Goal: Transaction & Acquisition: Purchase product/service

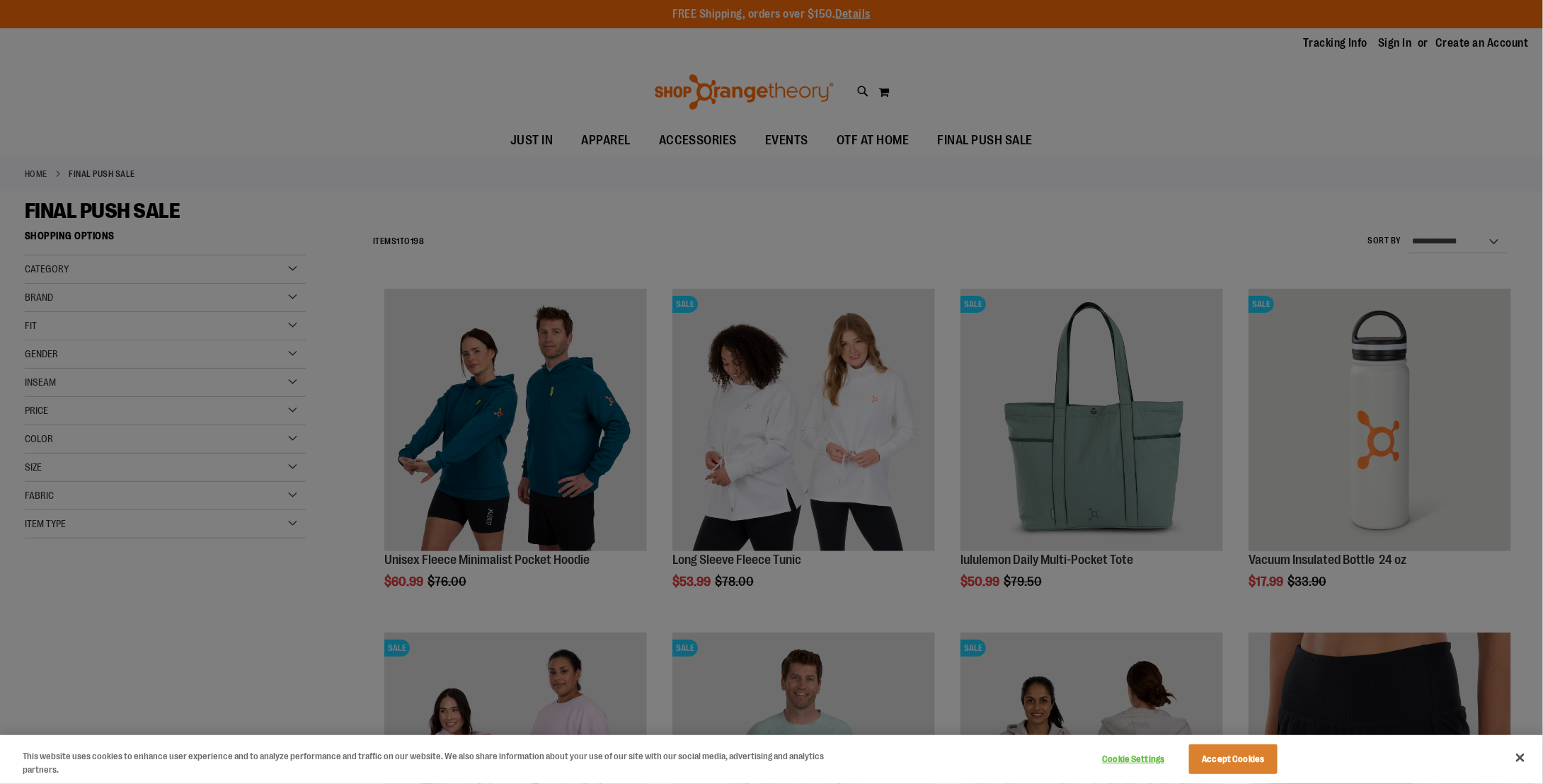
click at [685, 231] on div at bounding box center [772, 392] width 1543 height 784
click at [1128, 758] on button "Cookie Settings" at bounding box center [1133, 759] width 89 height 29
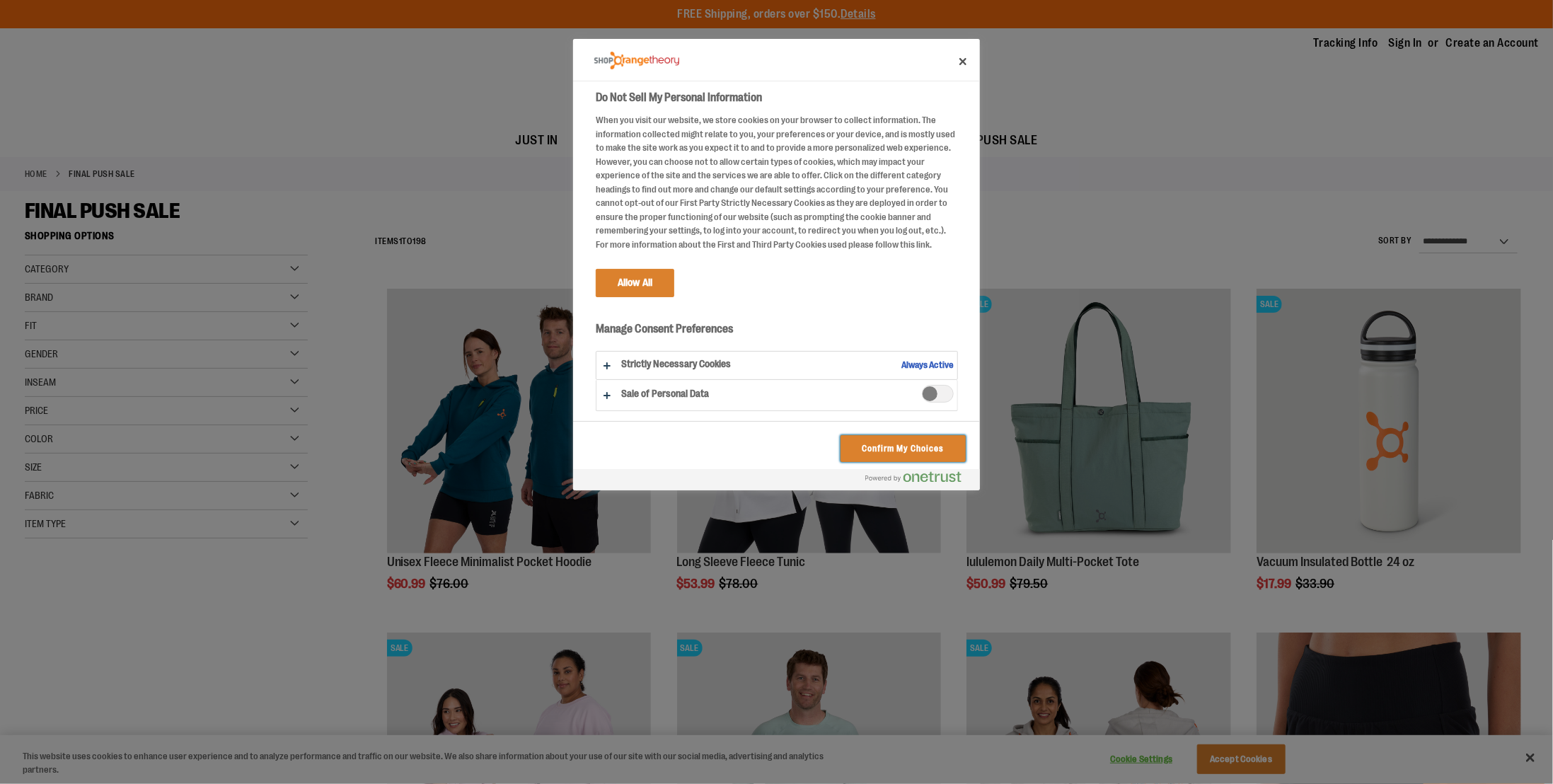
click at [925, 447] on button "Confirm My Choices" at bounding box center [903, 448] width 125 height 27
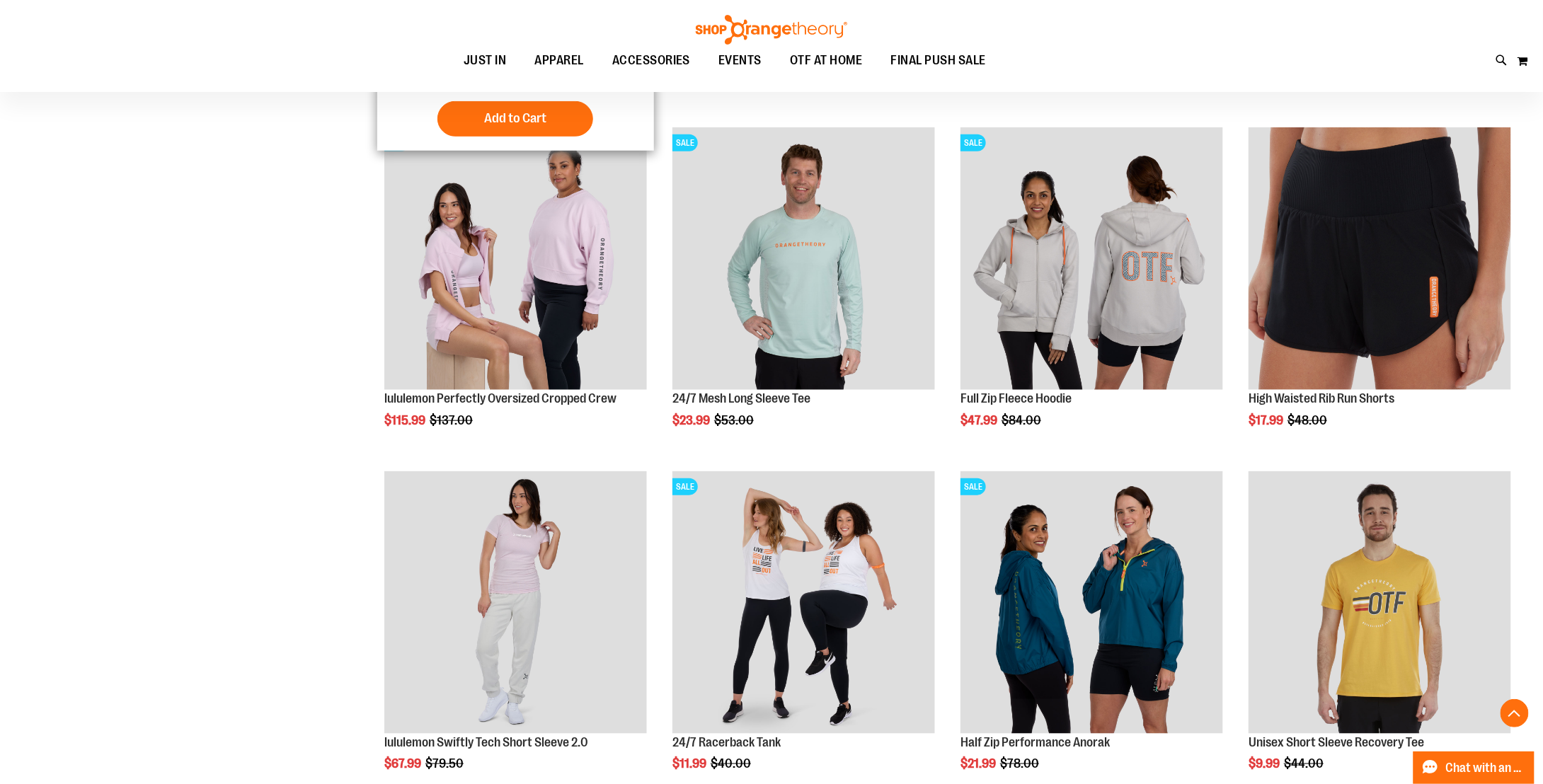
scroll to position [566, 0]
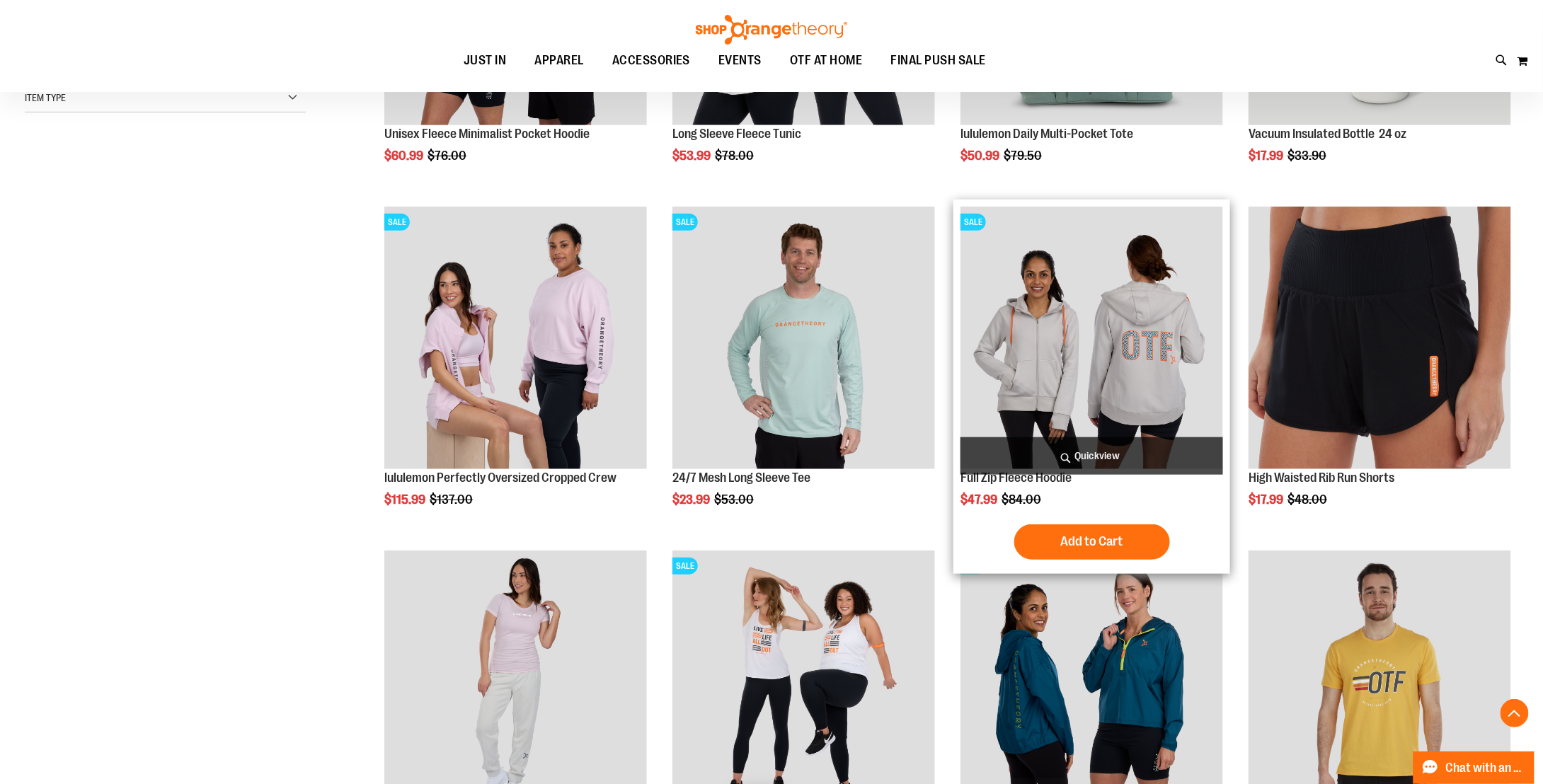
scroll to position [353, 0]
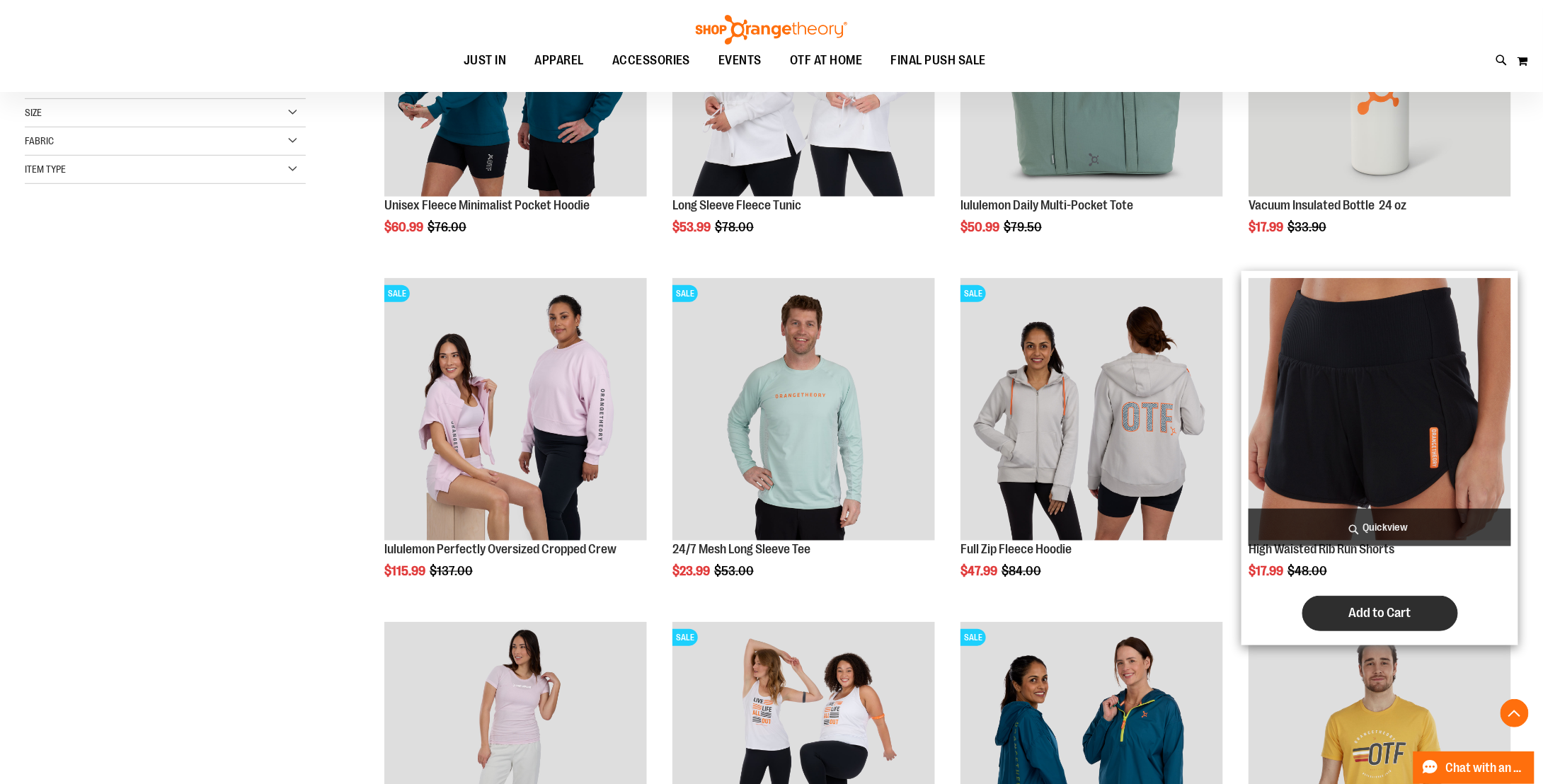
click at [1369, 612] on span "Add to Cart" at bounding box center [1380, 612] width 62 height 16
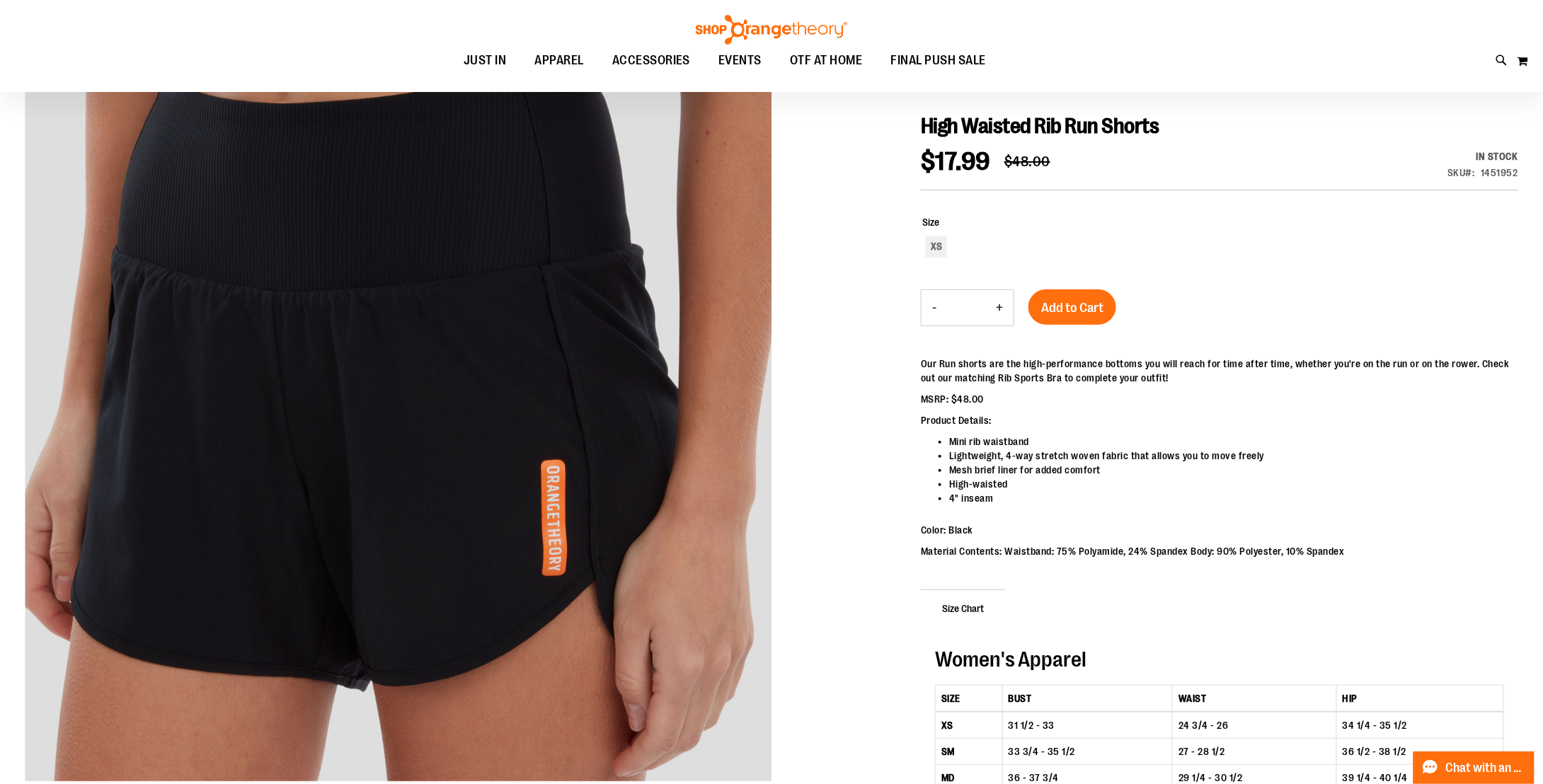
scroll to position [212, 0]
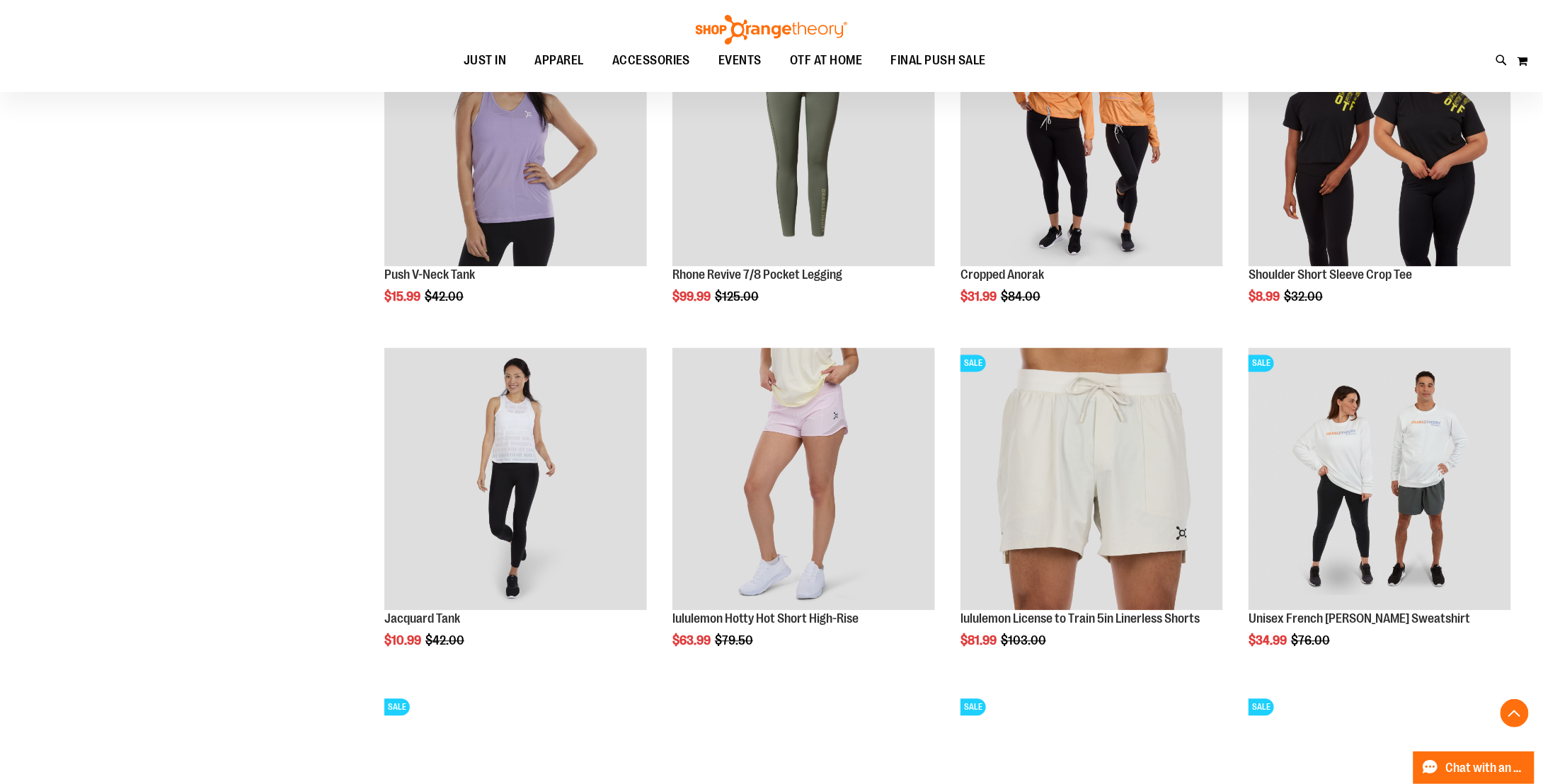
scroll to position [1334, 0]
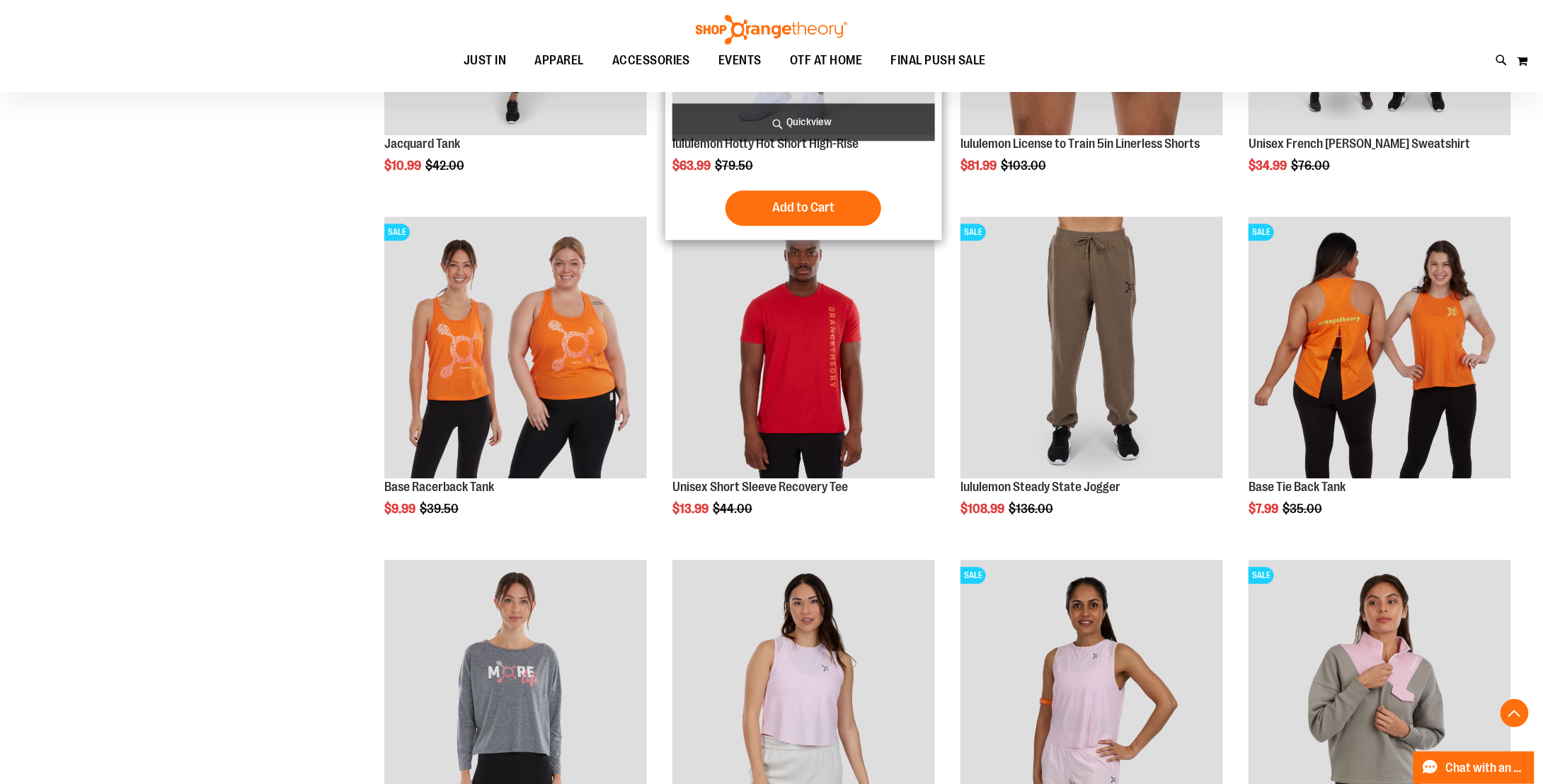
scroll to position [1828, 0]
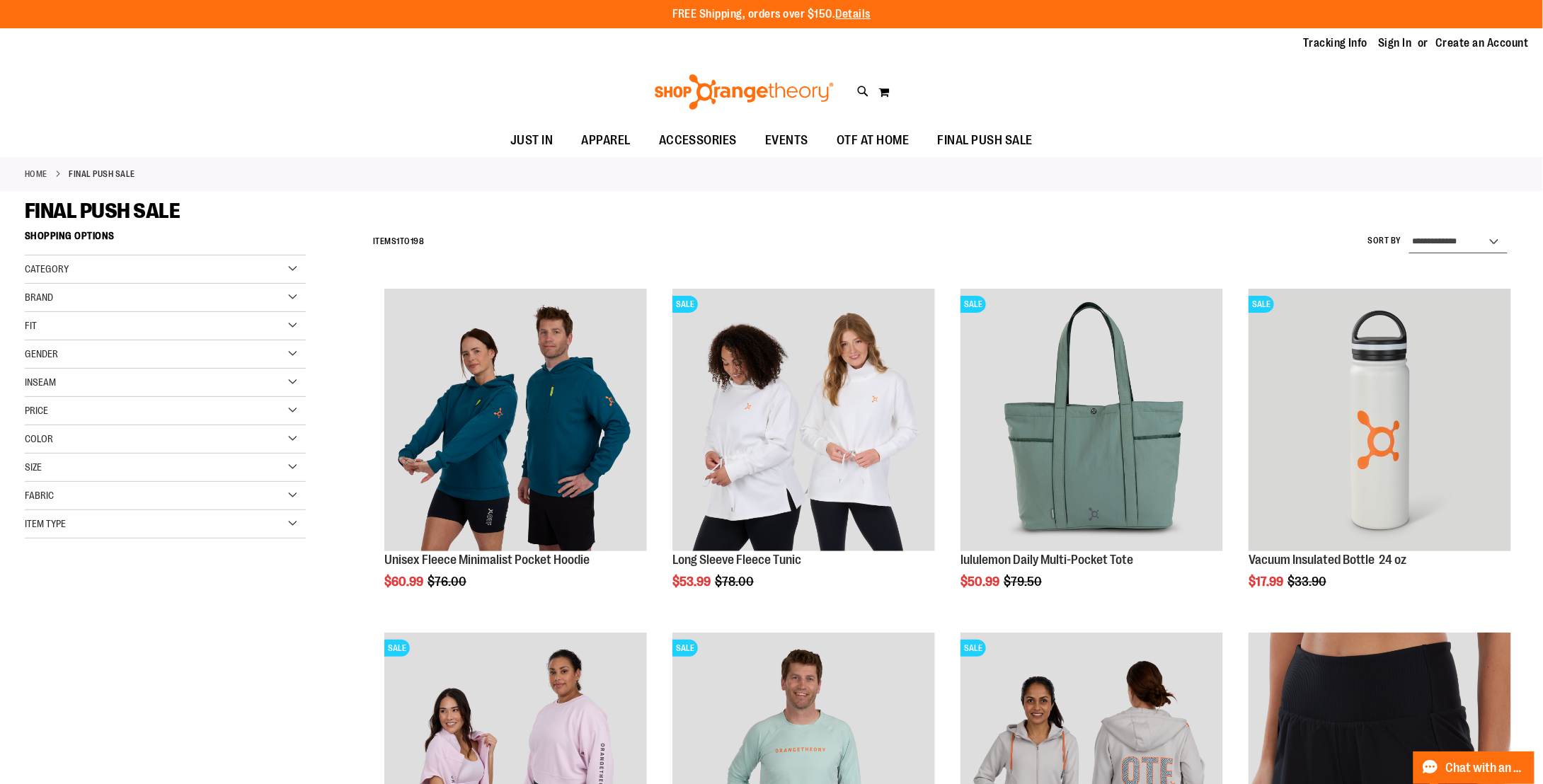
click at [1489, 244] on select "**********" at bounding box center [1458, 242] width 99 height 23
select select "*********"
click at [1409, 231] on select "**********" at bounding box center [1458, 242] width 99 height 23
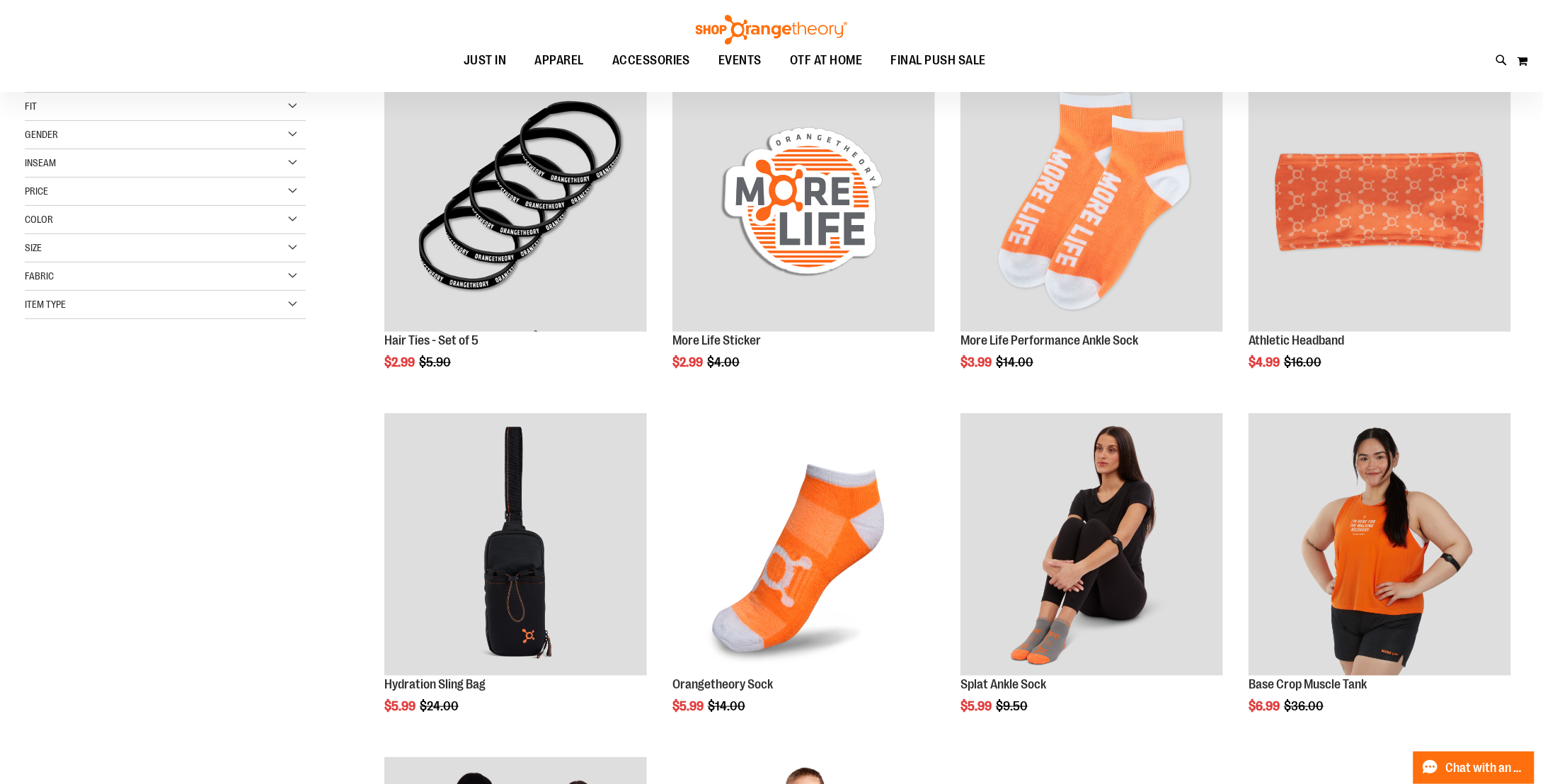
scroll to position [222, 0]
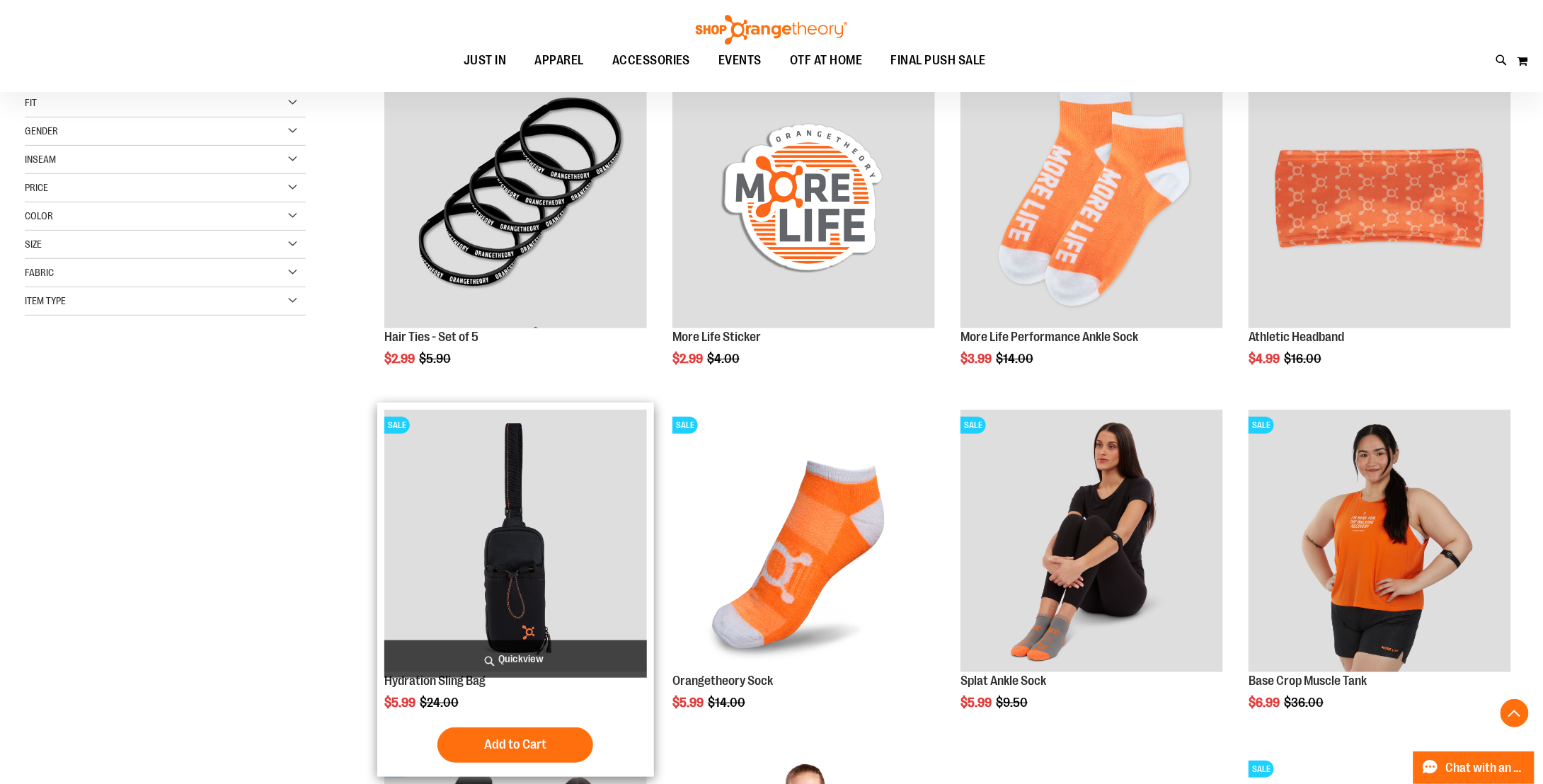
click at [518, 496] on img "product" at bounding box center [515, 540] width 263 height 263
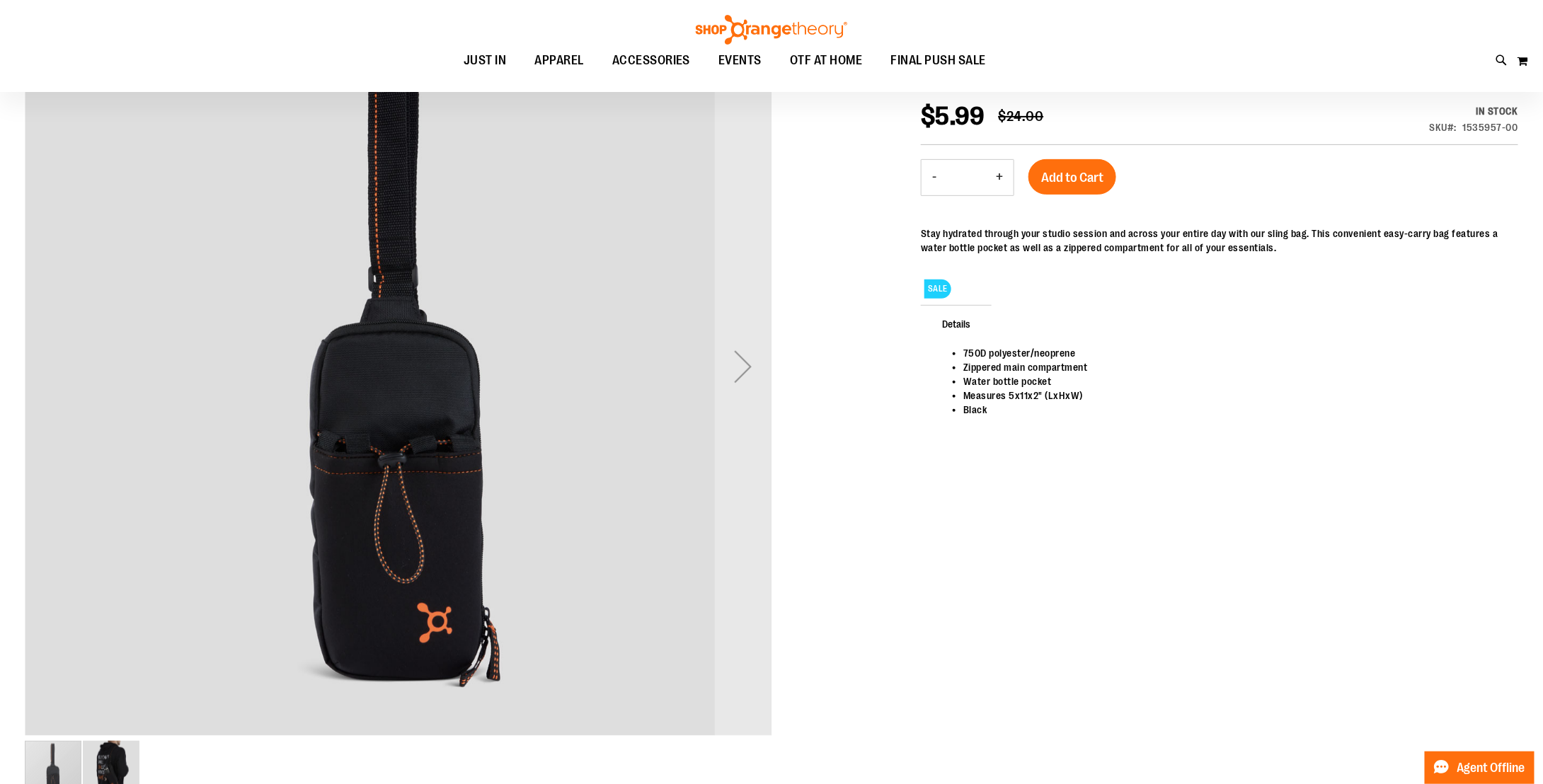
scroll to position [211, 0]
click at [742, 364] on div "Next" at bounding box center [743, 366] width 56 height 56
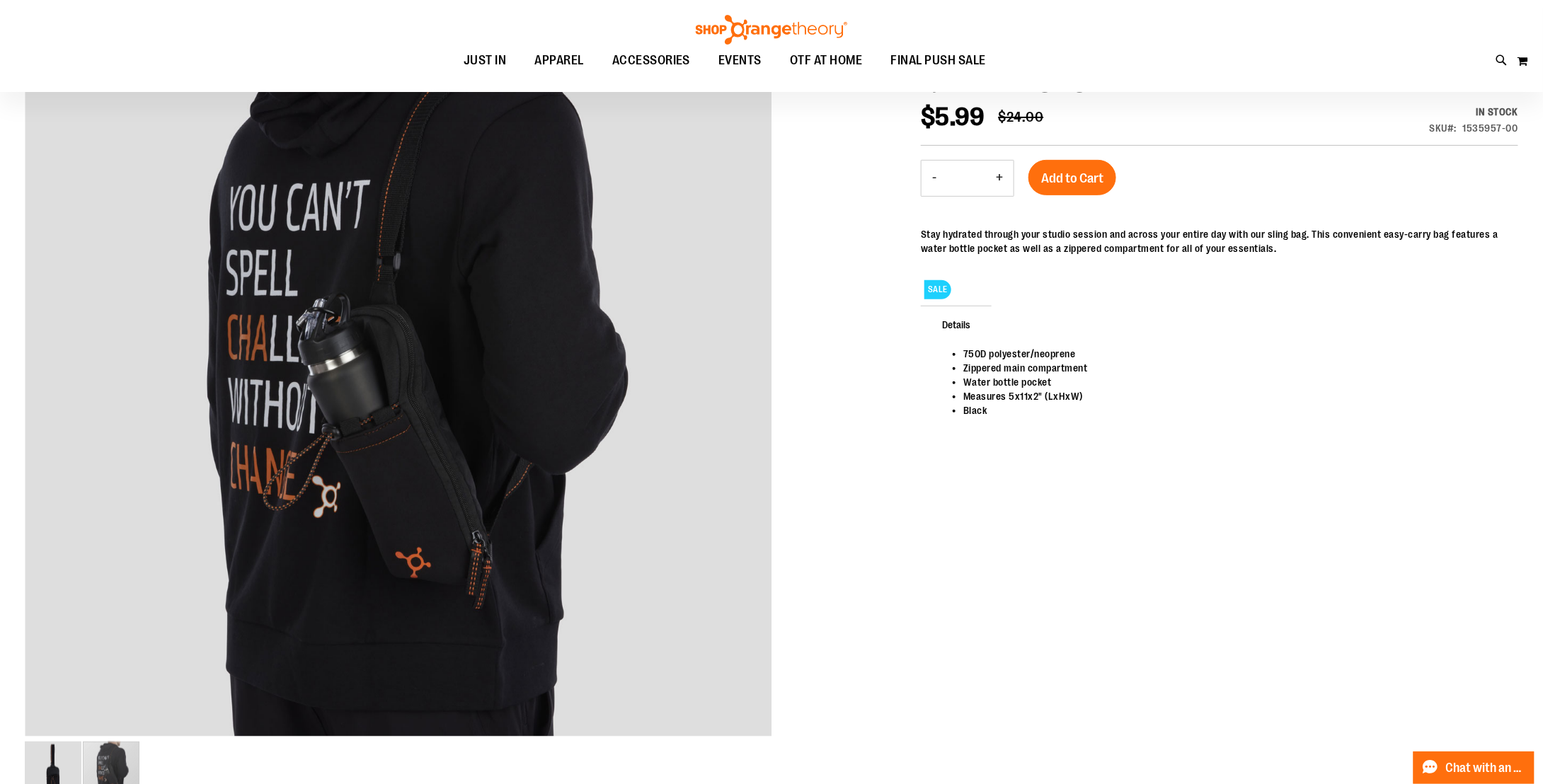
click at [994, 172] on button "+" at bounding box center [999, 178] width 29 height 35
type input "*"
click at [1059, 171] on span "Add to Cart" at bounding box center [1071, 178] width 62 height 16
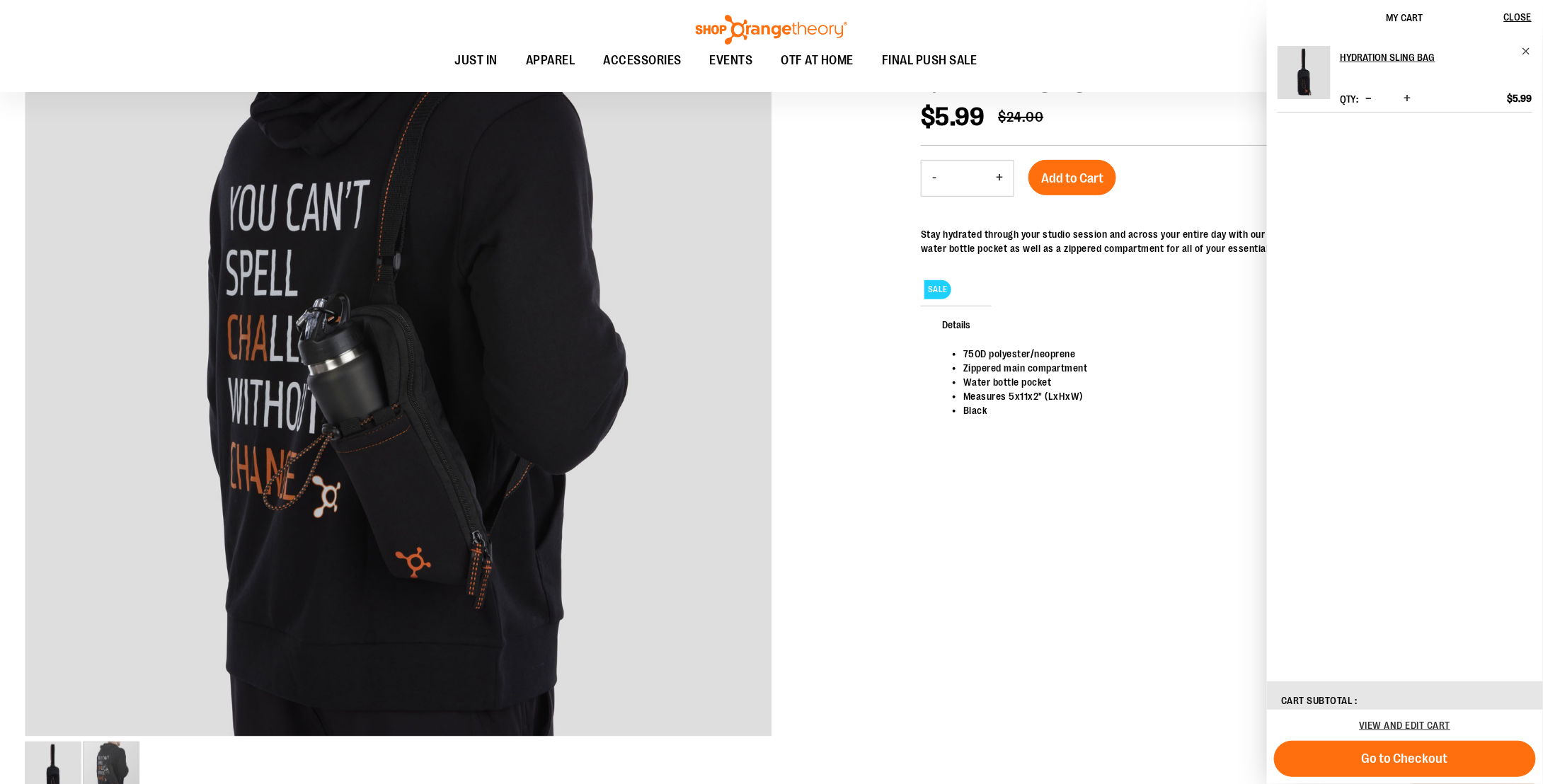
scroll to position [0, 0]
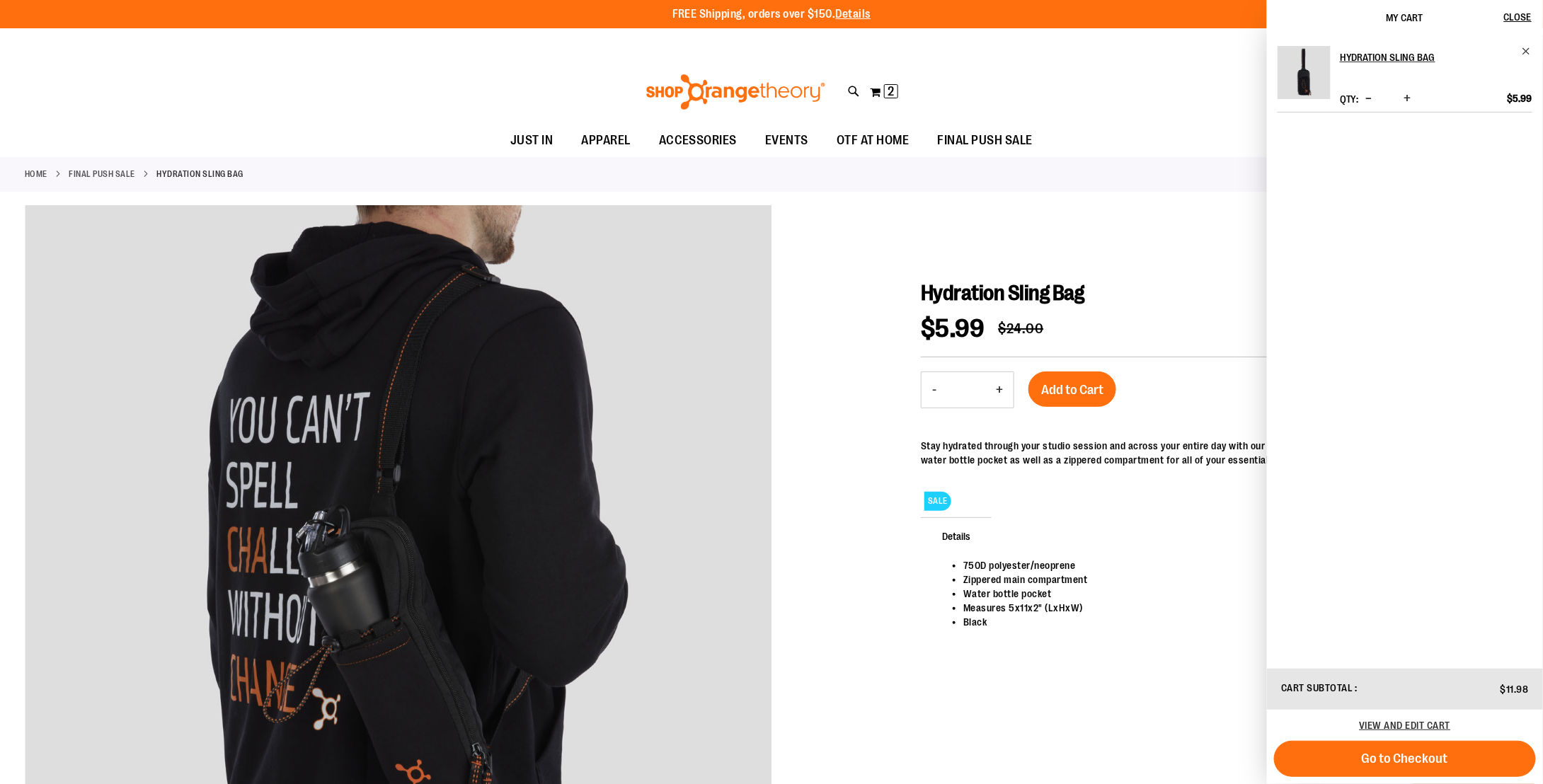
click at [363, 89] on div "Toggle Nav Search Popular Suggestions Advanced Search" at bounding box center [772, 91] width 1543 height 65
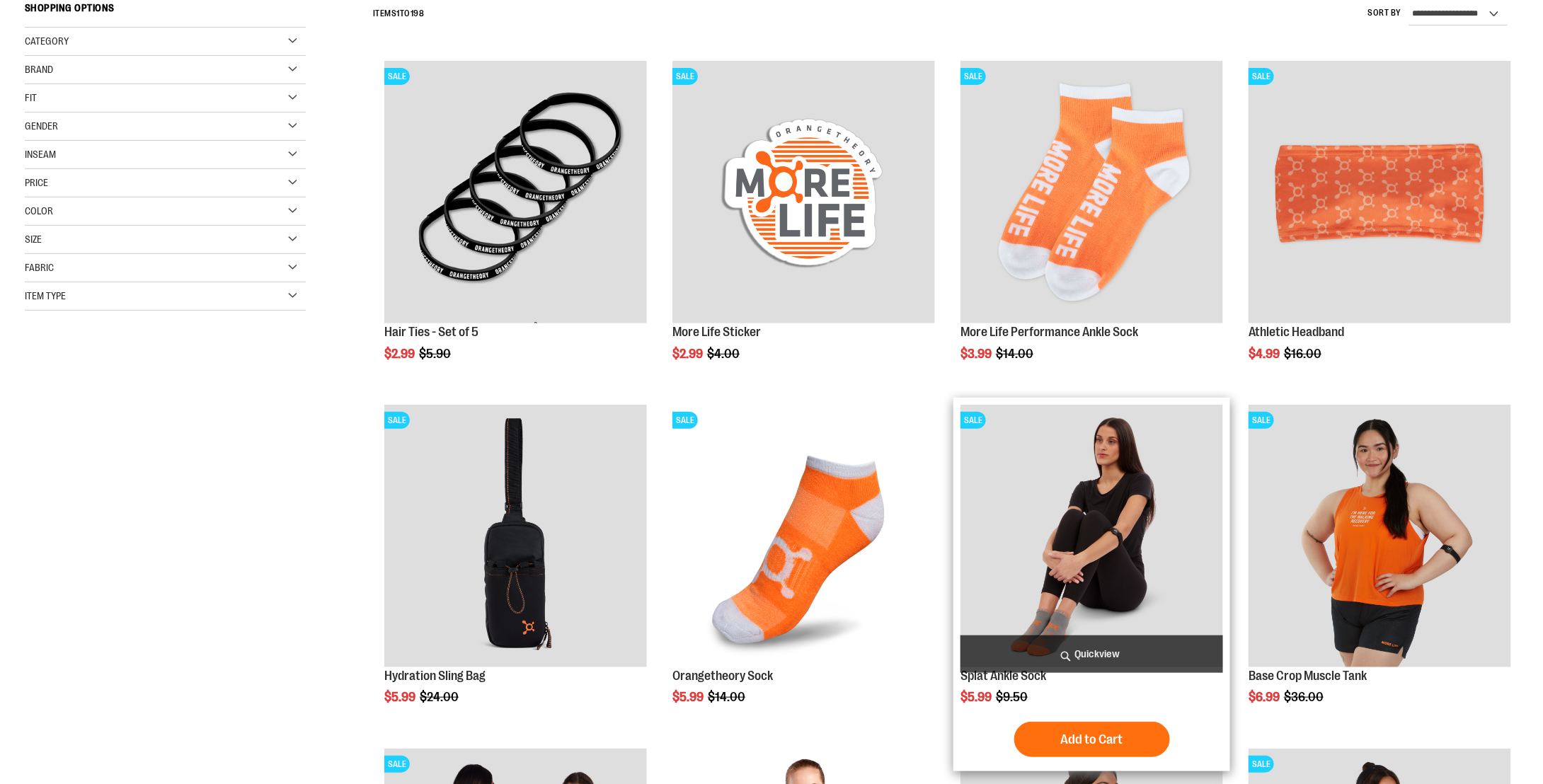
scroll to position [222, 0]
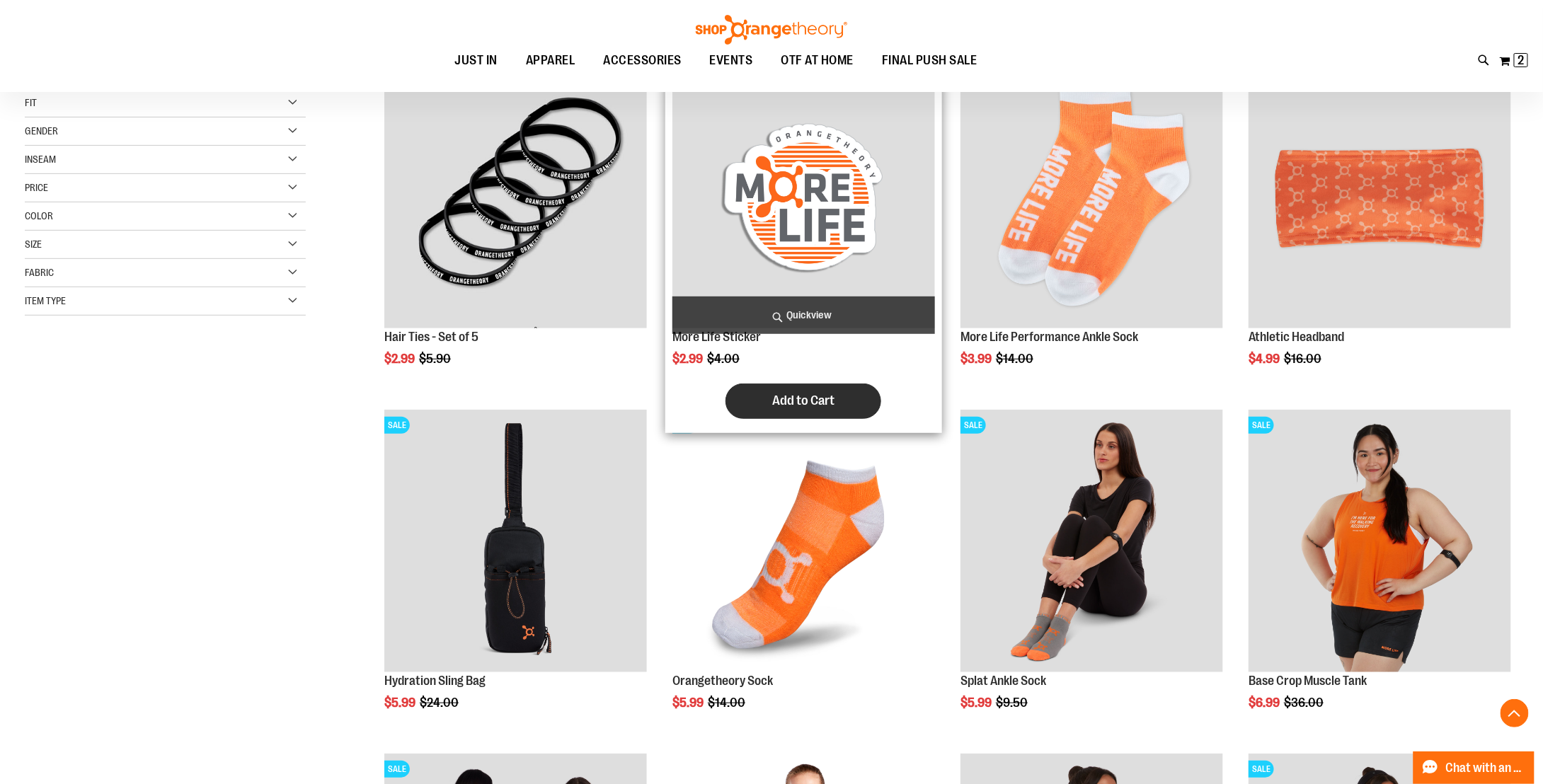
click at [773, 399] on span "Add to Cart" at bounding box center [803, 400] width 62 height 16
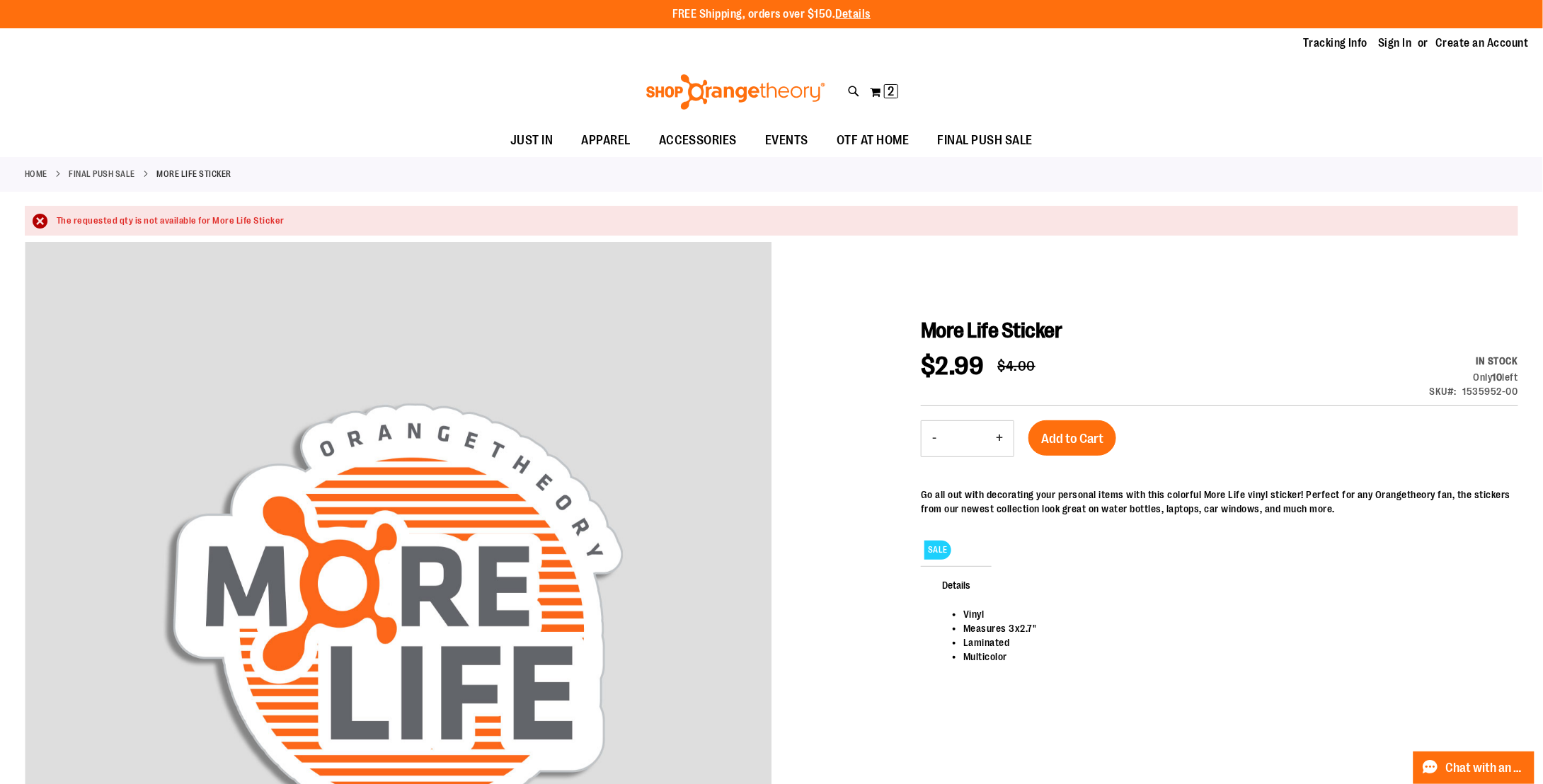
click at [932, 439] on button "-" at bounding box center [935, 438] width 26 height 35
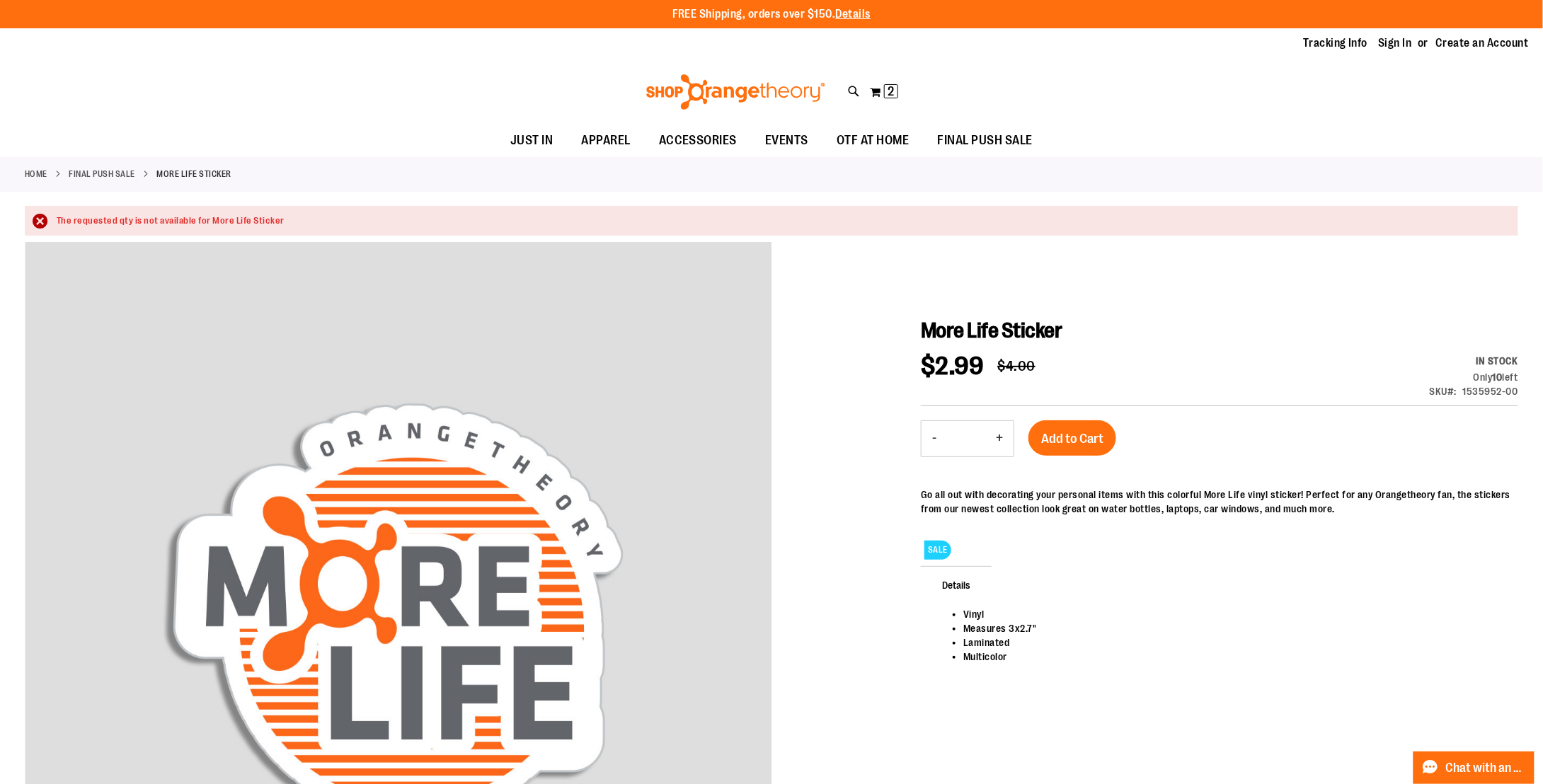
click at [932, 439] on button "-" at bounding box center [935, 438] width 26 height 35
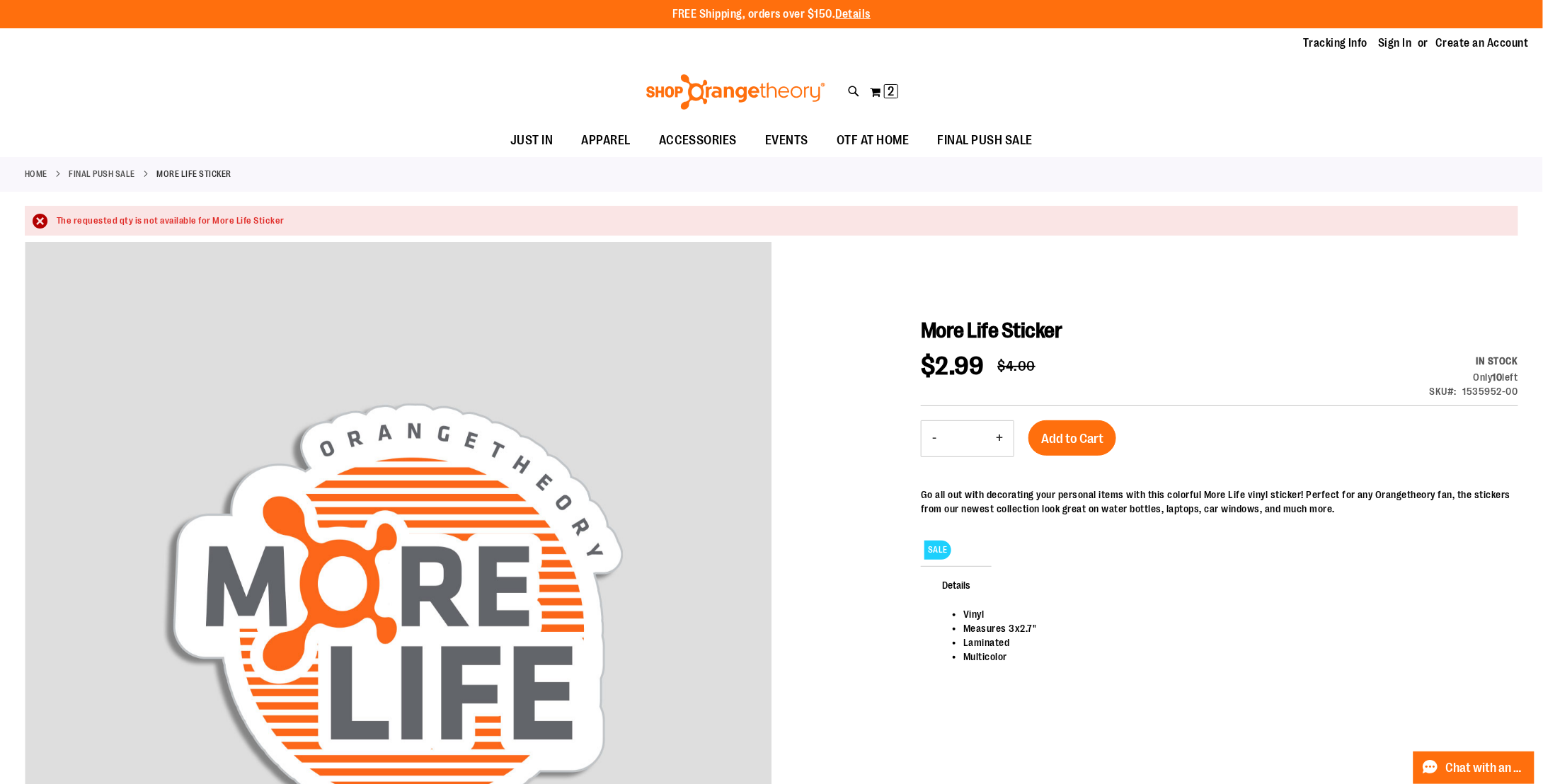
type input "*"
click at [1054, 426] on button "Add to Cart" at bounding box center [1071, 438] width 88 height 35
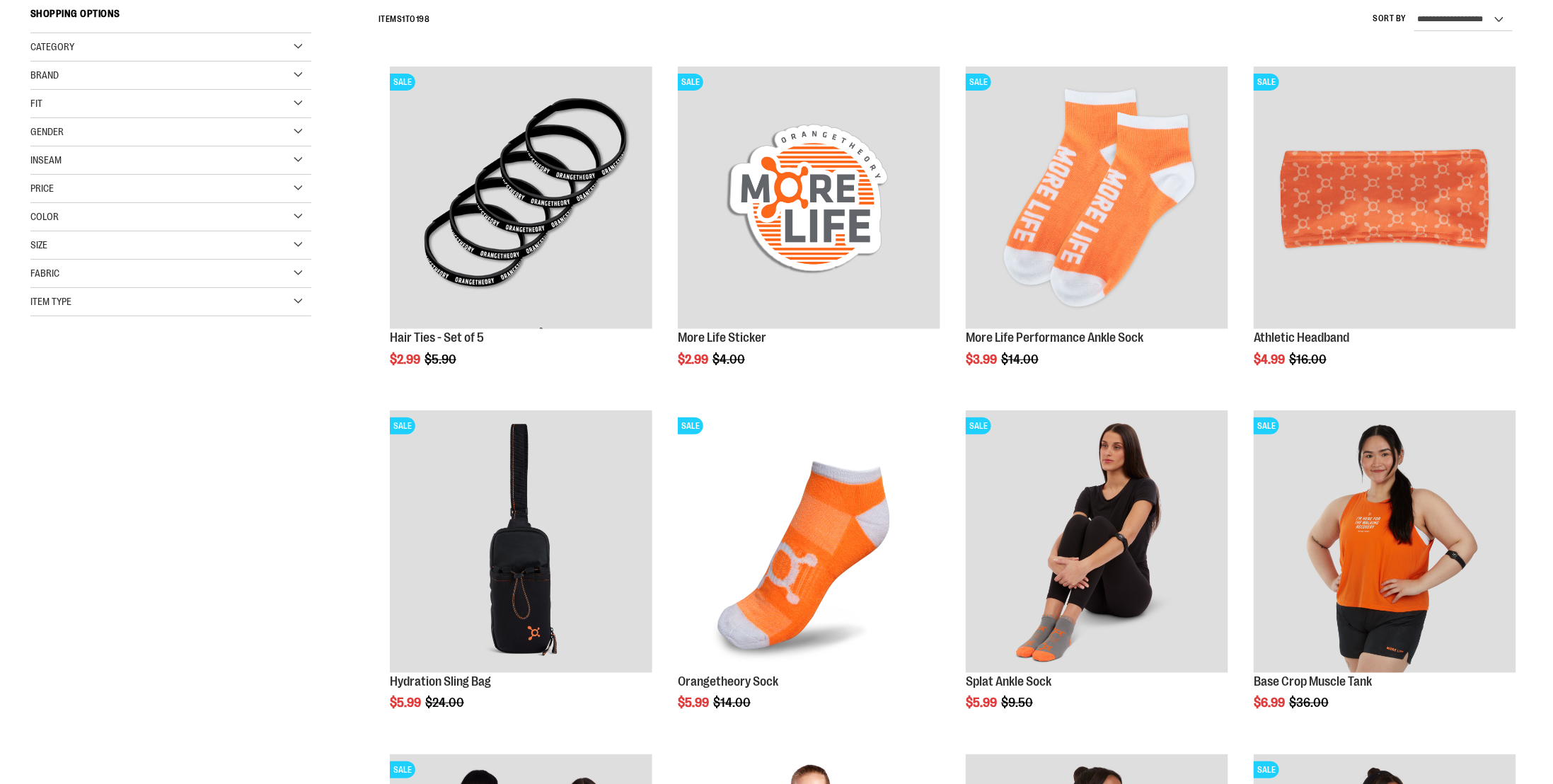
scroll to position [222, 0]
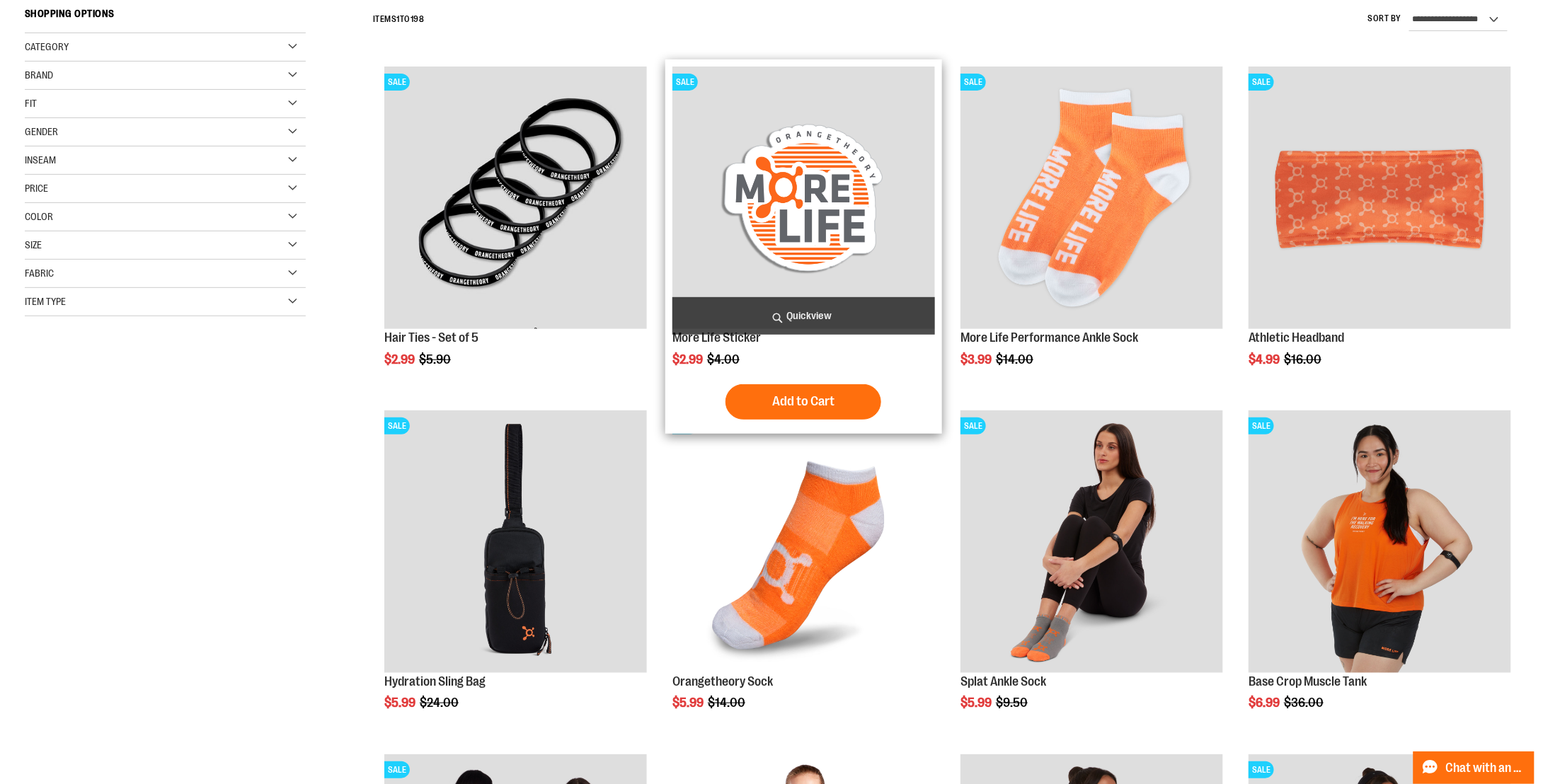
click at [805, 304] on span "Quickview" at bounding box center [804, 315] width 263 height 38
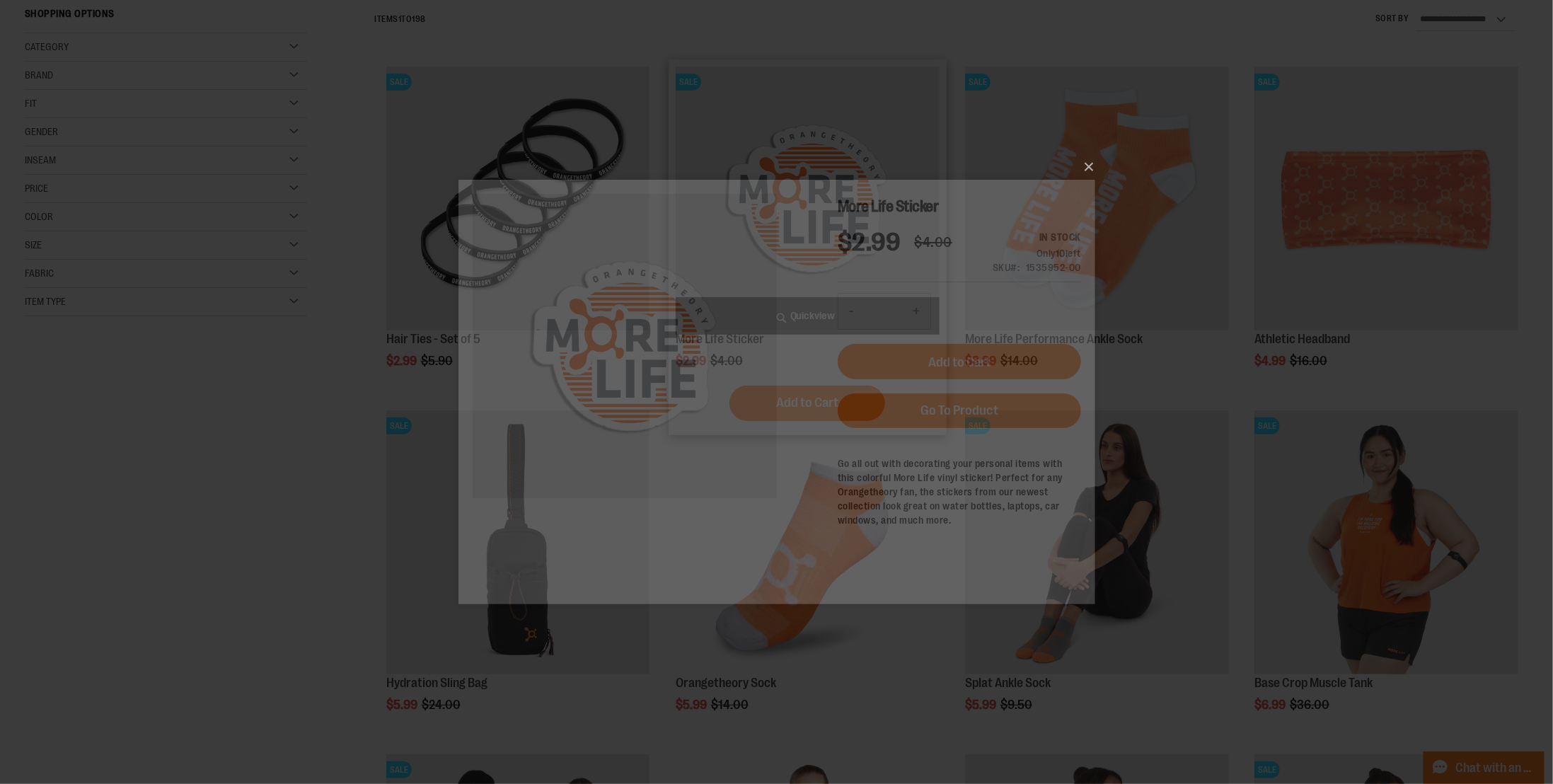
scroll to position [0, 0]
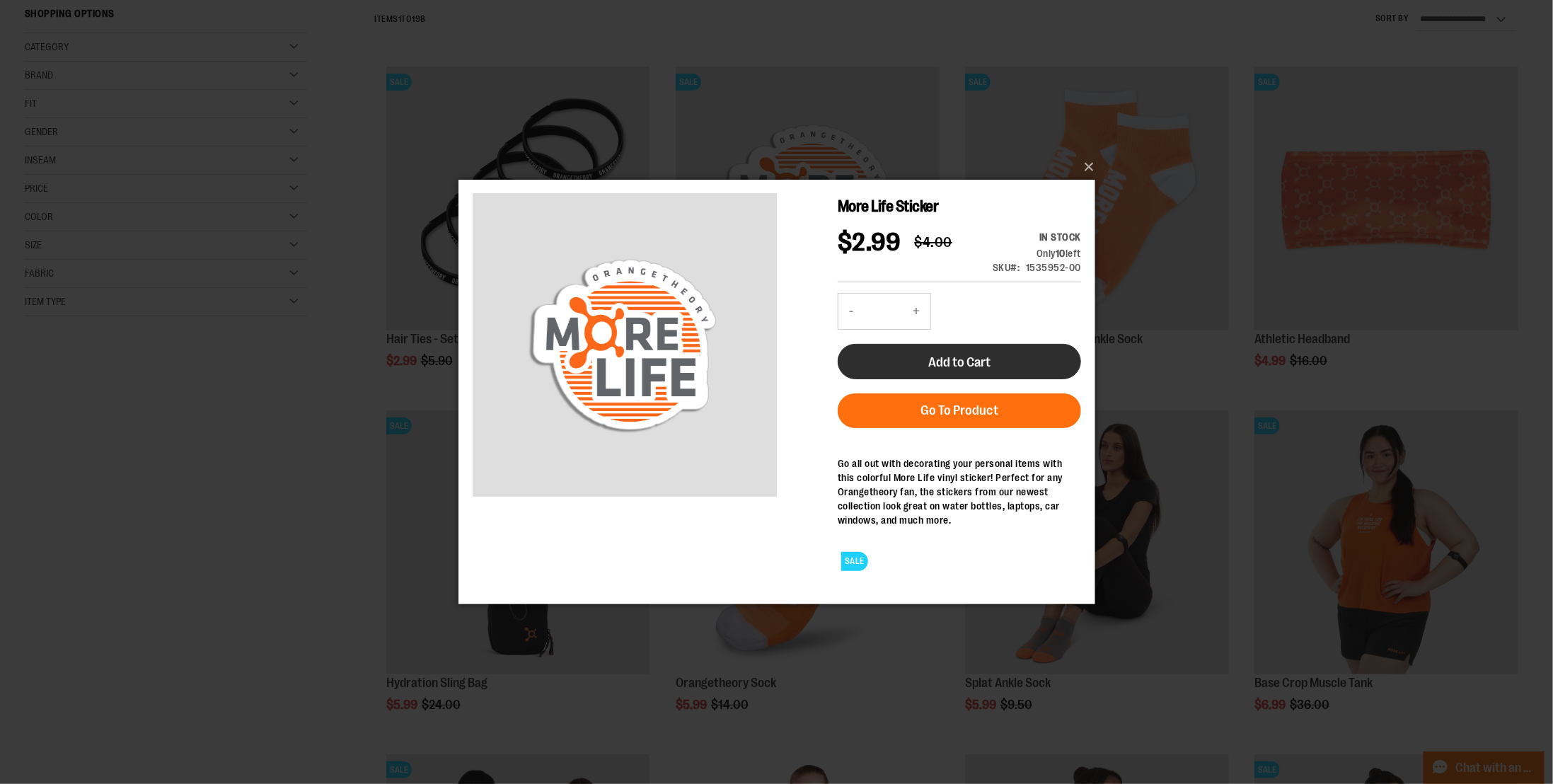
click at [980, 365] on span "Add to Cart" at bounding box center [958, 361] width 62 height 16
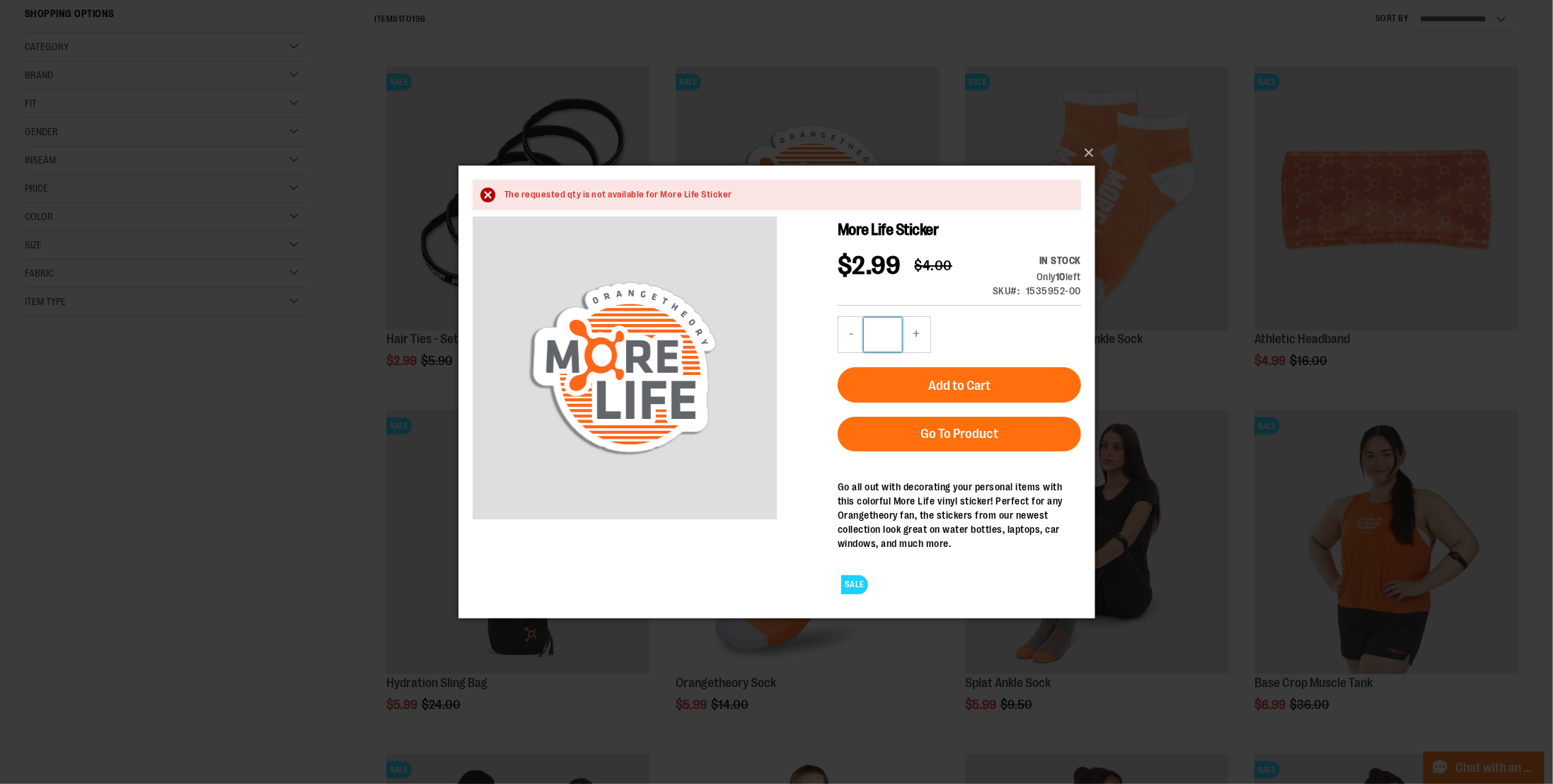
drag, startPoint x: 897, startPoint y: 336, endPoint x: 854, endPoint y: 328, distance: 43.7
click at [854, 328] on div "- Qty ** +" at bounding box center [883, 334] width 93 height 37
click at [979, 386] on span "Add to Cart" at bounding box center [958, 385] width 62 height 16
click at [892, 334] on input "*" at bounding box center [882, 334] width 38 height 34
type input "**"
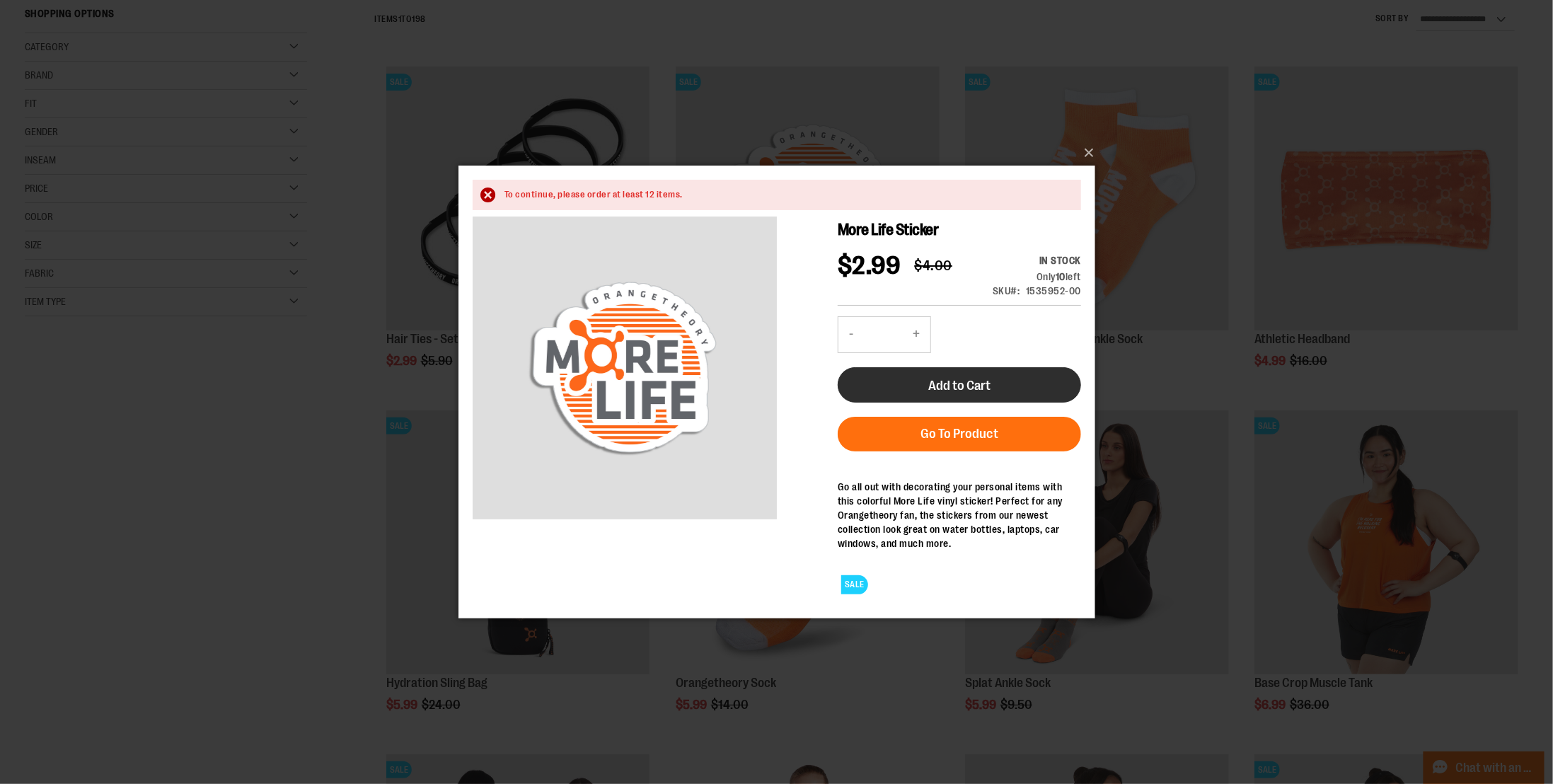
click at [996, 394] on button "Add to Cart" at bounding box center [959, 384] width 244 height 35
click at [1089, 155] on button "×" at bounding box center [782, 153] width 637 height 31
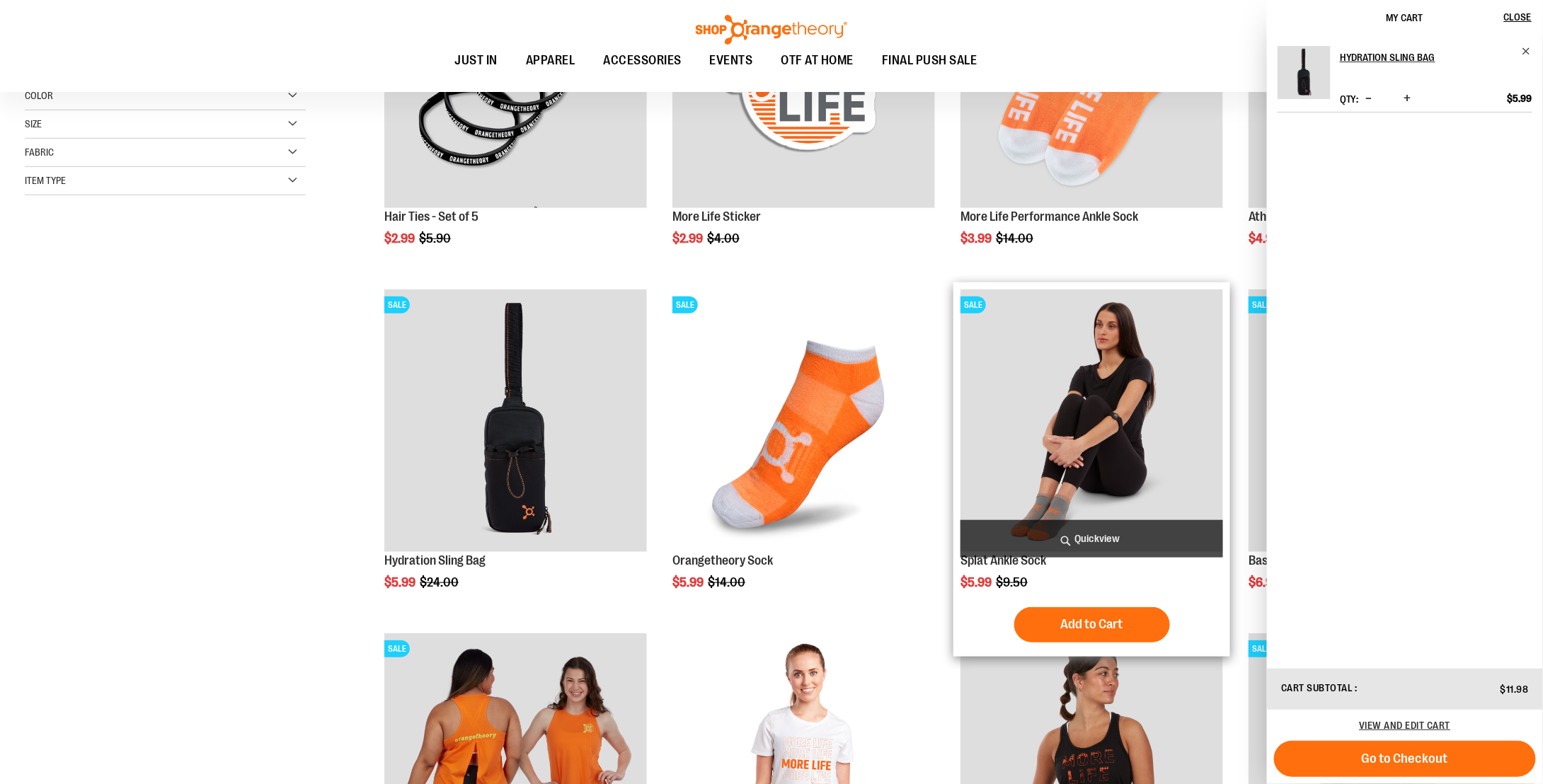
scroll to position [353, 0]
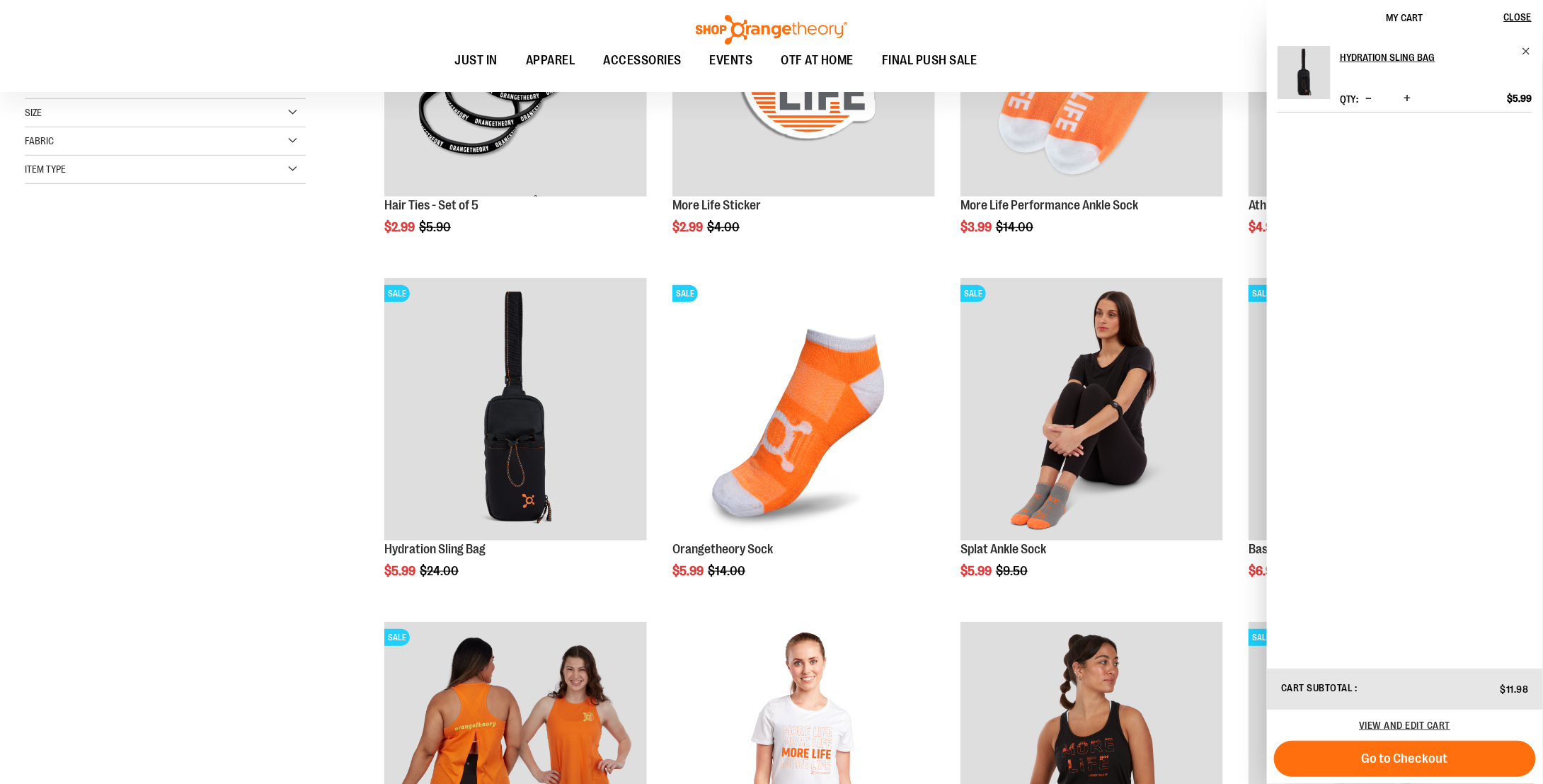
click at [292, 481] on div "**********" at bounding box center [772, 456] width 1493 height 1173
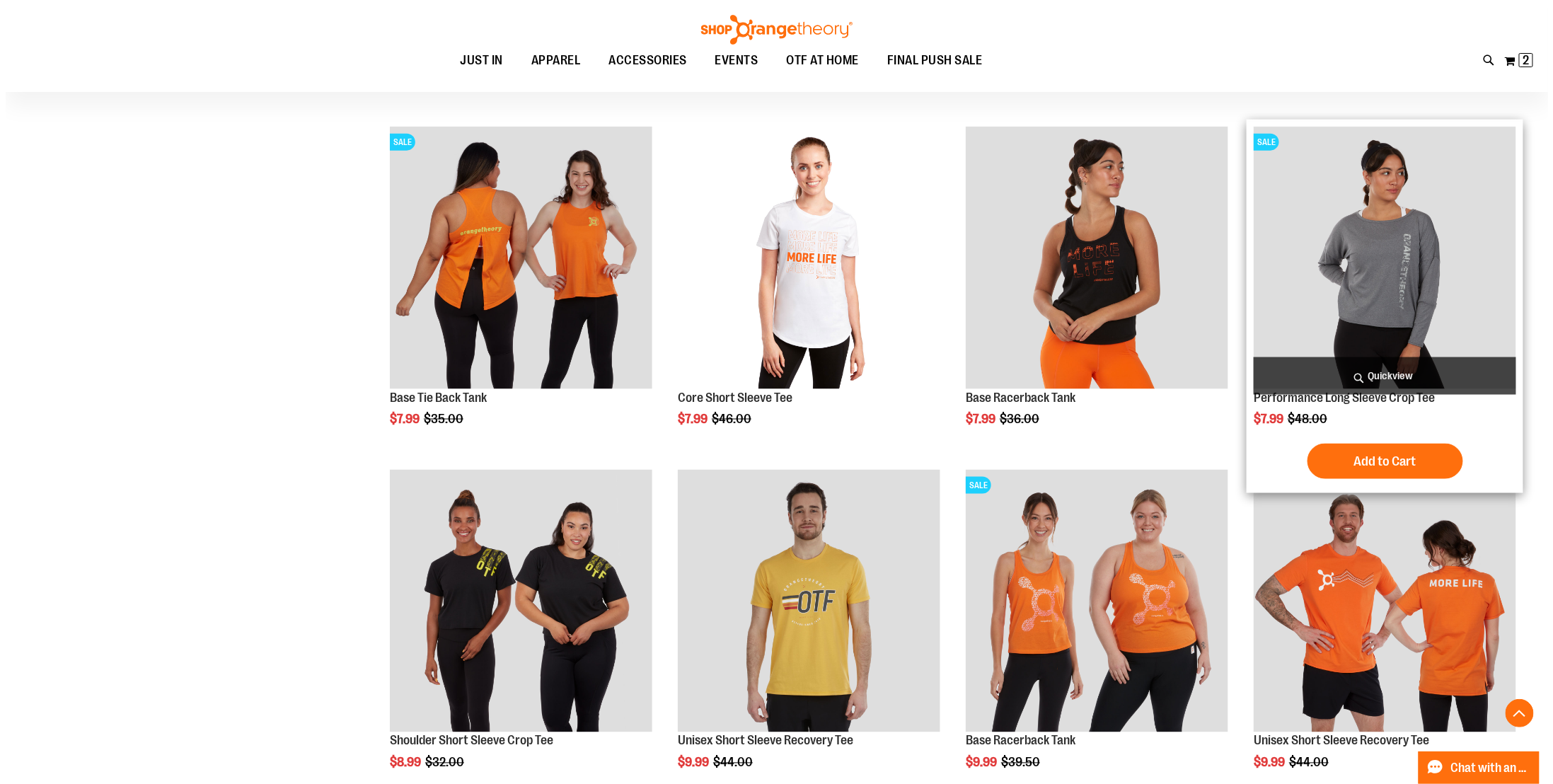
scroll to position [849, 0]
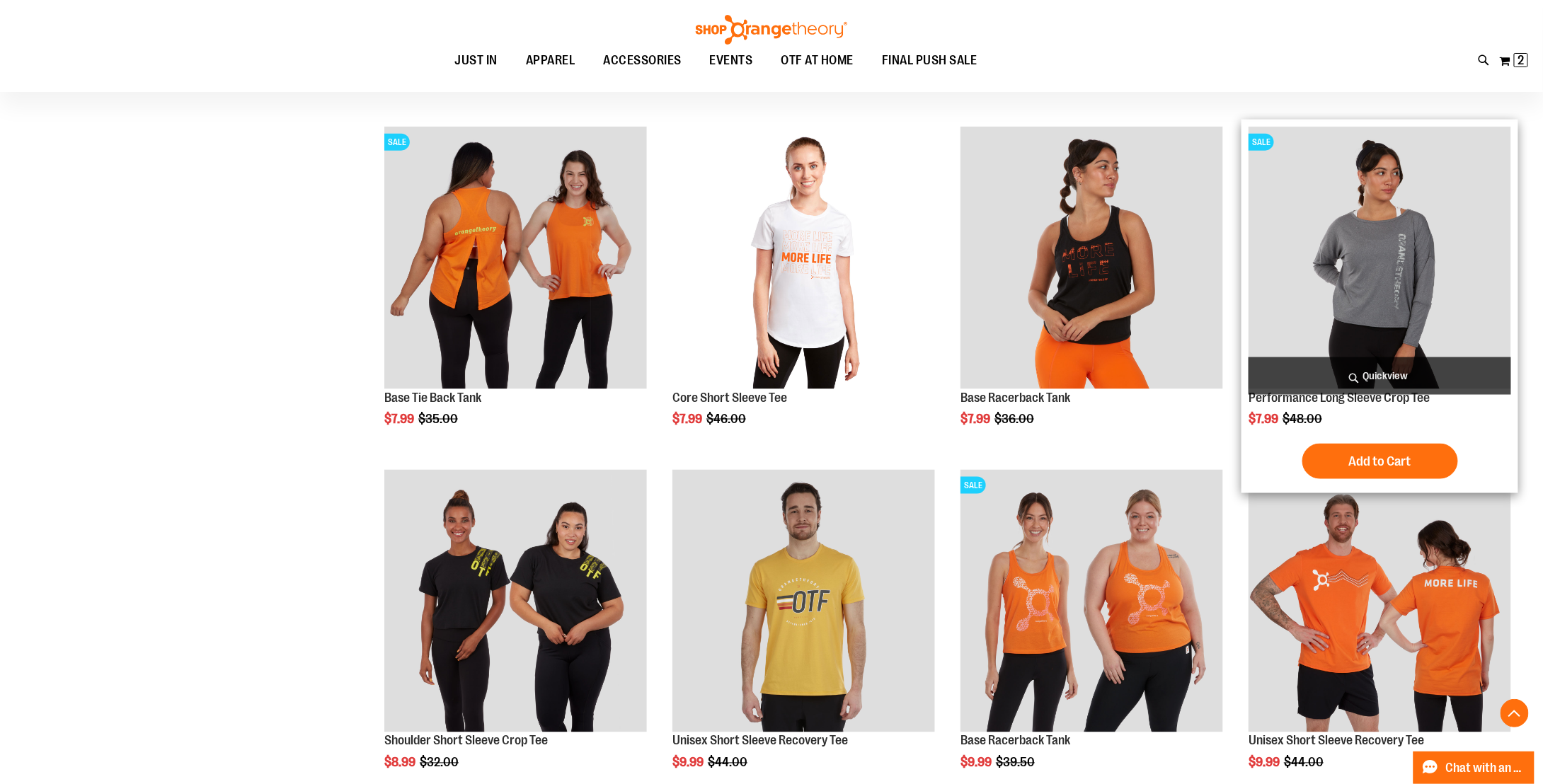
click at [1416, 374] on span "Quickview" at bounding box center [1380, 375] width 263 height 38
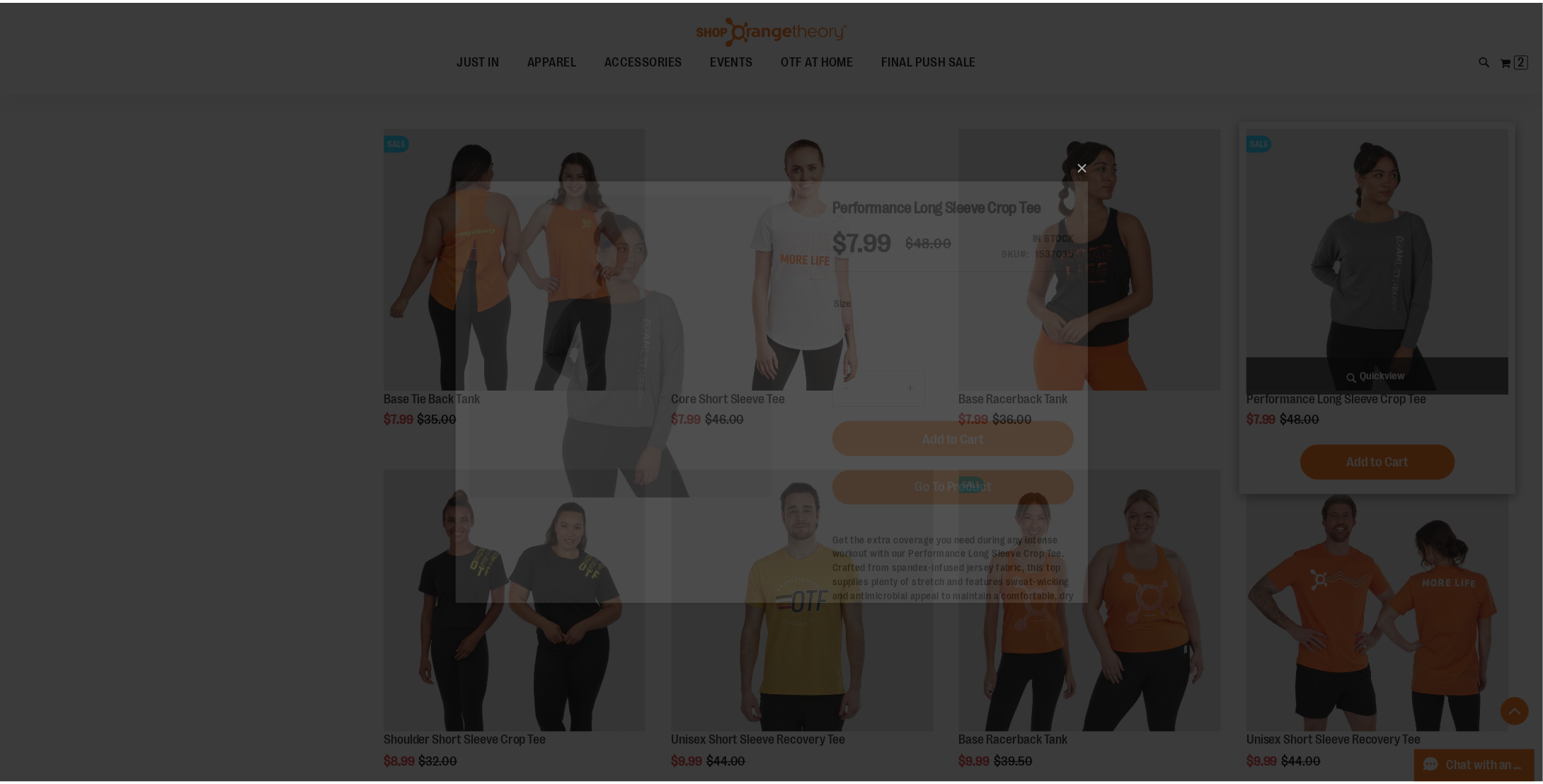
scroll to position [0, 0]
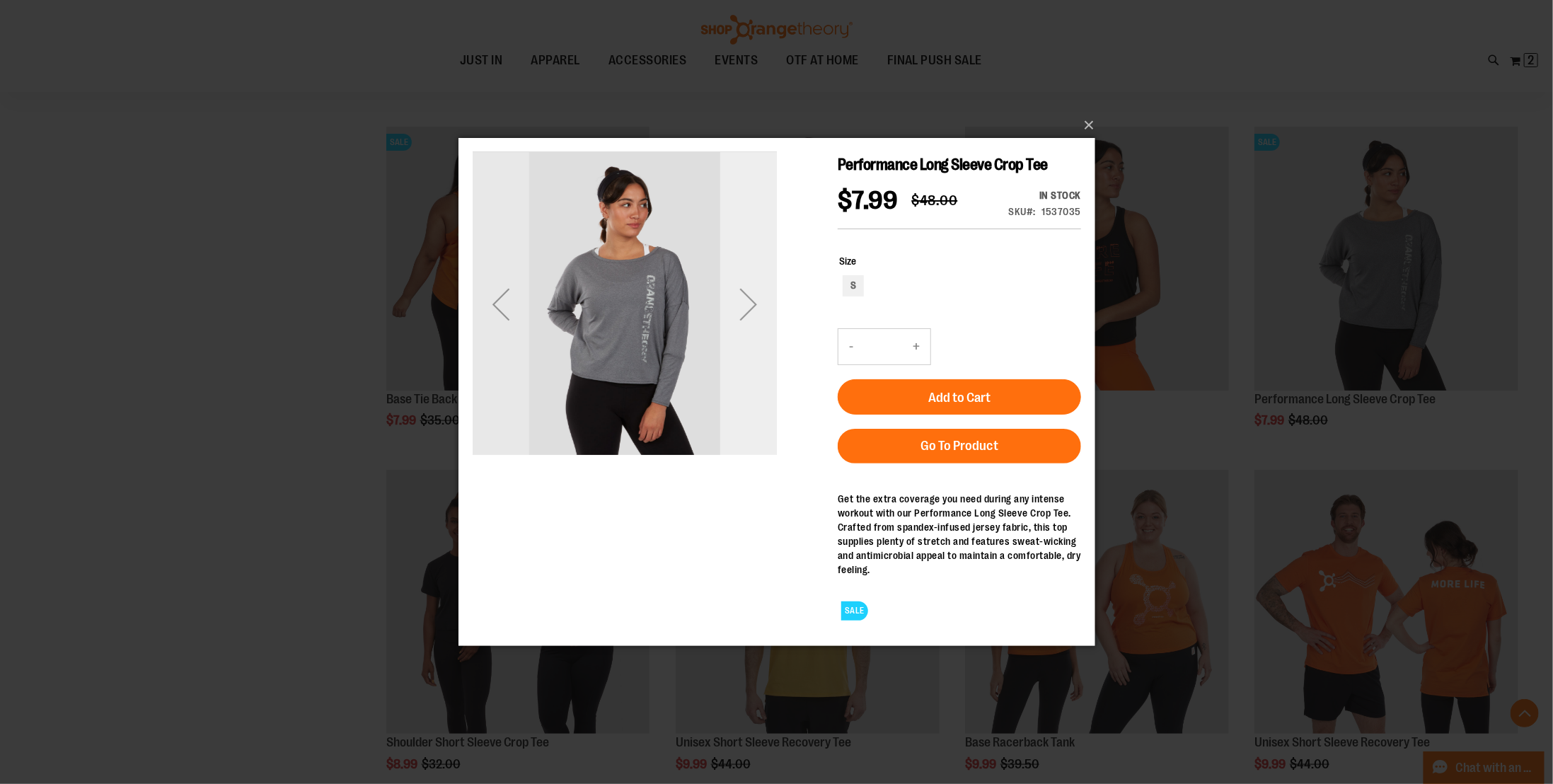
click at [730, 287] on div "Next" at bounding box center [747, 303] width 56 height 56
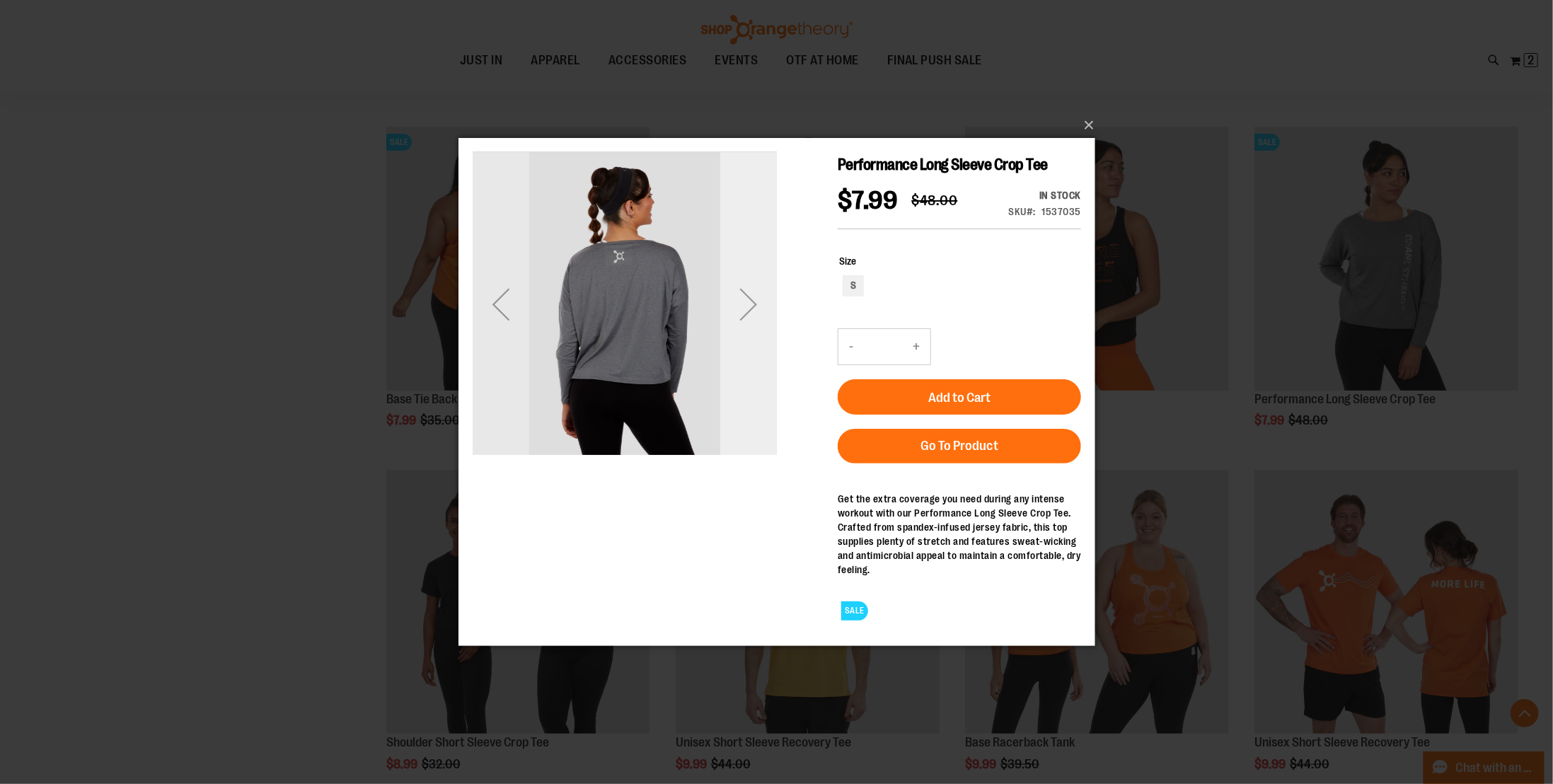
click at [730, 287] on div "Next" at bounding box center [747, 303] width 56 height 56
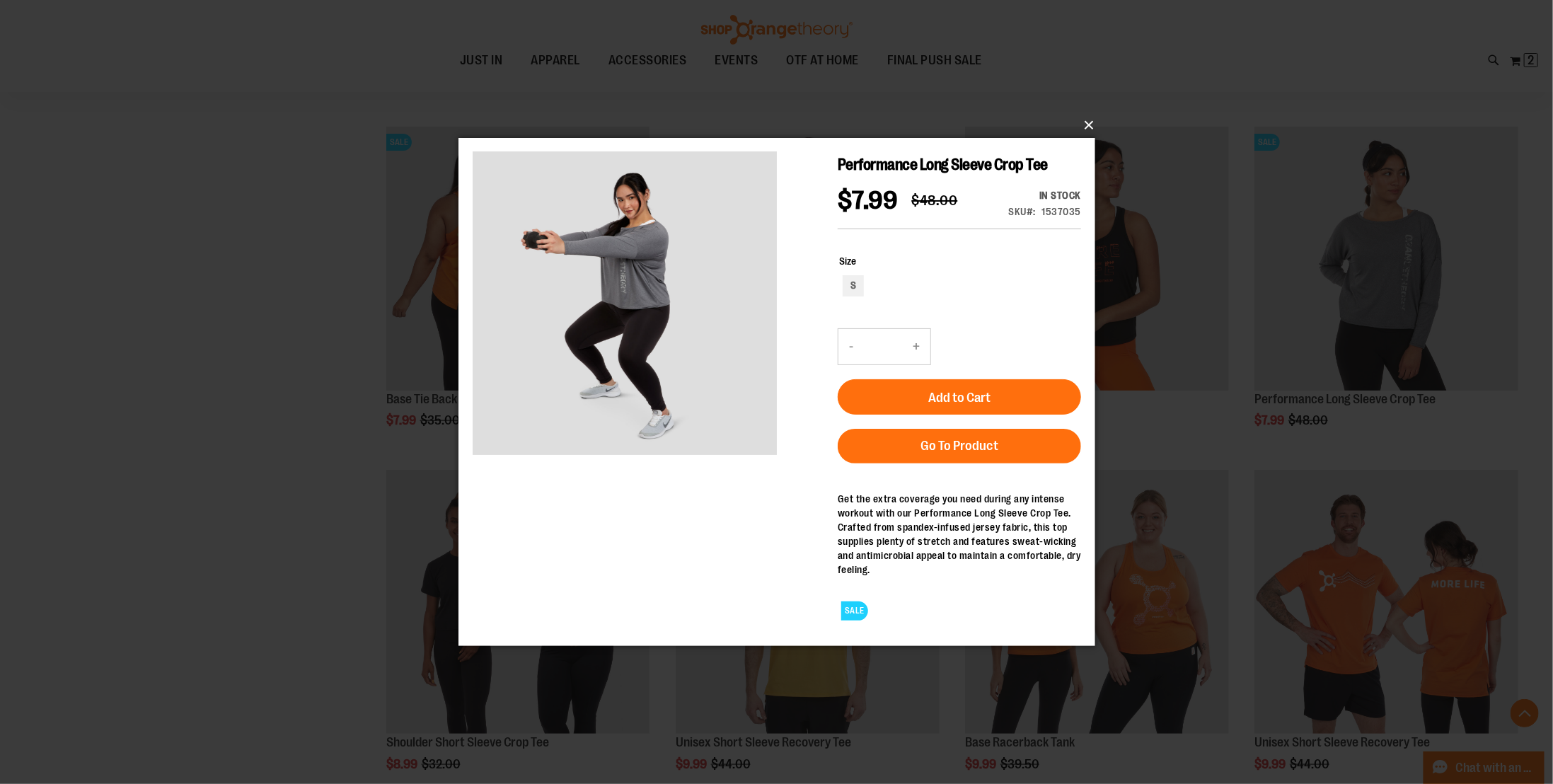
click at [1089, 126] on button "×" at bounding box center [782, 125] width 637 height 31
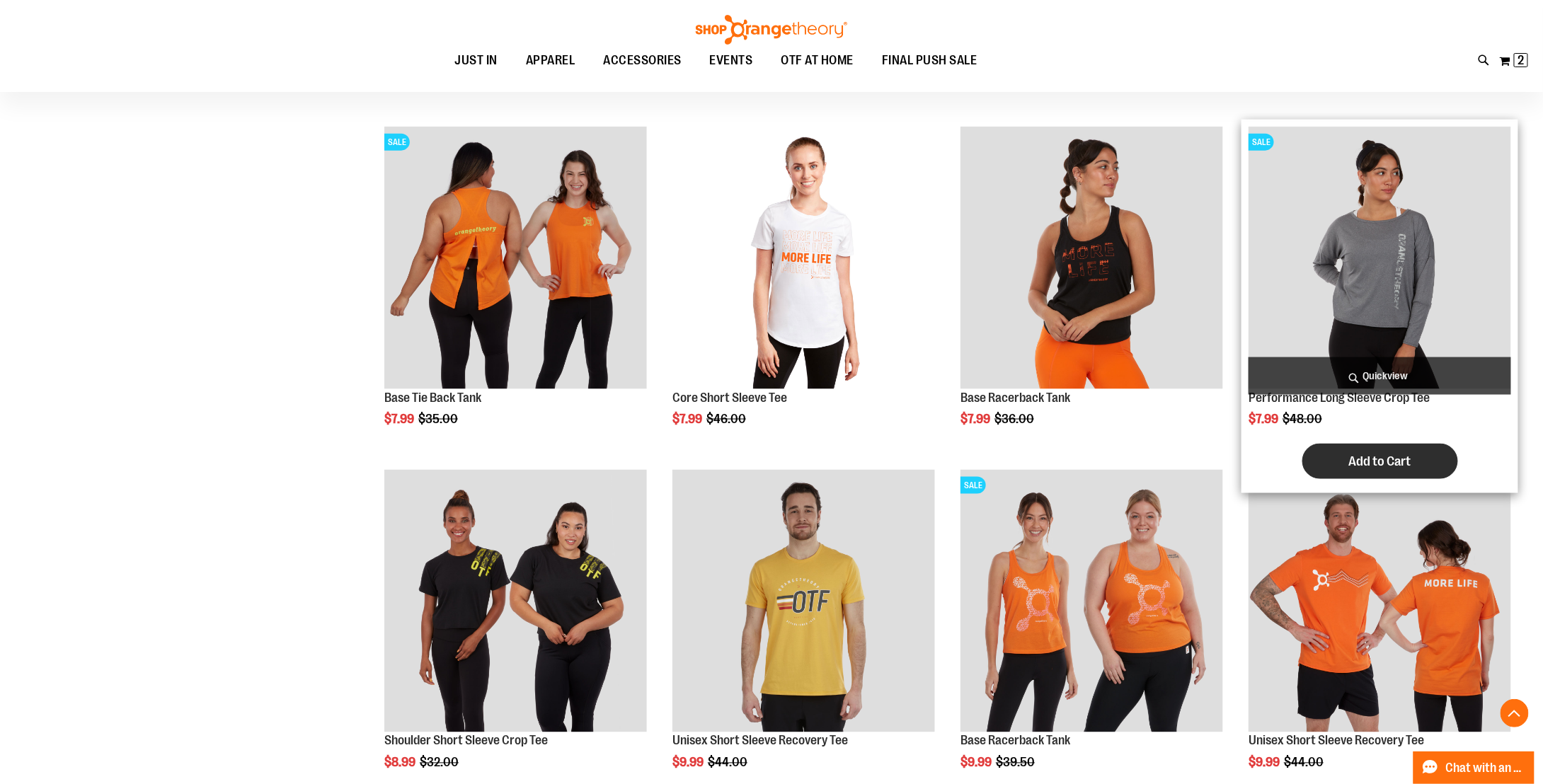
click at [1386, 463] on span "Add to Cart" at bounding box center [1380, 461] width 62 height 16
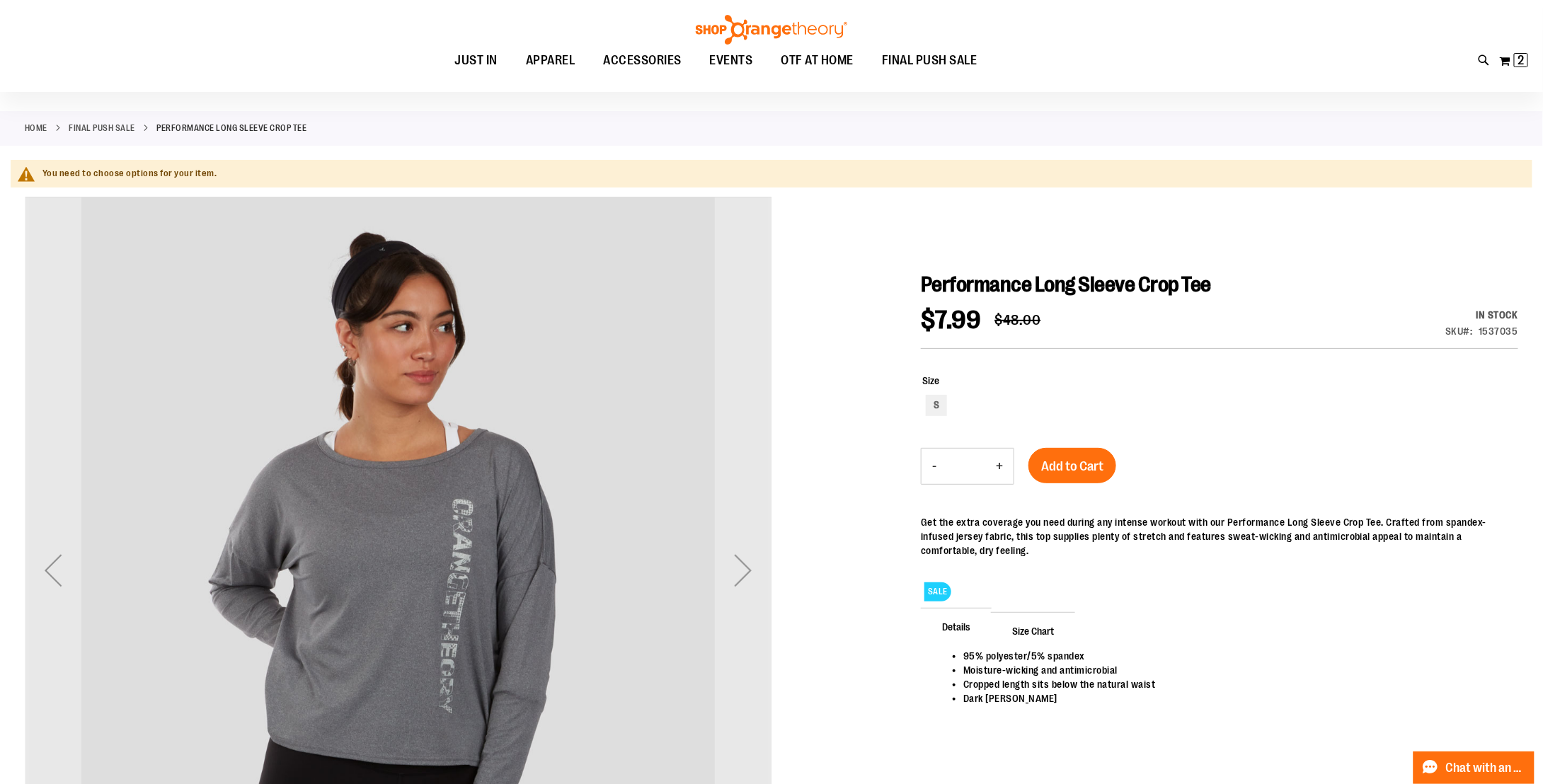
scroll to position [212, 0]
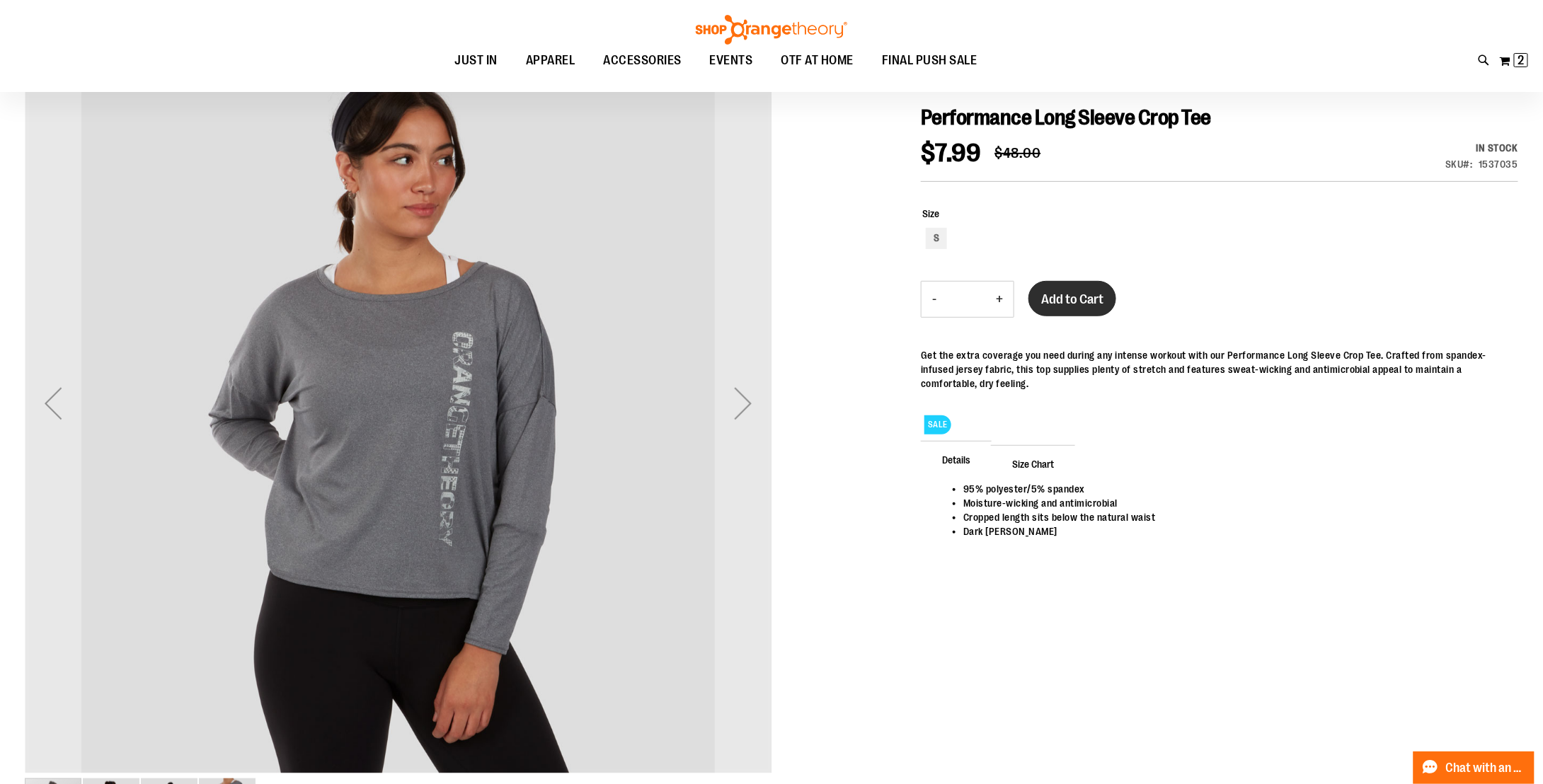
click at [1084, 296] on span "Add to Cart" at bounding box center [1071, 299] width 62 height 16
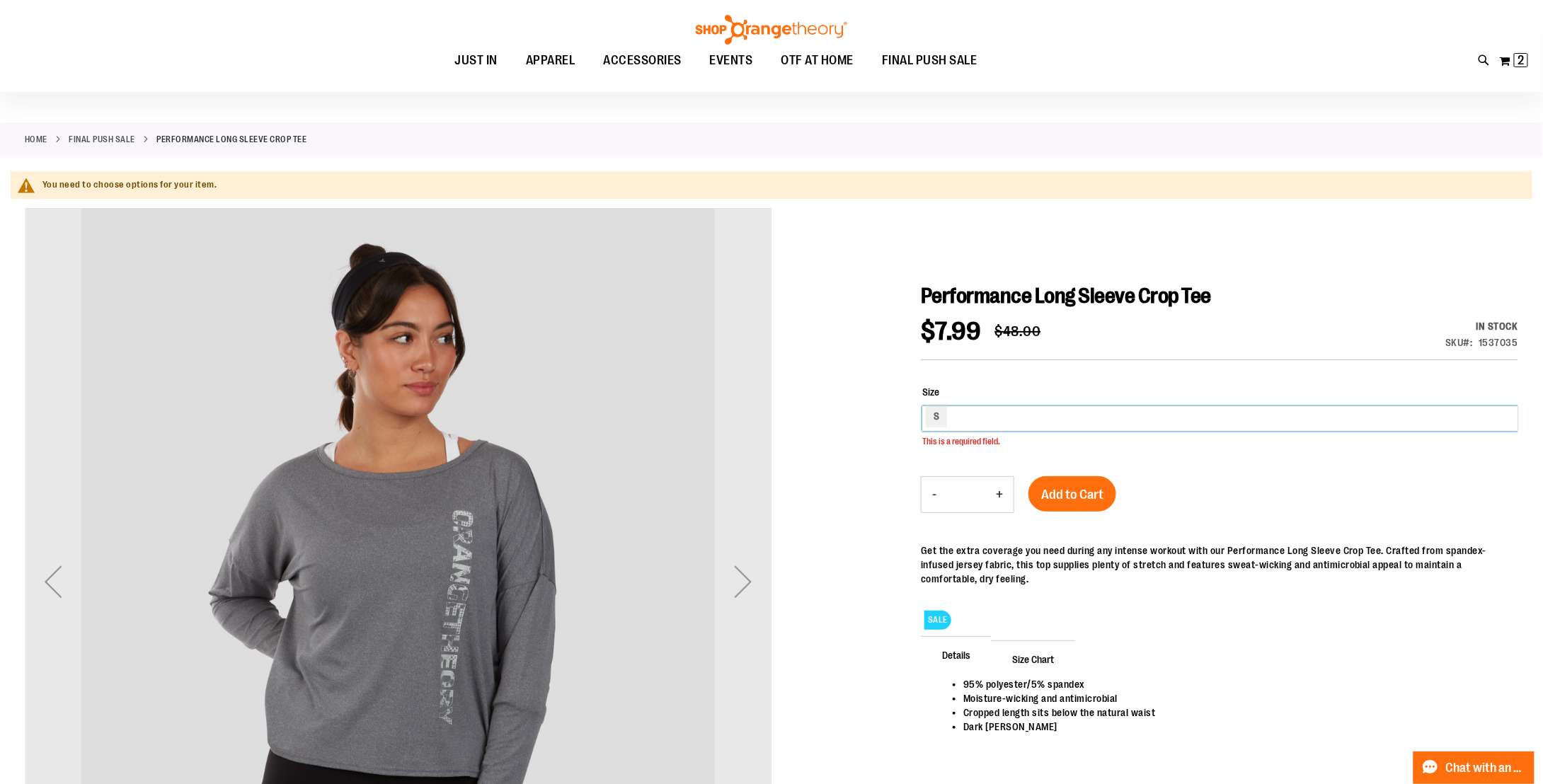
scroll to position [27, 0]
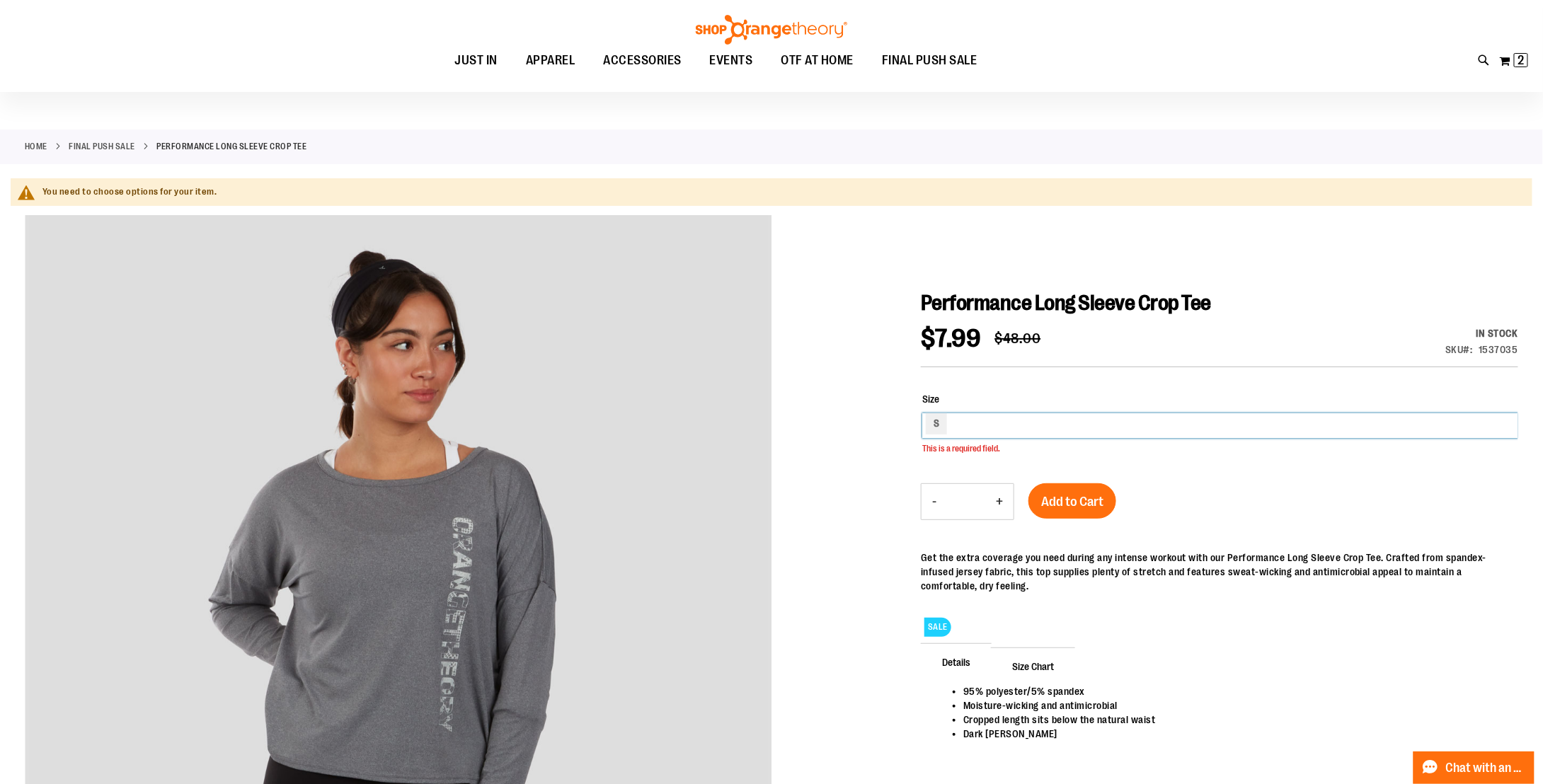
click at [955, 422] on div "S" at bounding box center [1220, 425] width 596 height 25
click at [939, 423] on div "S" at bounding box center [936, 423] width 21 height 21
type input "***"
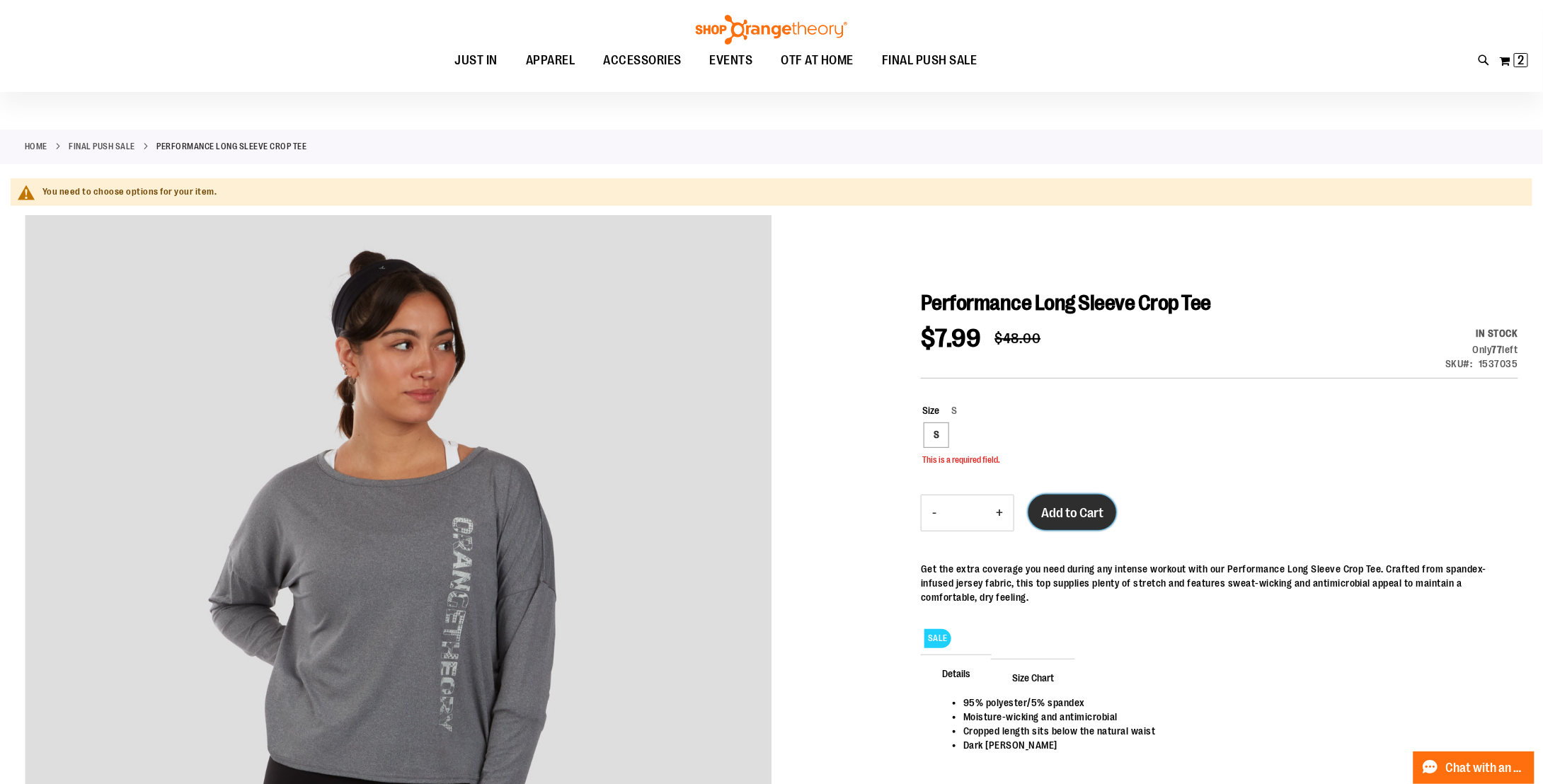
click at [1080, 499] on button "Add to Cart" at bounding box center [1071, 512] width 88 height 35
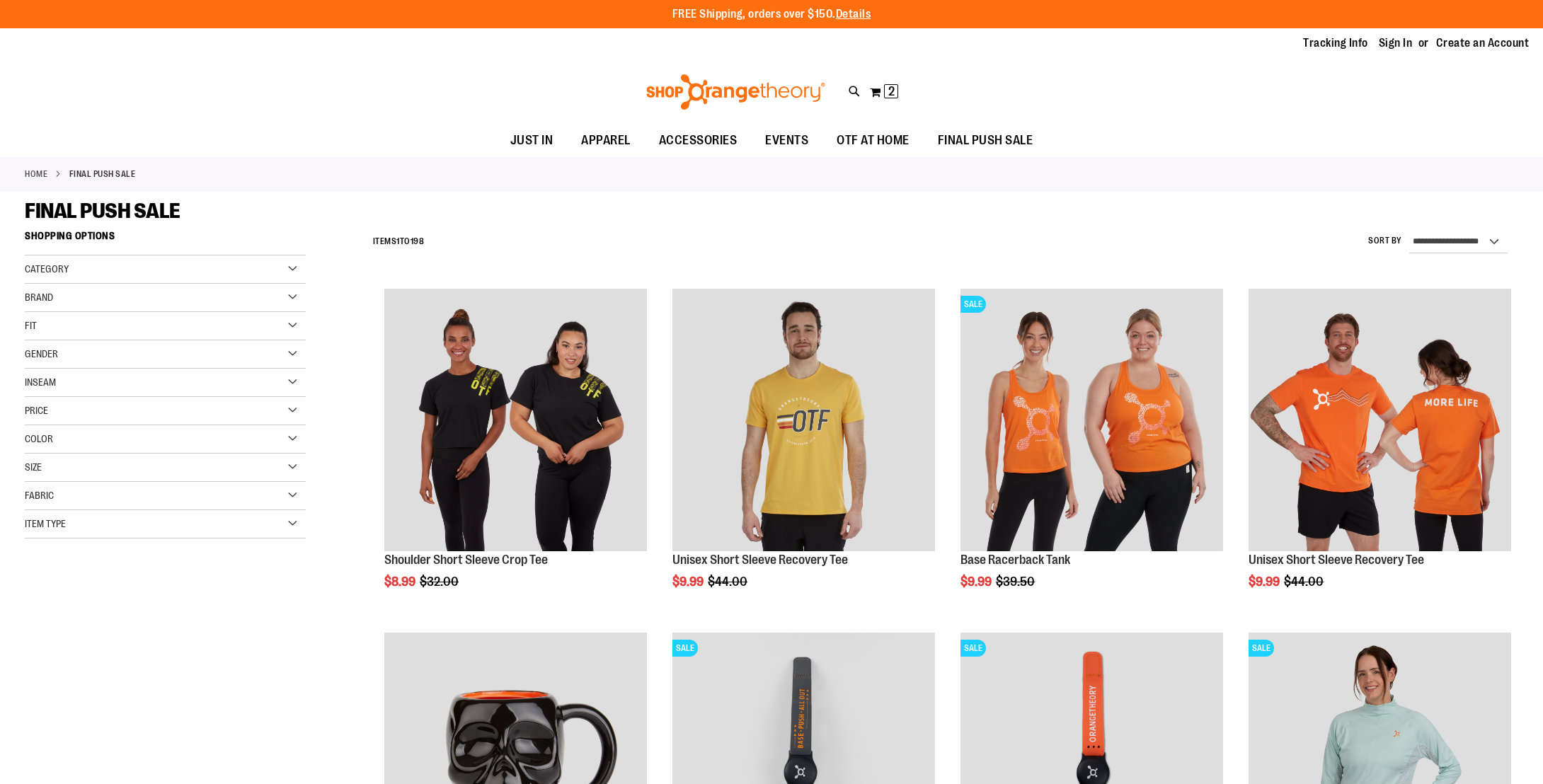
scroll to position [868, 0]
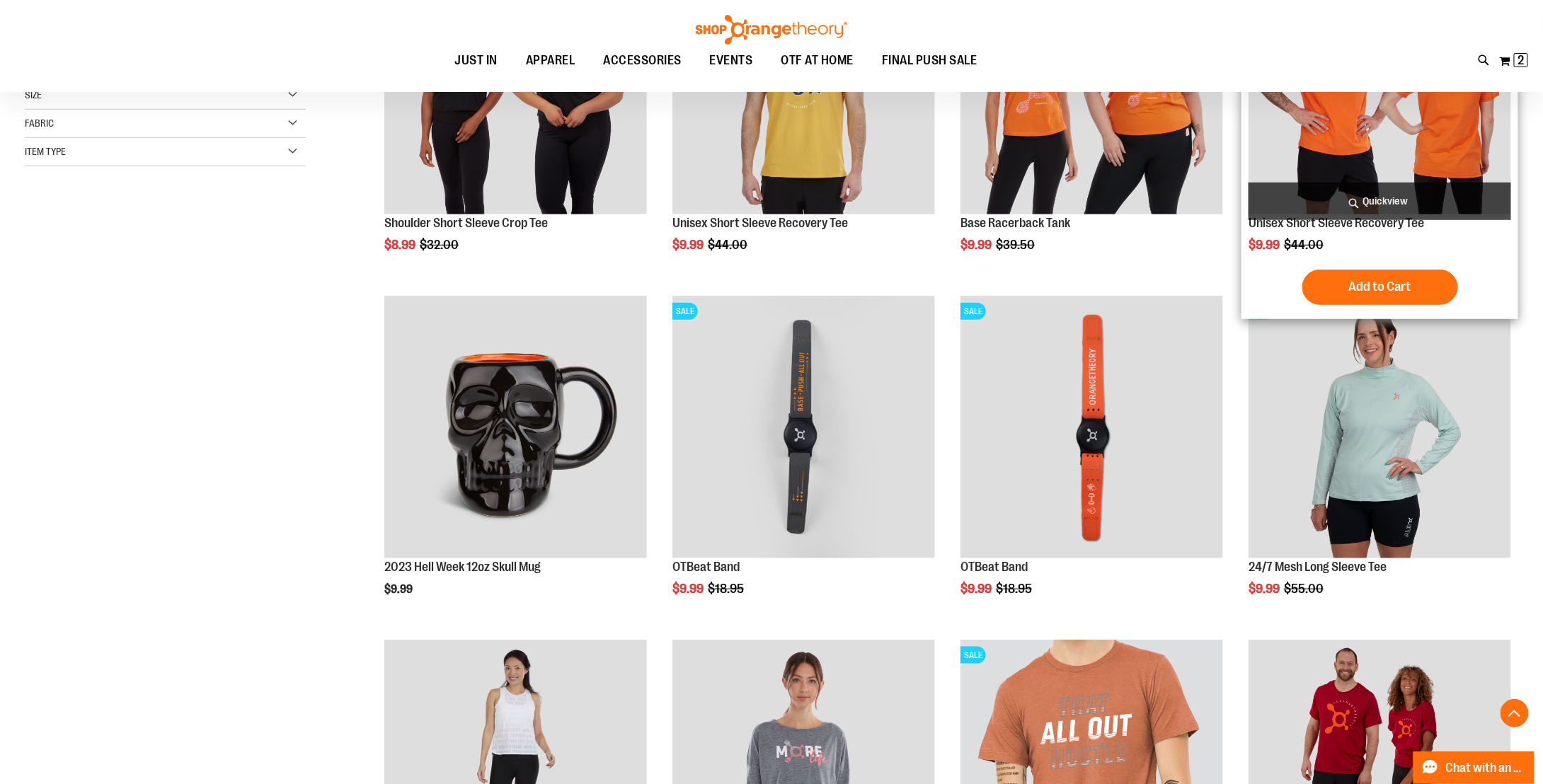
scroll to position [373, 0]
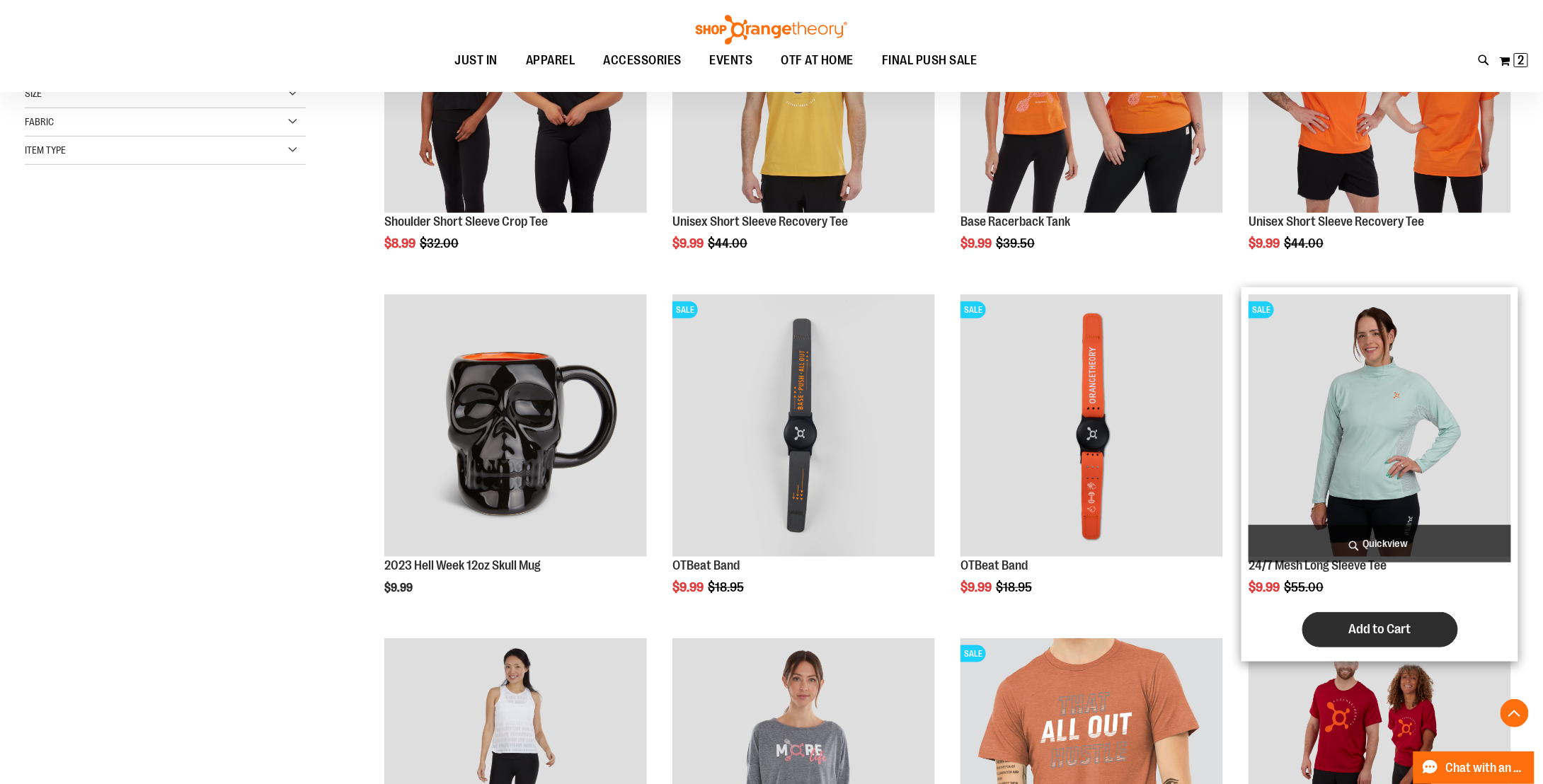
click at [1385, 632] on span "Add to Cart" at bounding box center [1380, 628] width 62 height 16
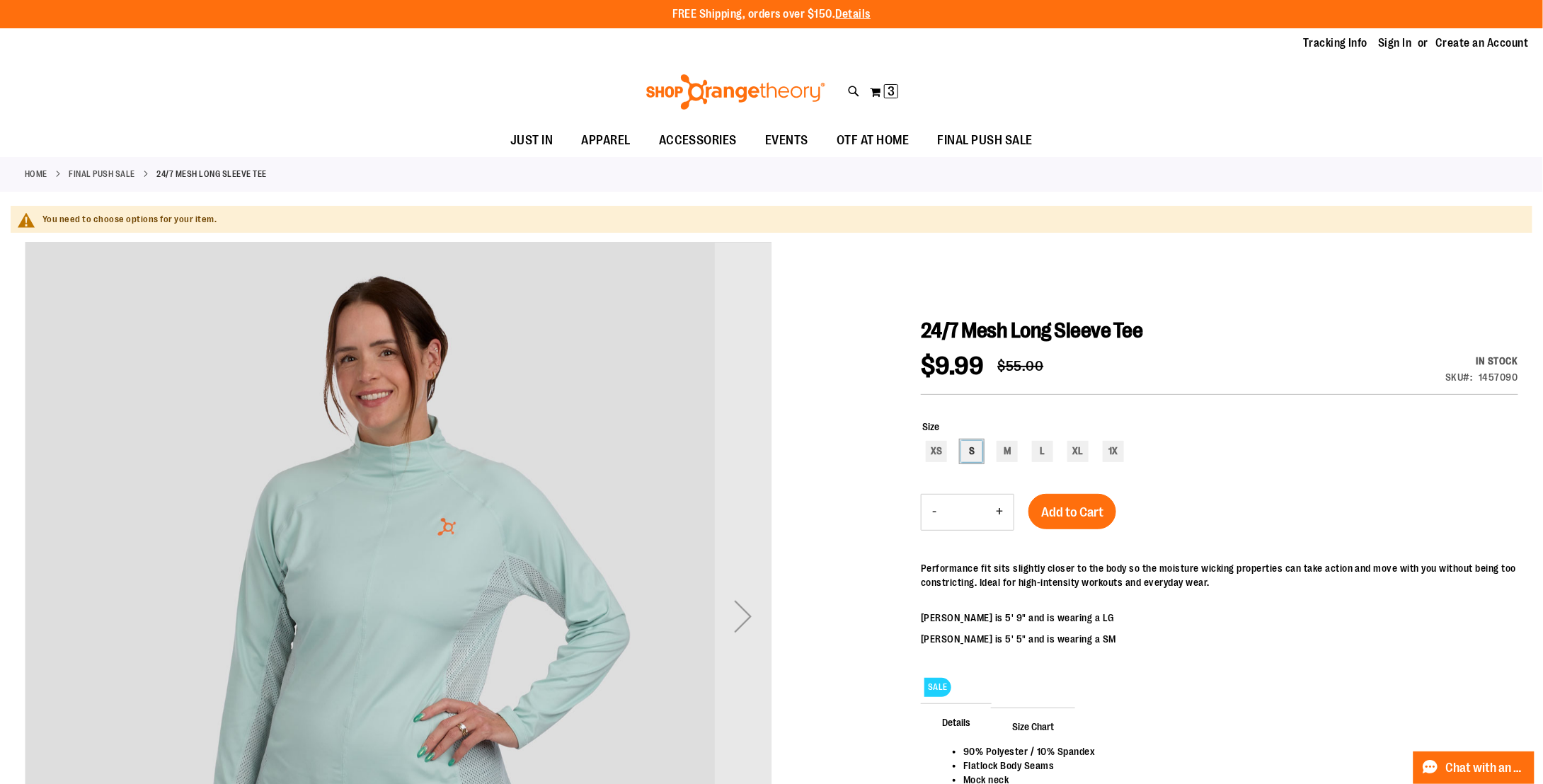
click at [978, 450] on div "S" at bounding box center [971, 451] width 21 height 21
type input "***"
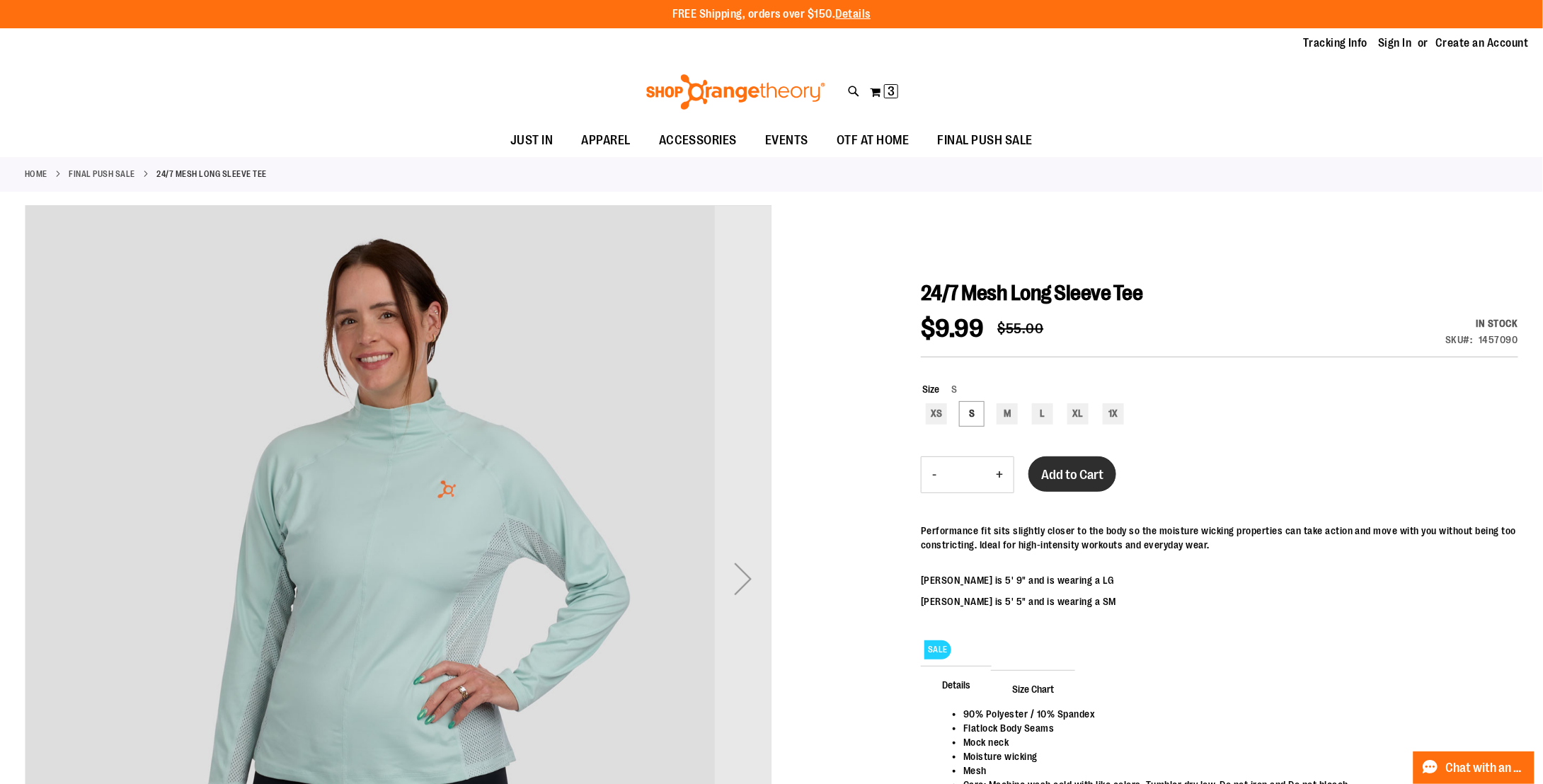
click at [1043, 468] on span "Add to Cart" at bounding box center [1071, 474] width 62 height 16
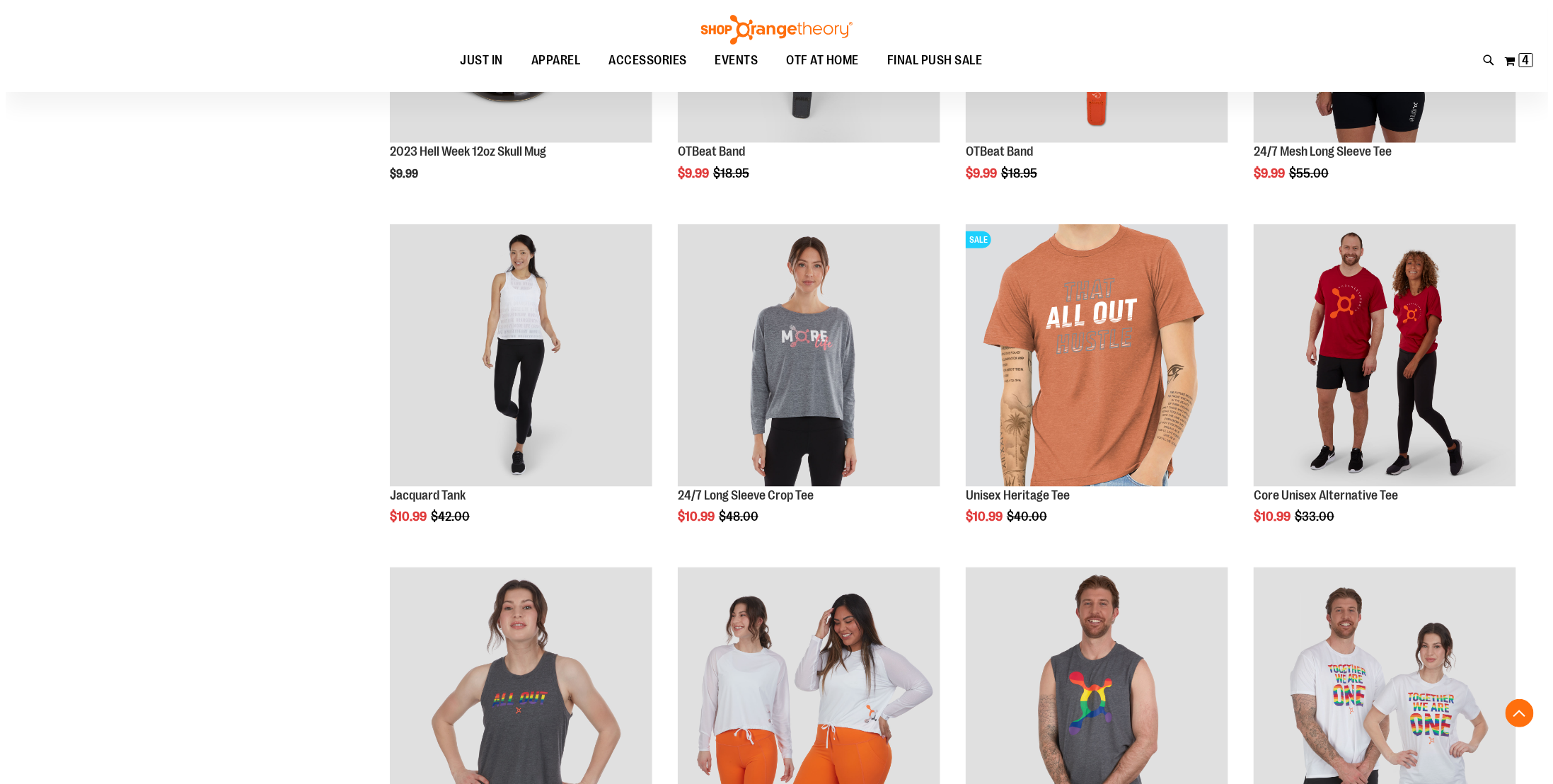
scroll to position [751, 0]
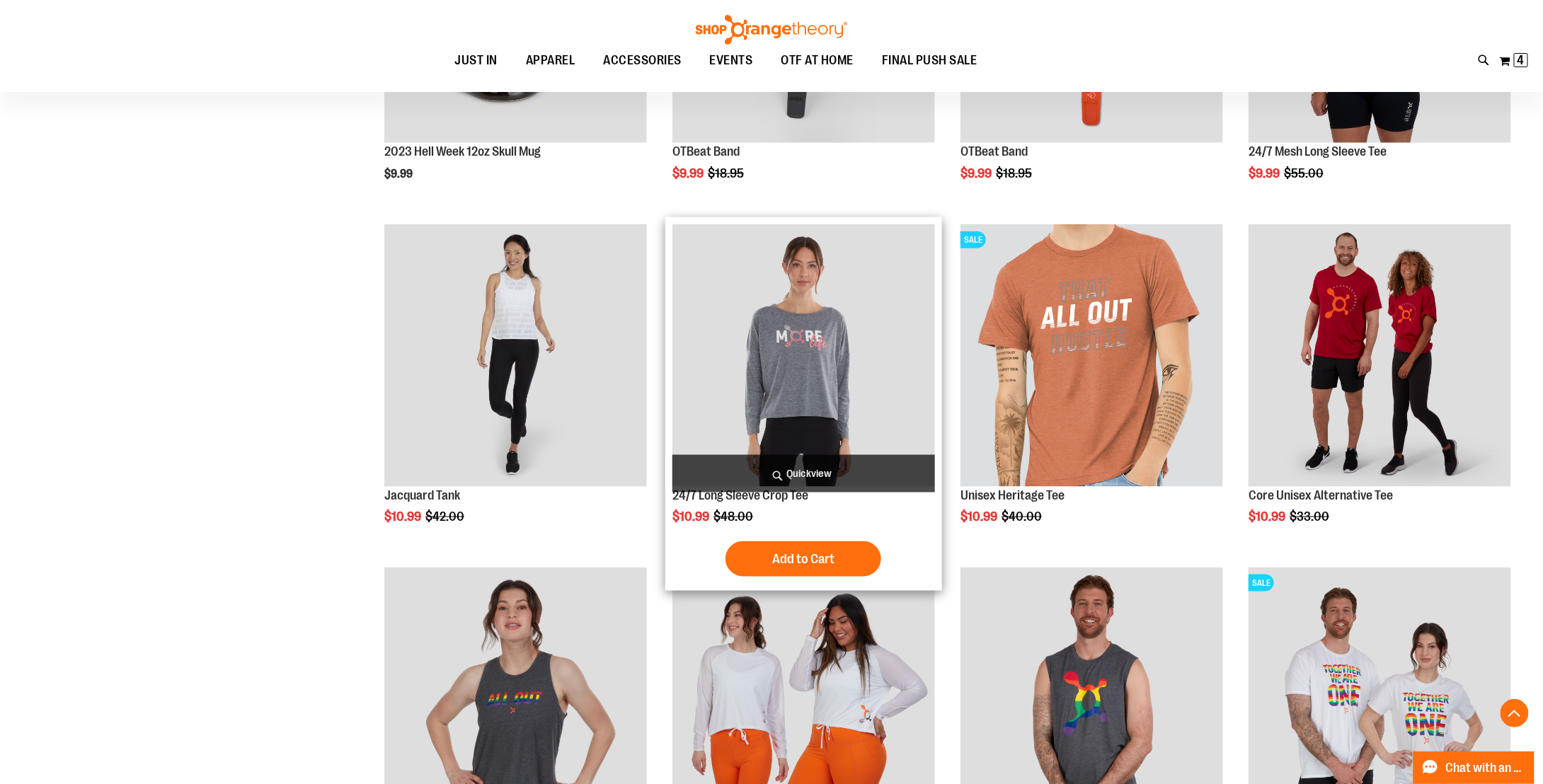
click at [784, 471] on span "Quickview" at bounding box center [804, 473] width 263 height 38
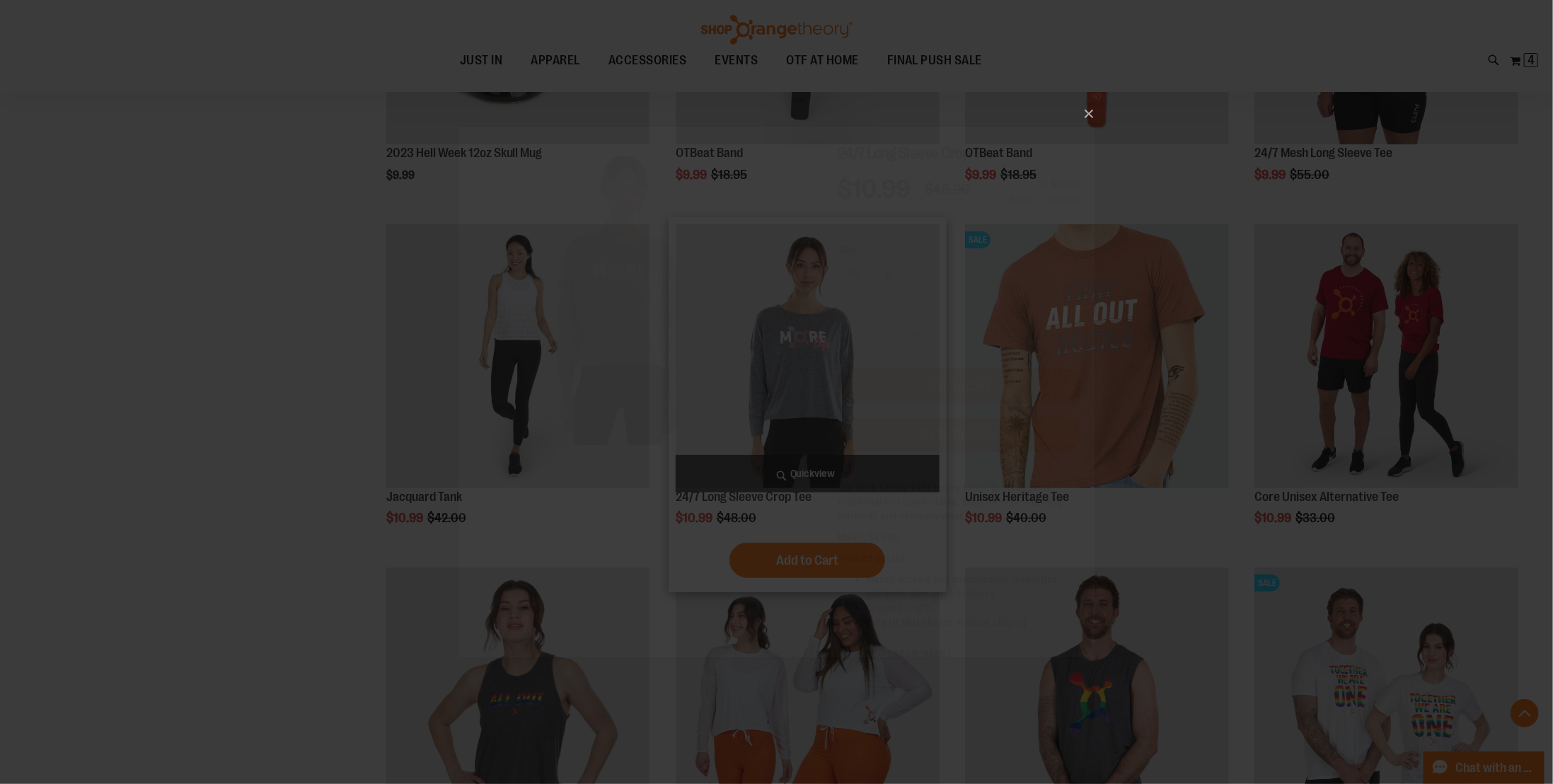
scroll to position [0, 0]
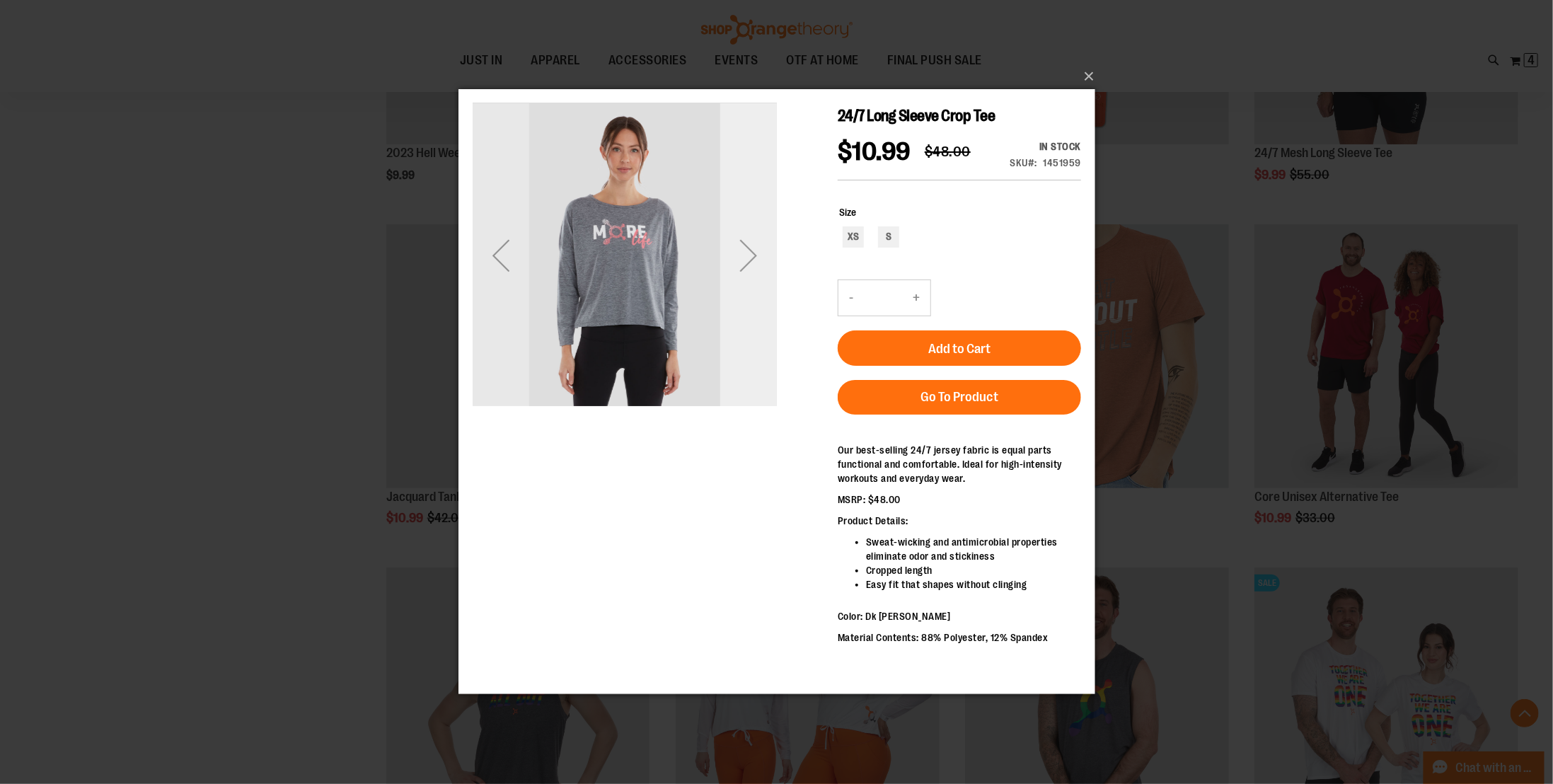
click at [751, 262] on div "Next" at bounding box center [747, 255] width 56 height 56
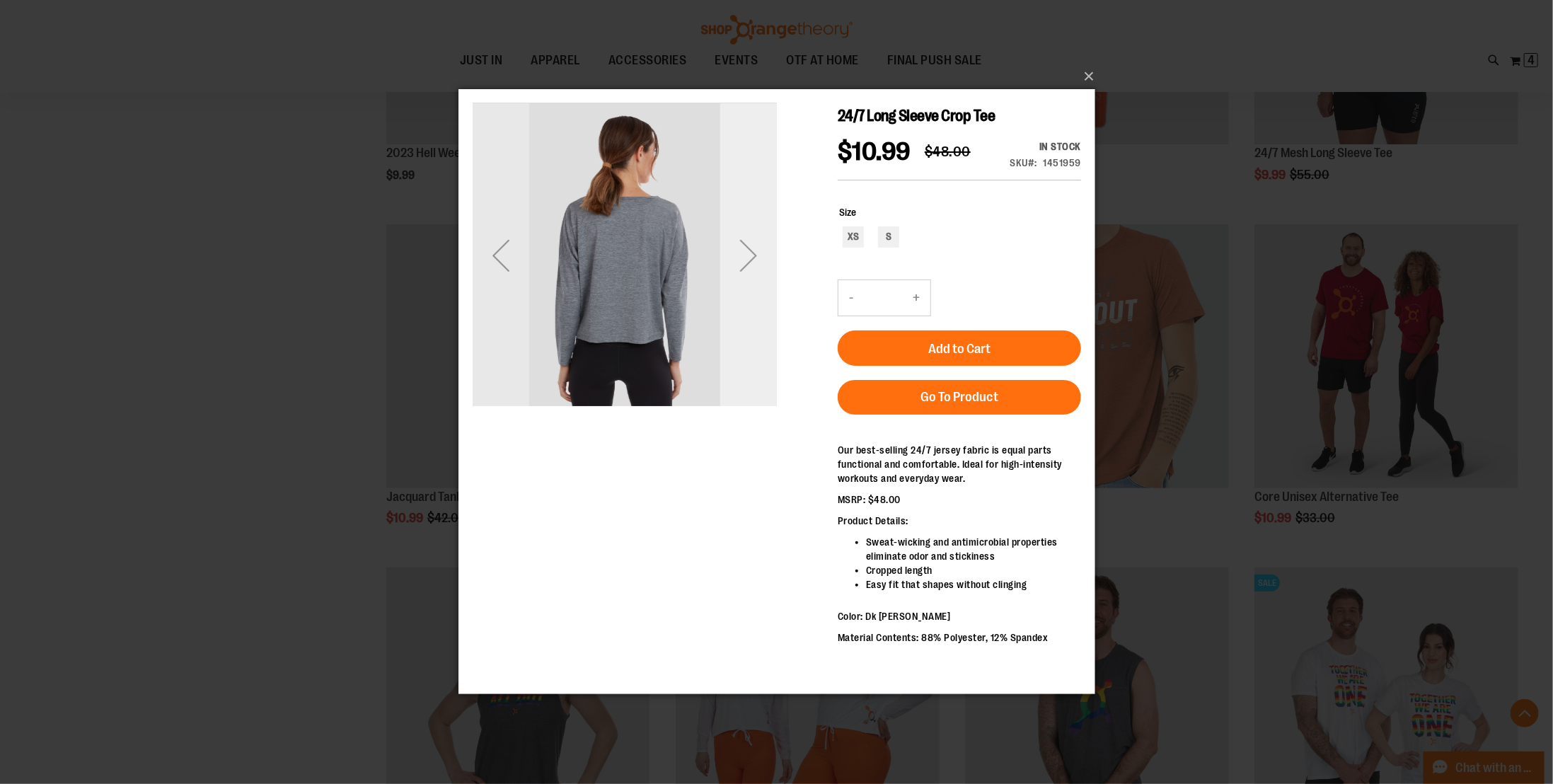
click at [751, 262] on div "Next" at bounding box center [747, 255] width 56 height 56
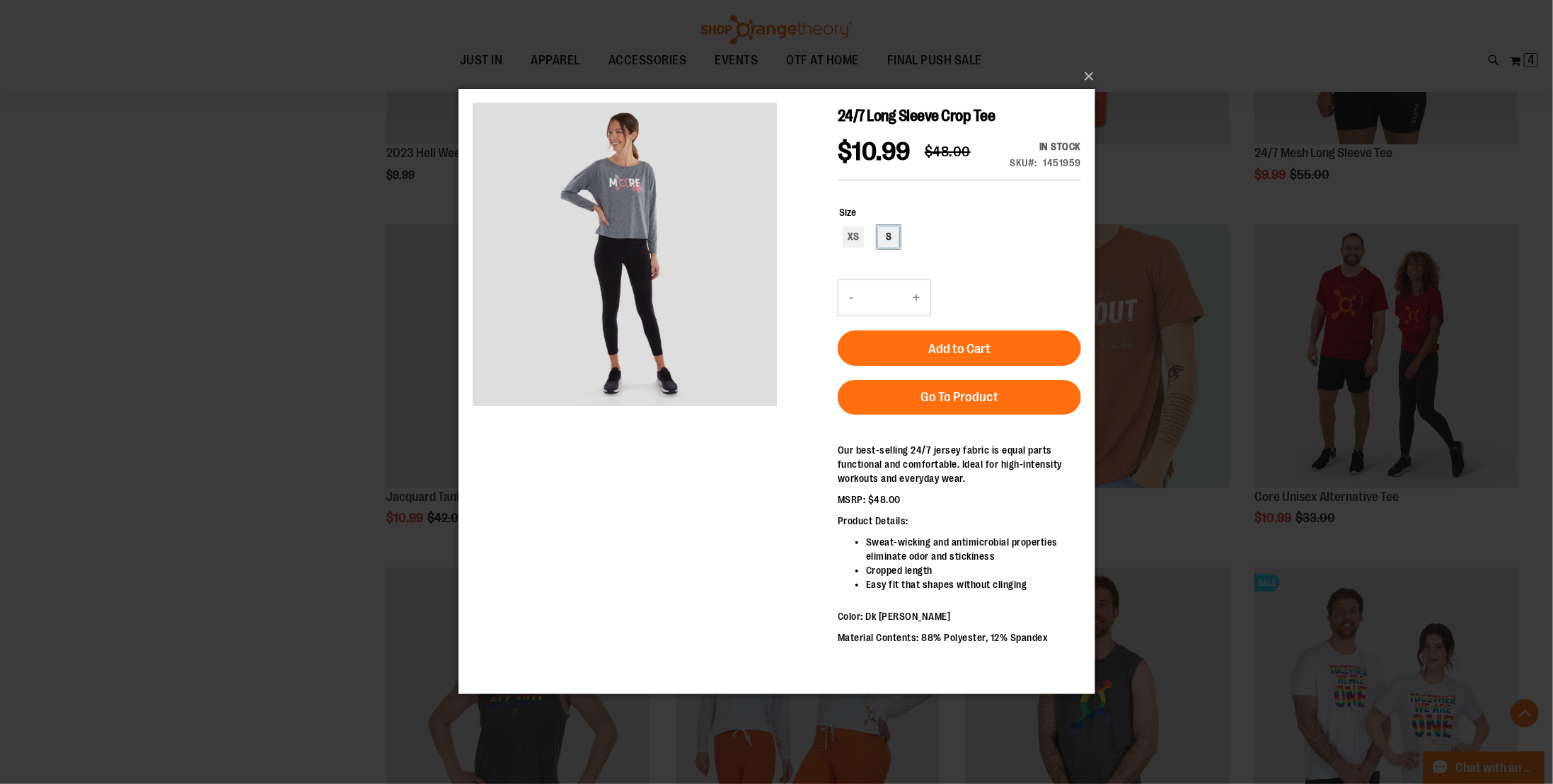
click at [886, 242] on div "S" at bounding box center [888, 236] width 21 height 21
type input "***"
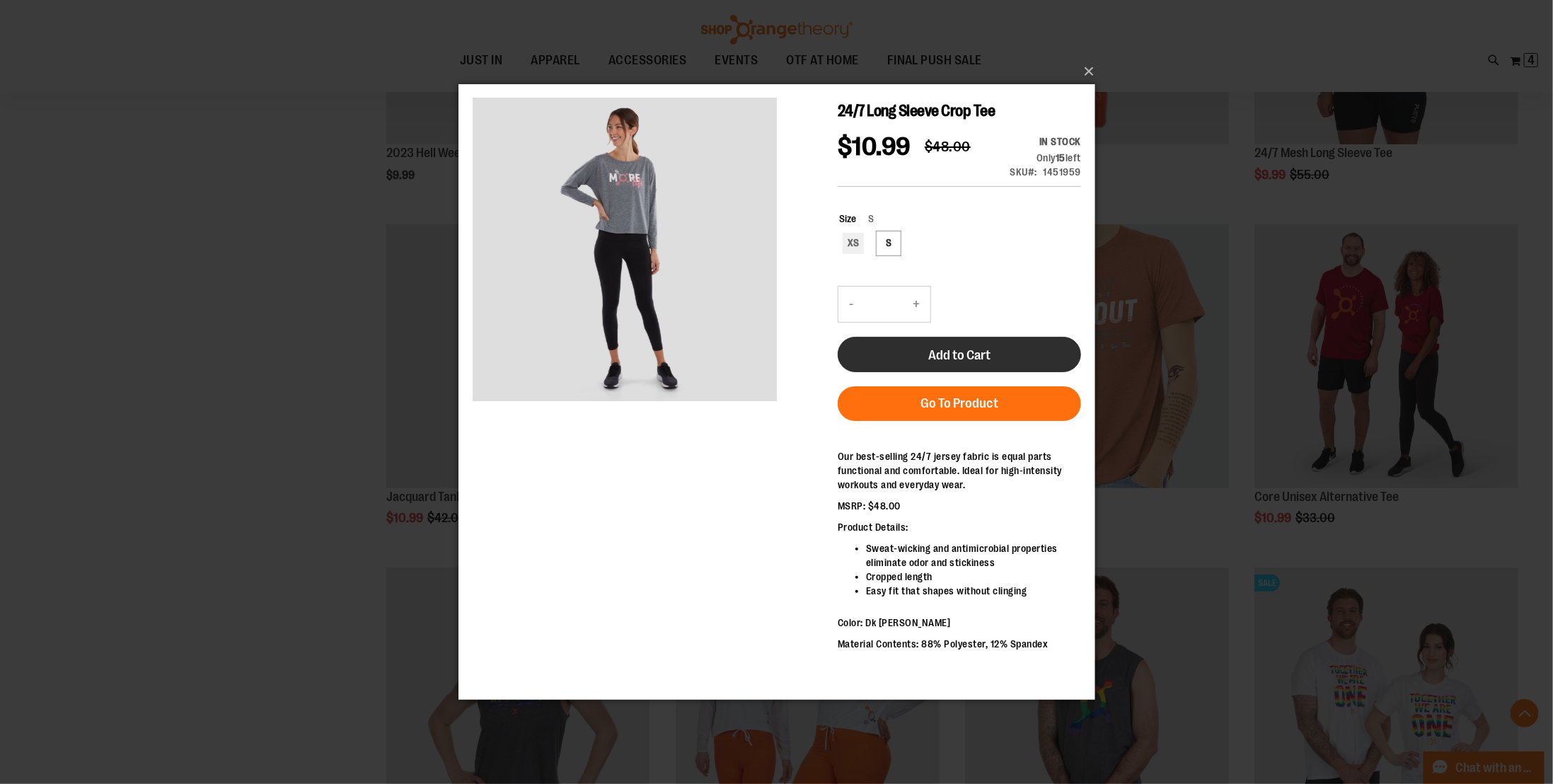
click at [942, 357] on span "Add to Cart" at bounding box center [958, 354] width 62 height 16
click at [1091, 69] on button "×" at bounding box center [782, 72] width 637 height 31
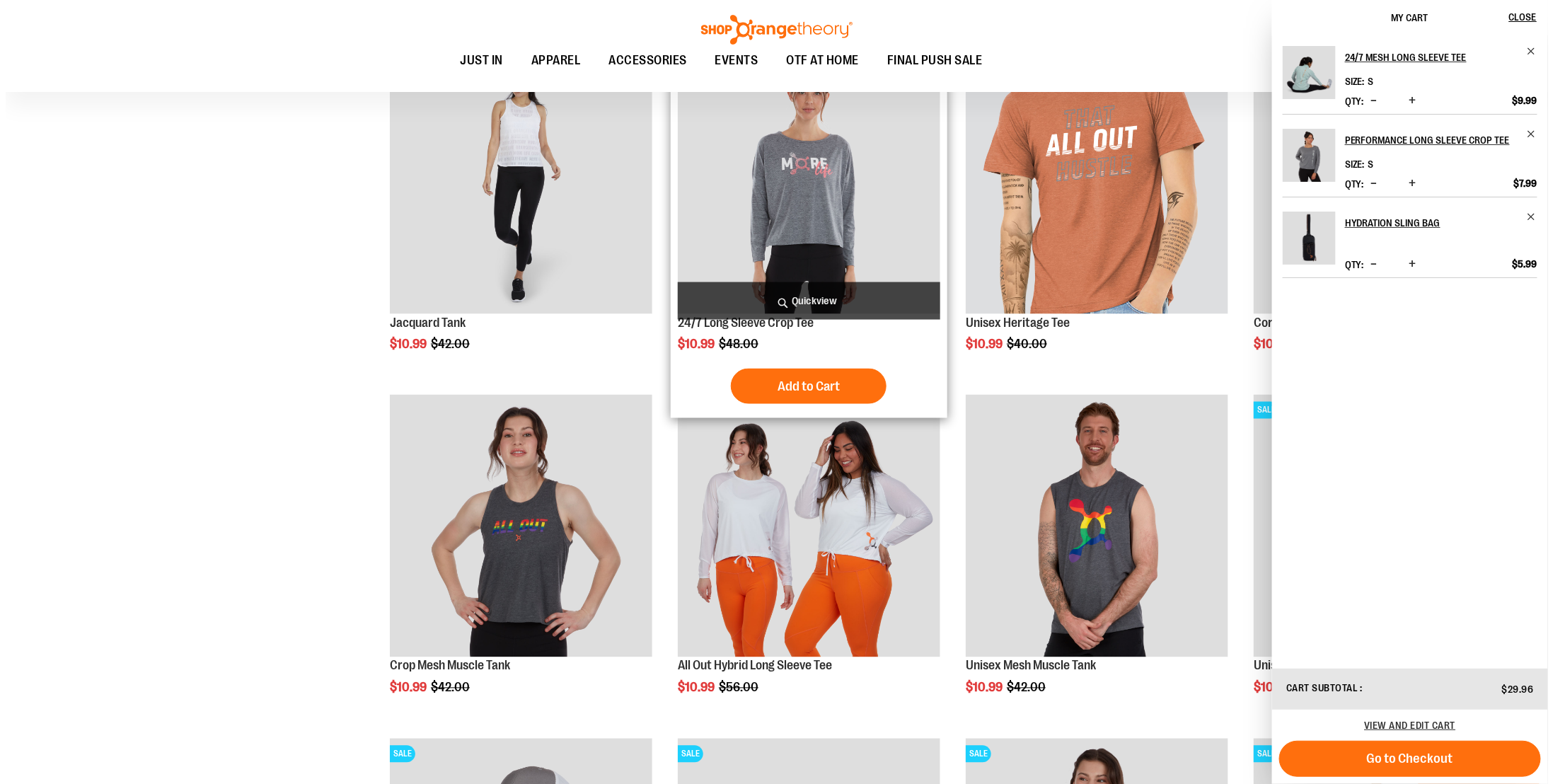
scroll to position [920, 0]
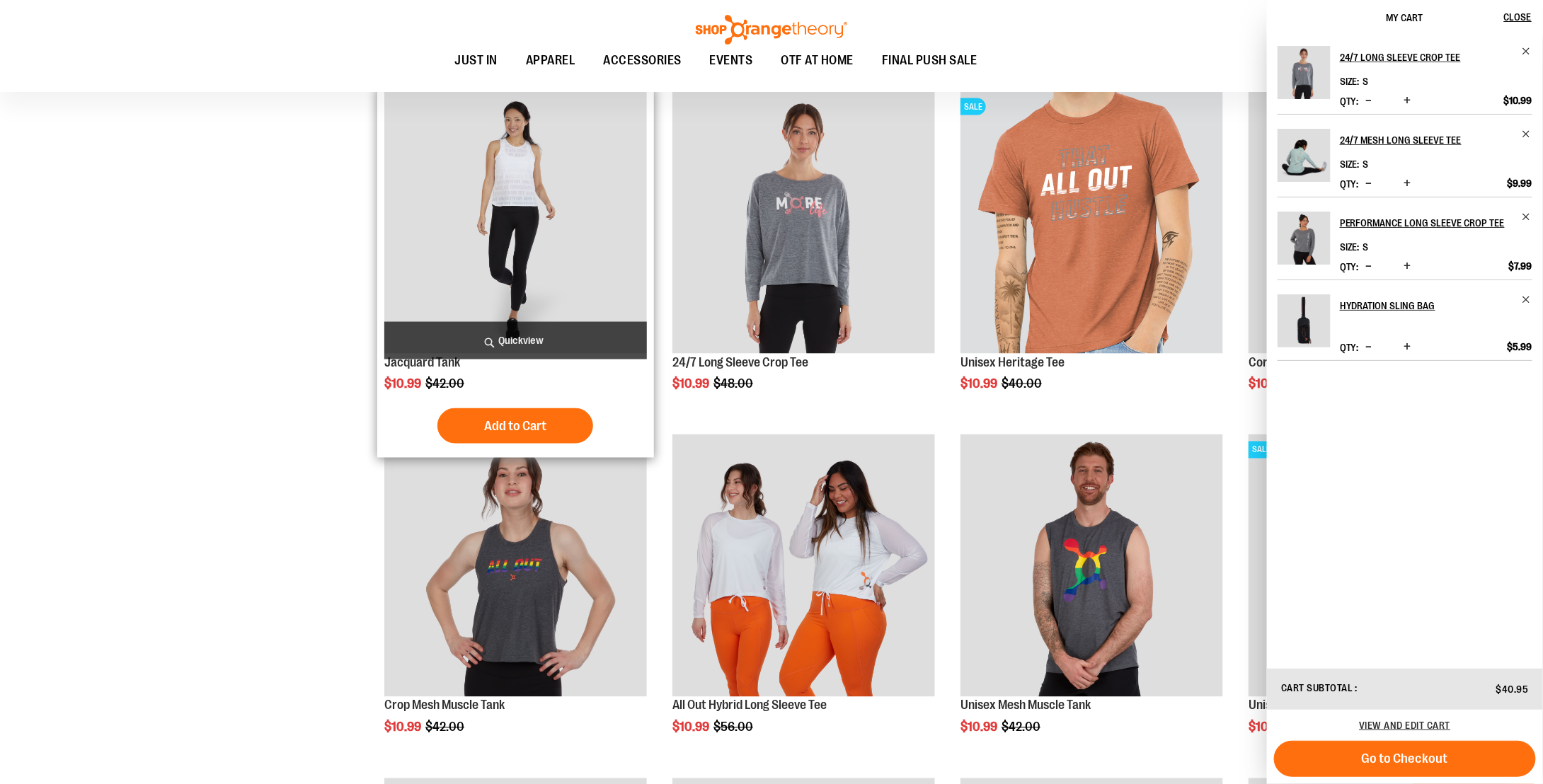
click at [530, 339] on span "Quickview" at bounding box center [515, 340] width 263 height 38
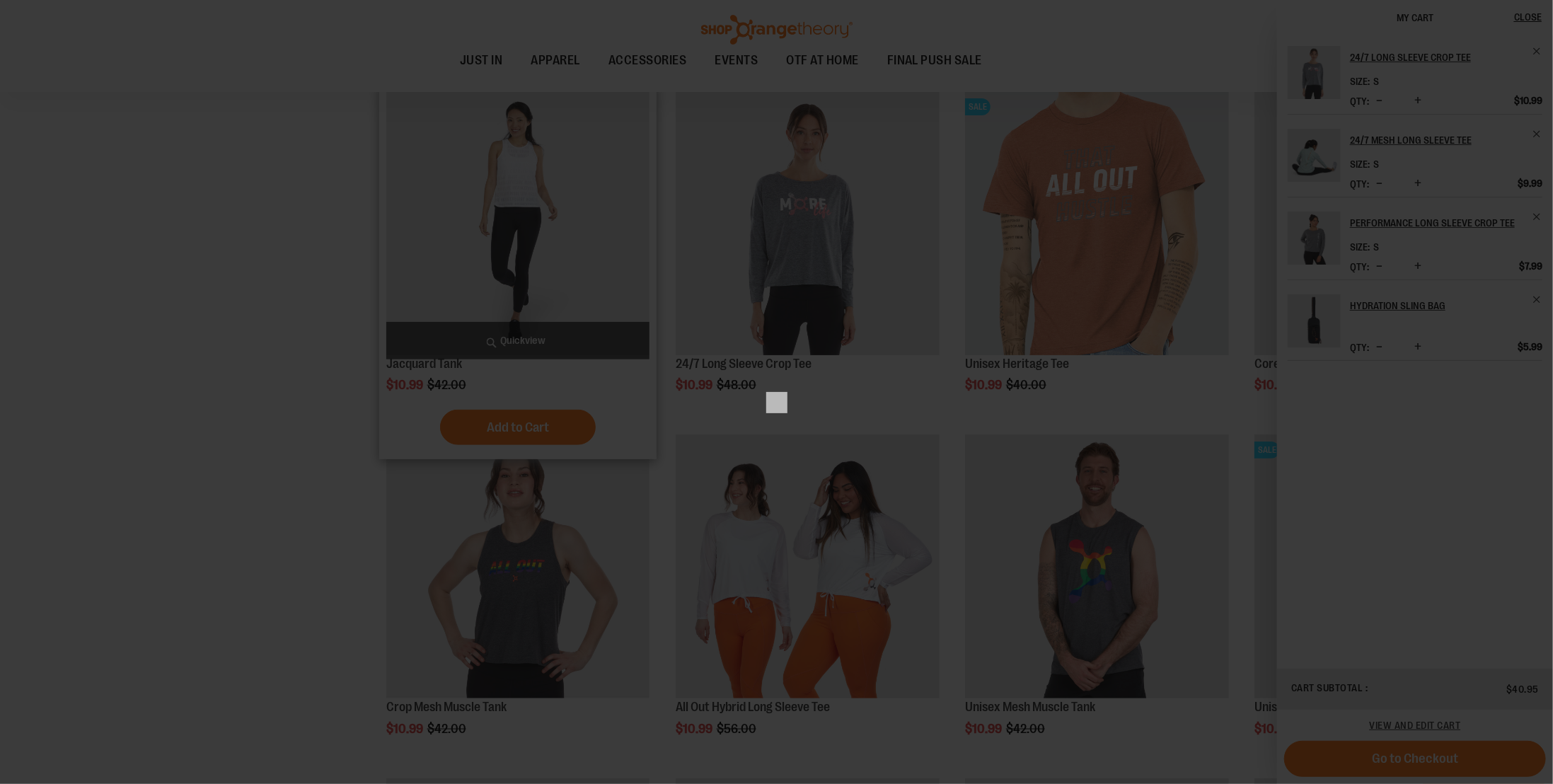
scroll to position [0, 0]
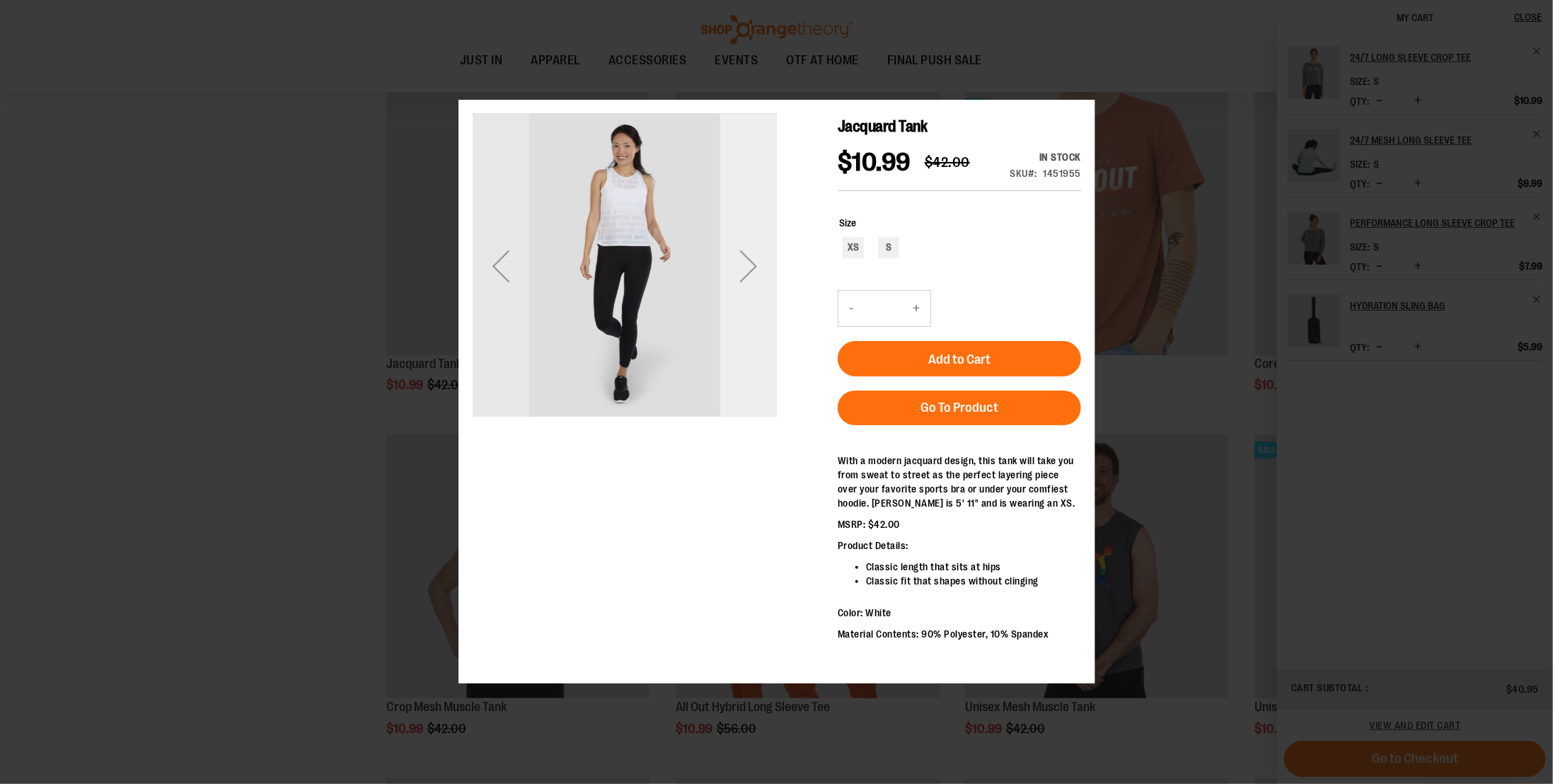
click at [752, 278] on div "Next" at bounding box center [747, 266] width 56 height 56
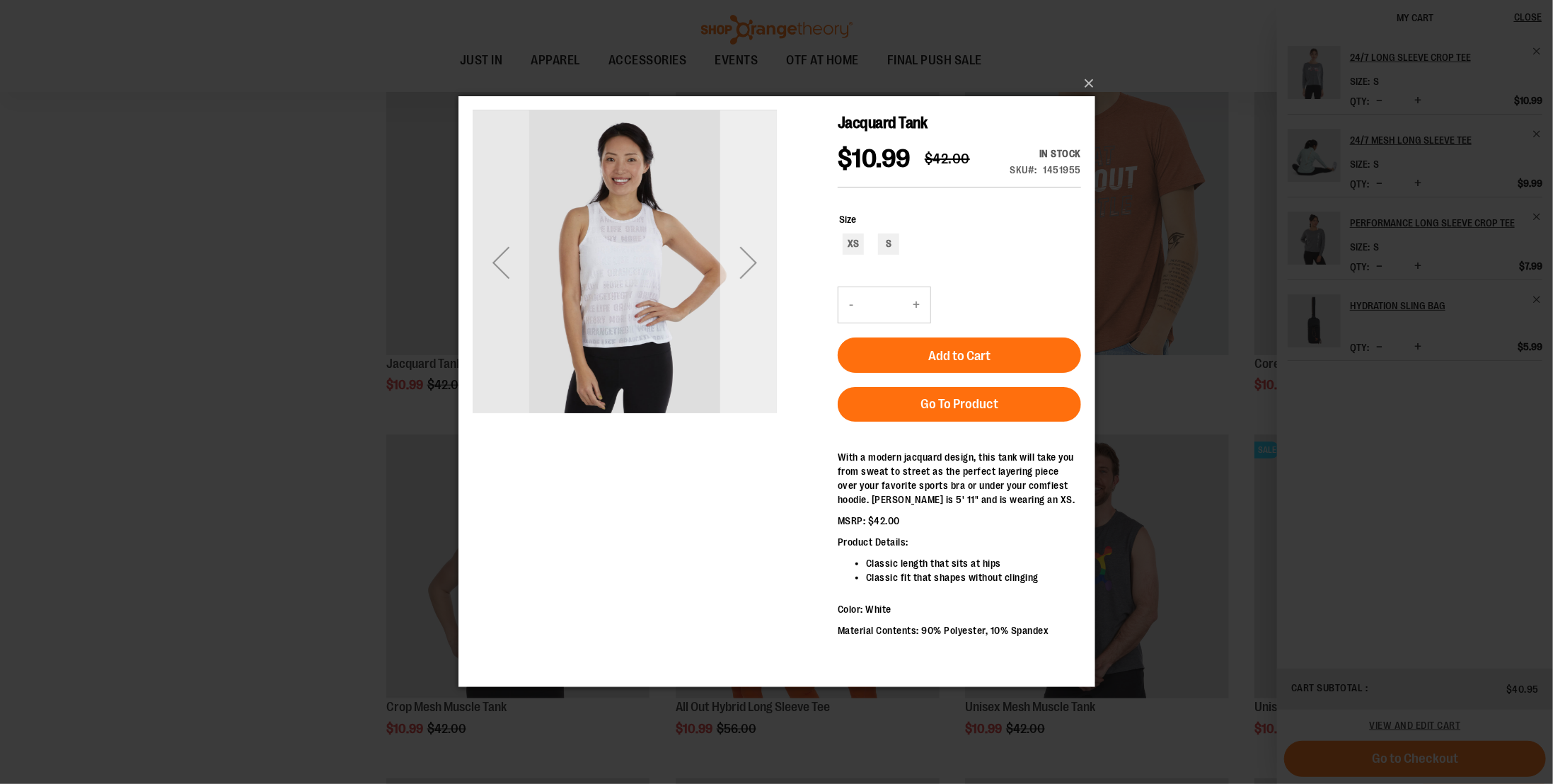
click at [752, 276] on div "Next" at bounding box center [747, 262] width 56 height 56
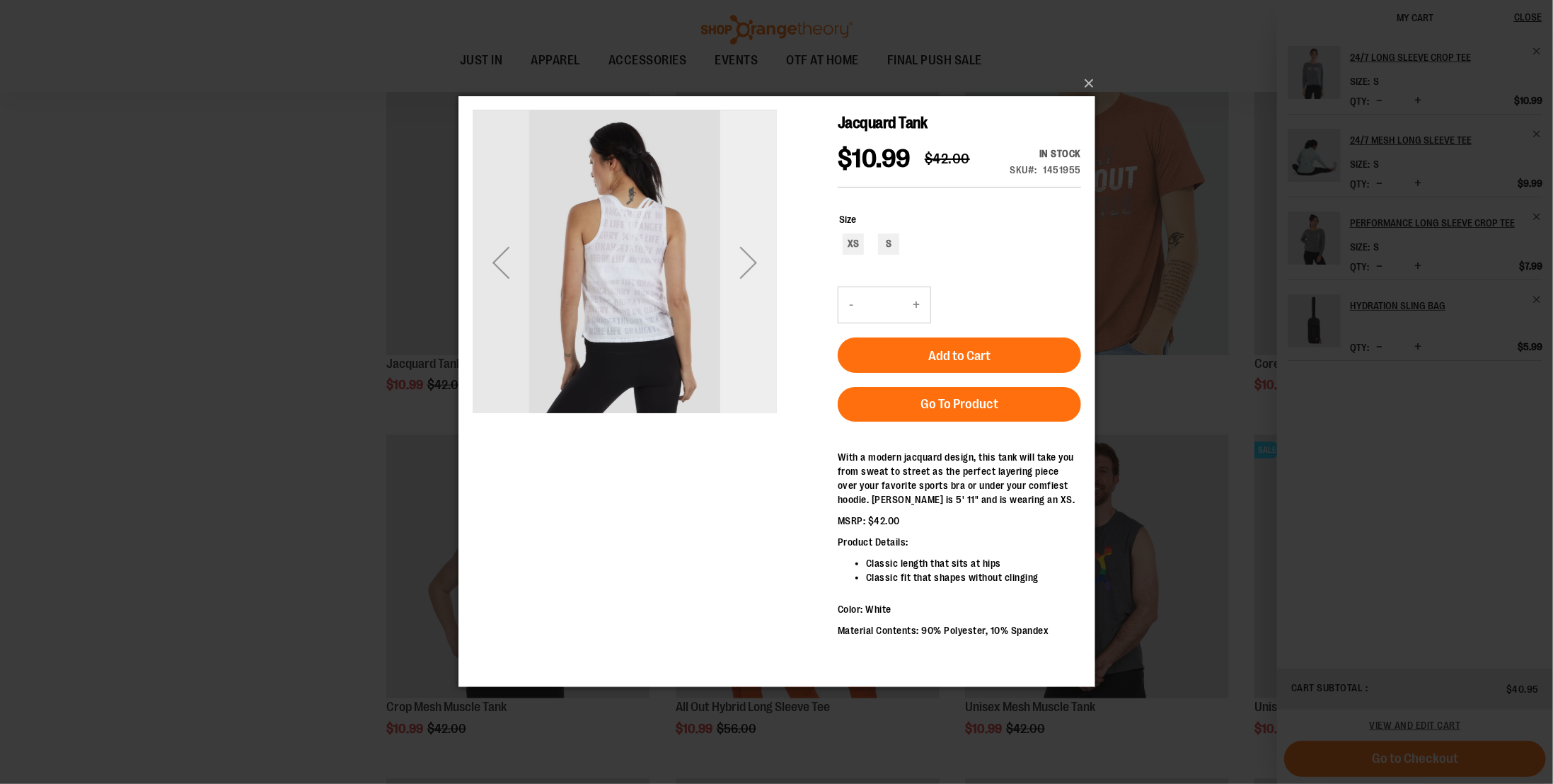
click at [752, 276] on div "Next" at bounding box center [747, 262] width 56 height 56
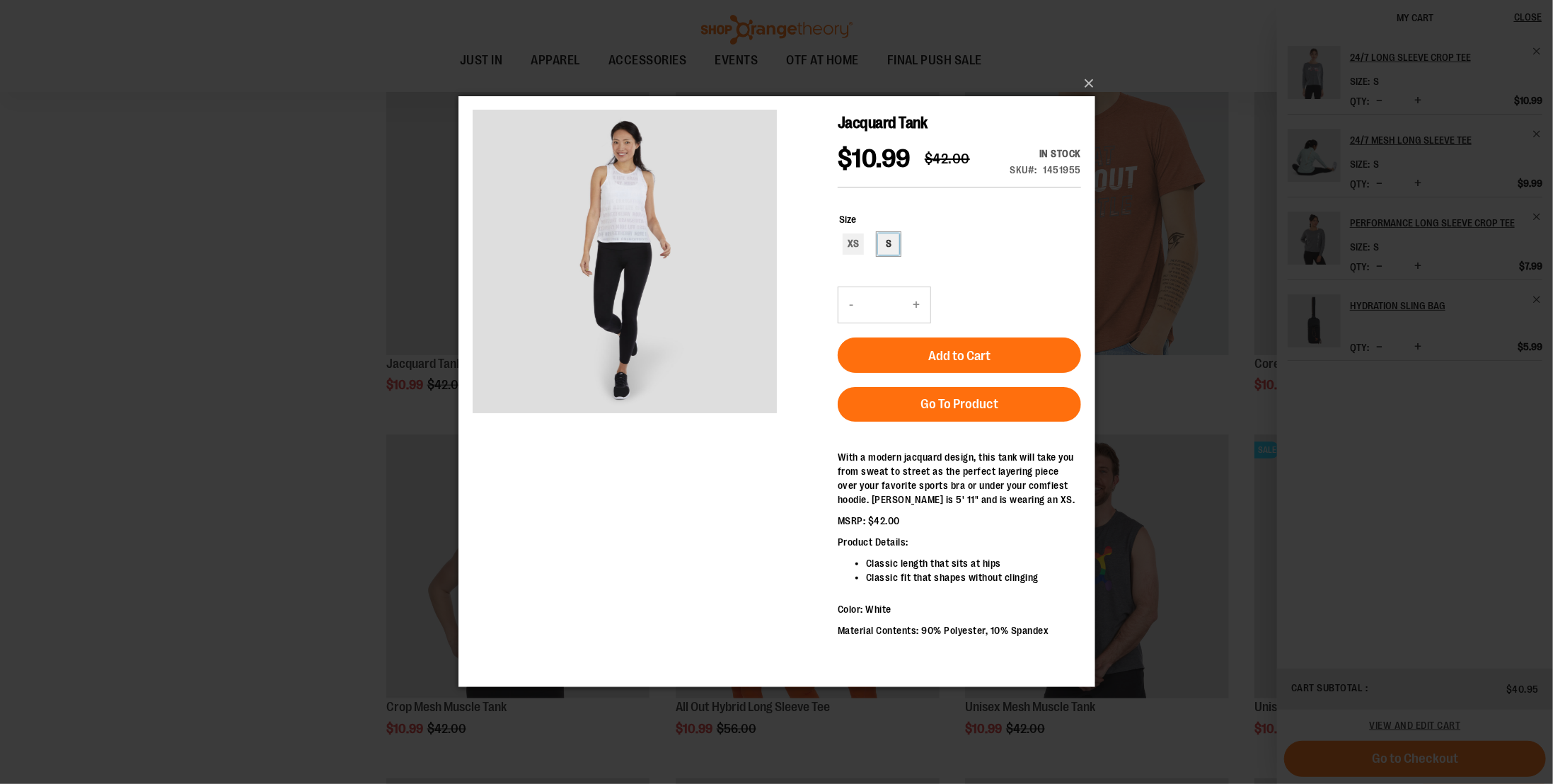
click at [888, 249] on div "S" at bounding box center [888, 244] width 21 height 21
type input "***"
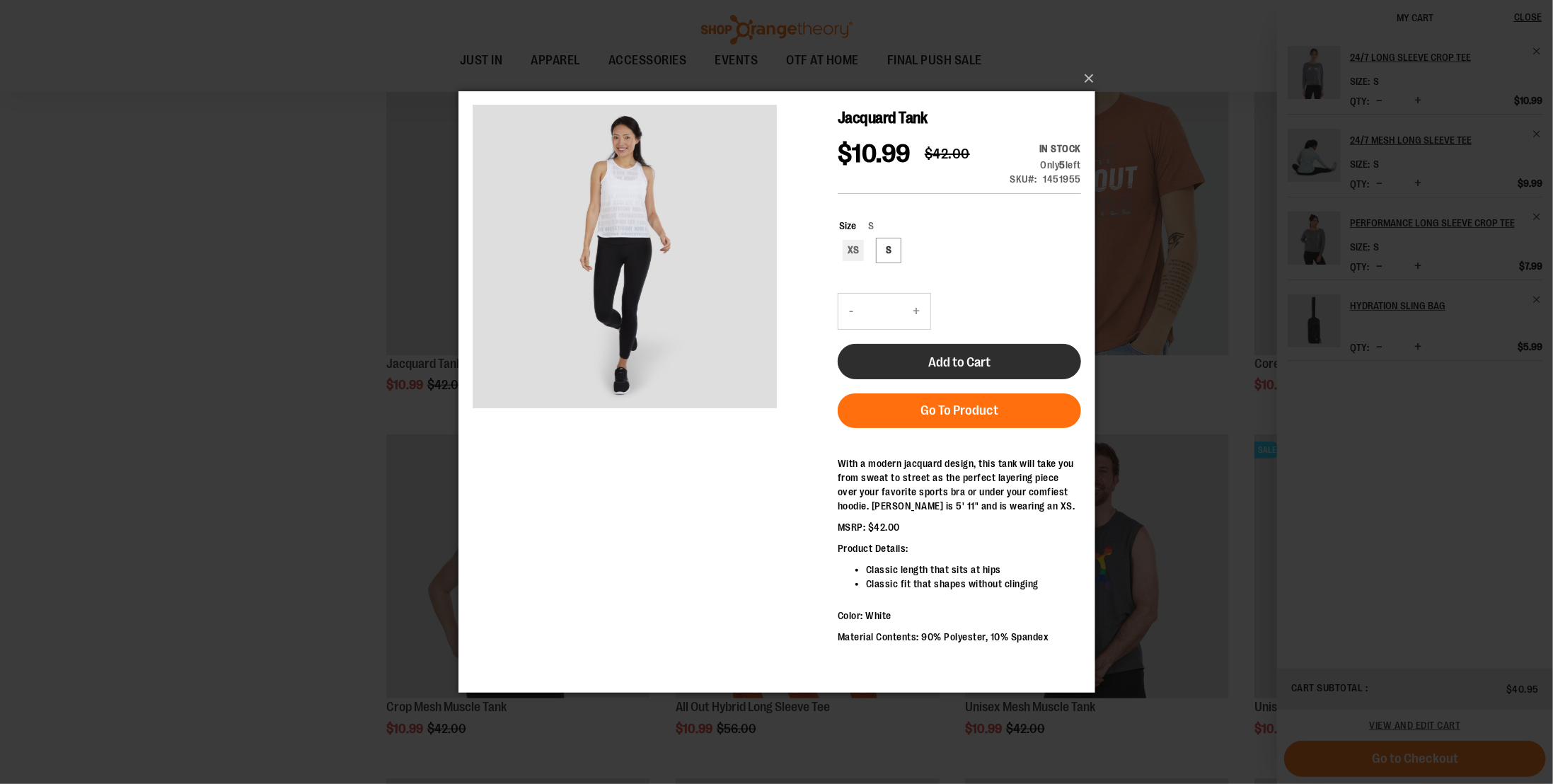
click at [911, 350] on button "Add to Cart" at bounding box center [959, 361] width 244 height 35
click at [1092, 80] on button "×" at bounding box center [782, 78] width 637 height 31
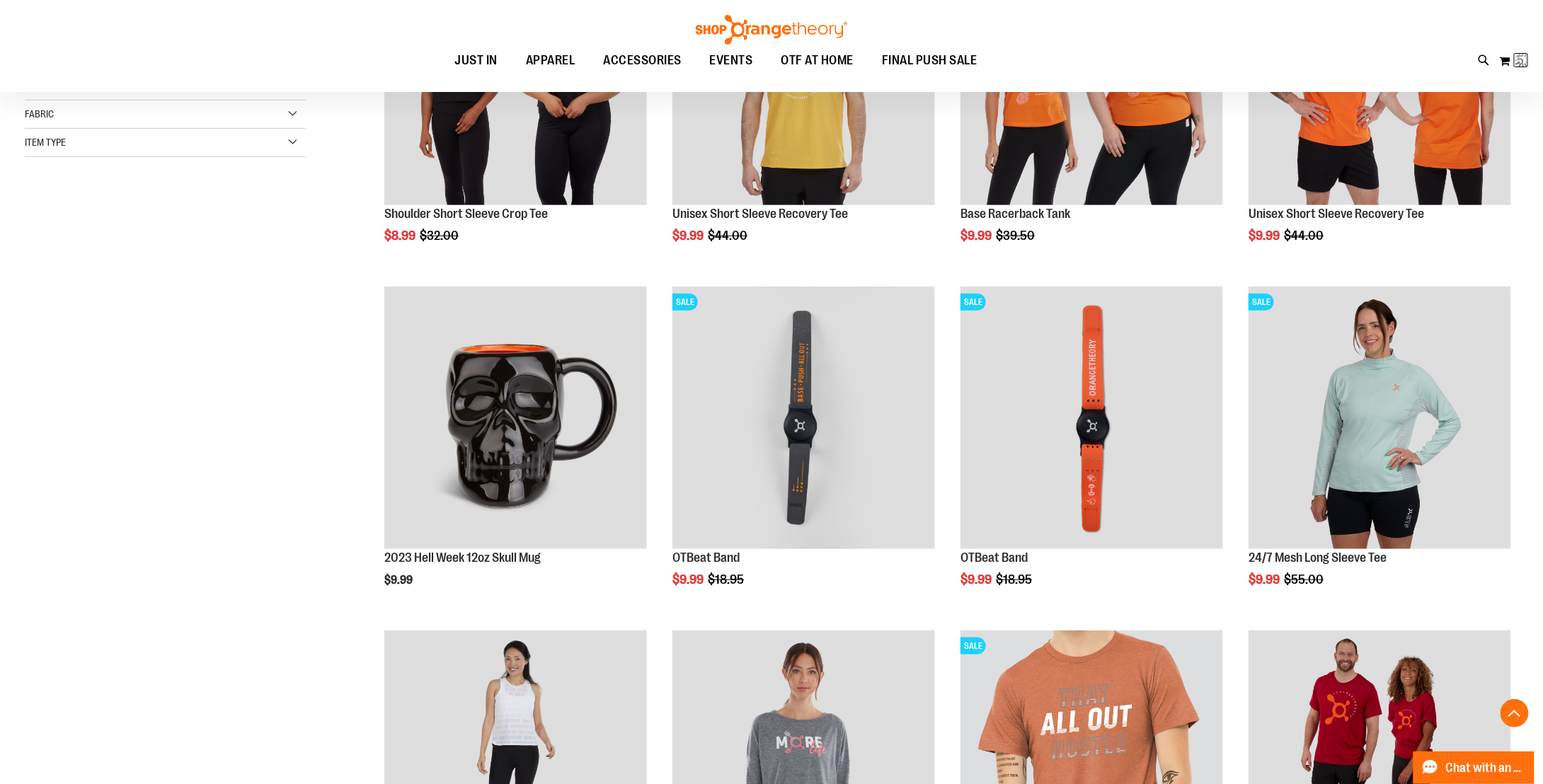
click at [1092, 75] on ul "JUST IN JUST IN Balanced Basics New for Women New for Men New Accessories New B…" at bounding box center [716, 60] width 1368 height 32
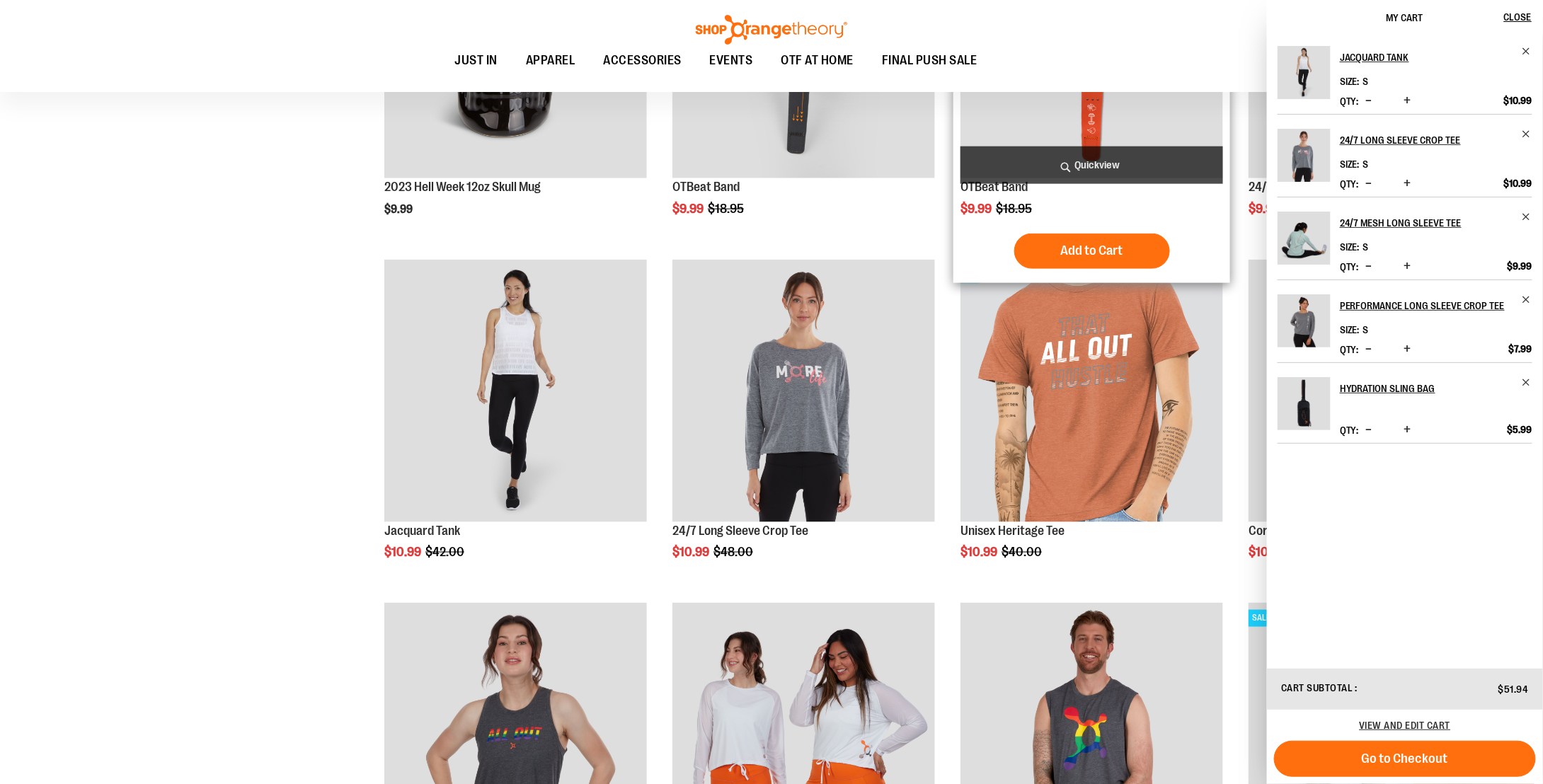
scroll to position [920, 0]
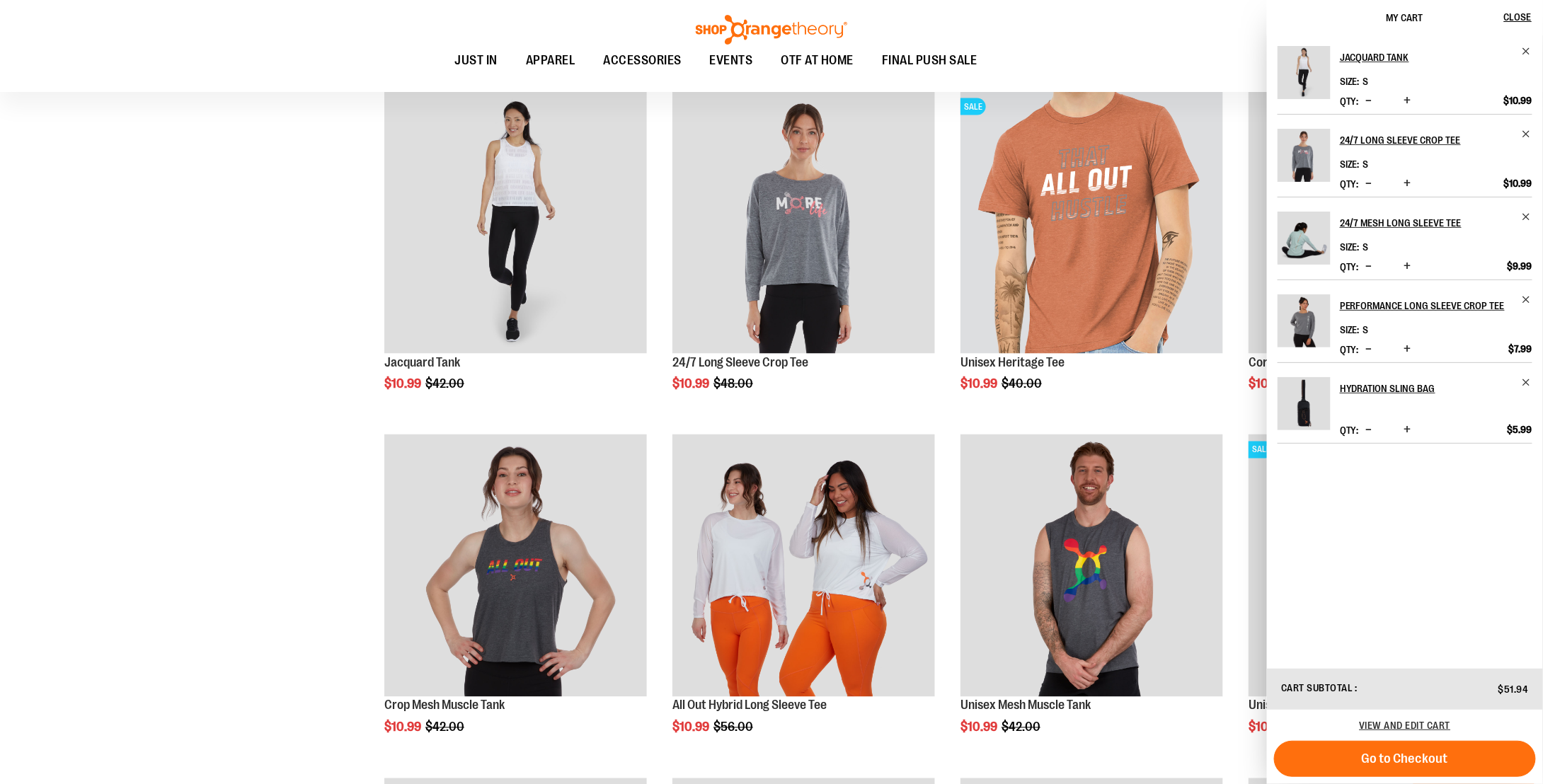
click at [329, 524] on div "**********" at bounding box center [772, 423] width 1493 height 2239
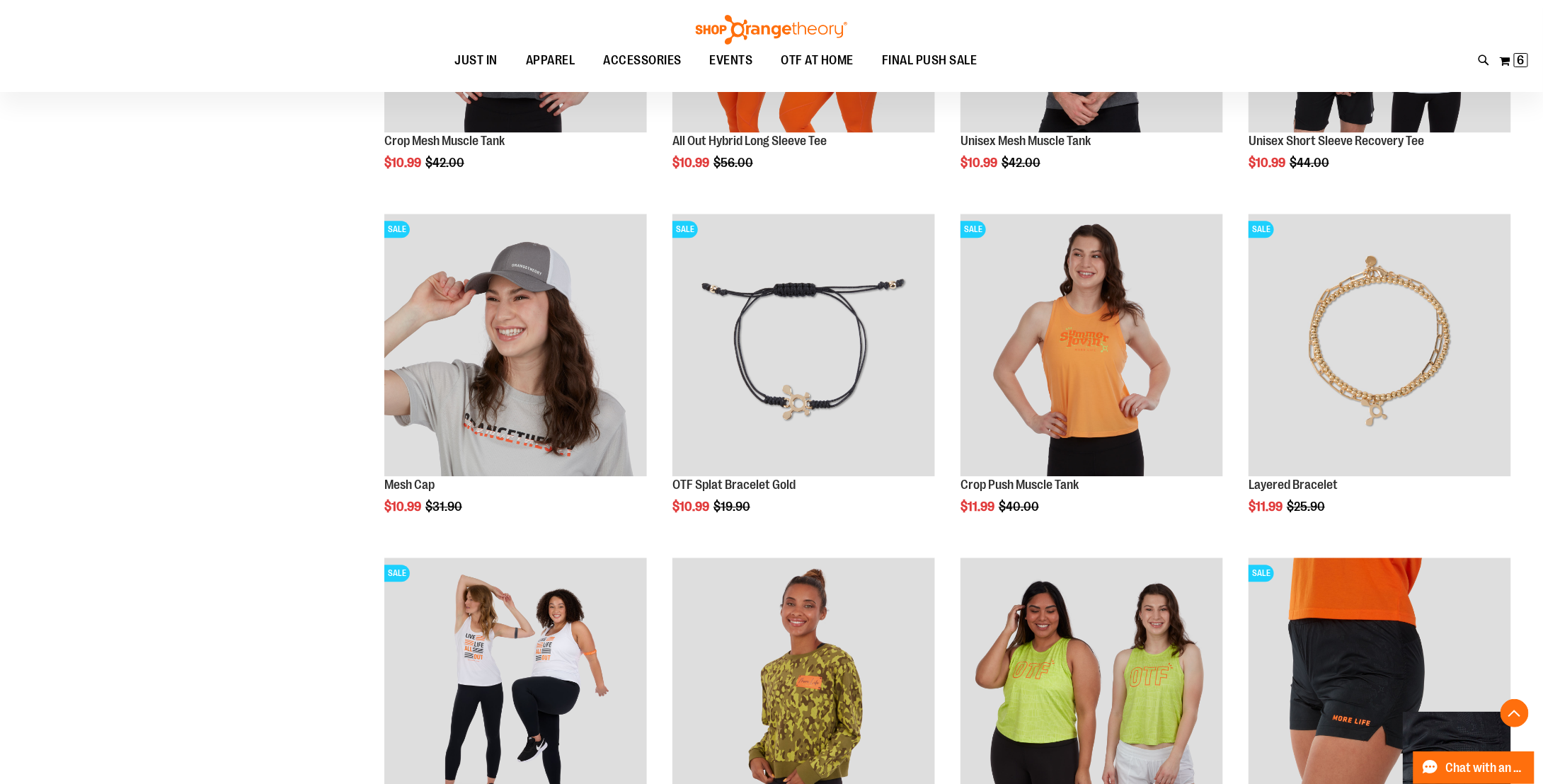
scroll to position [1485, 0]
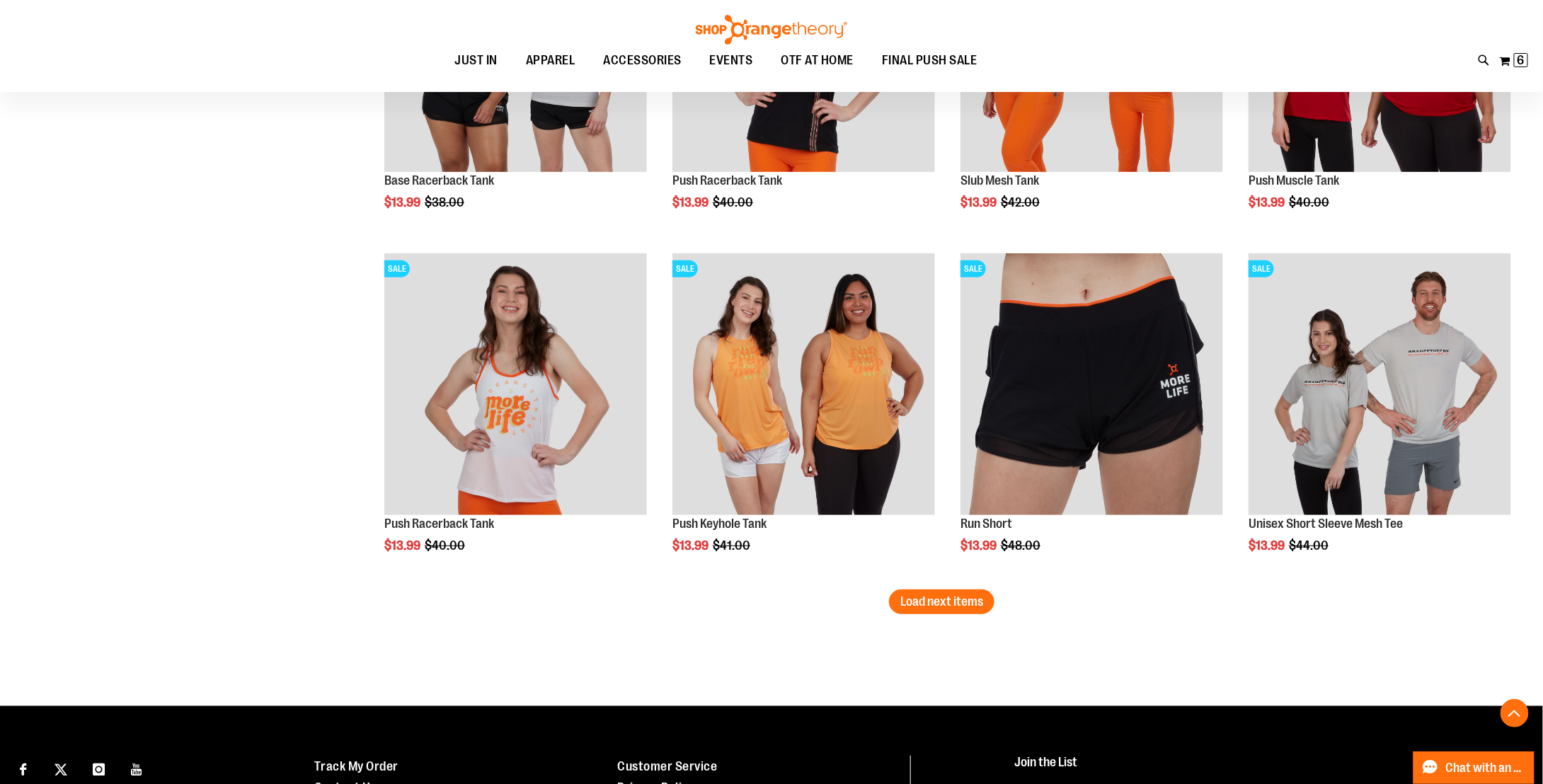
scroll to position [2830, 0]
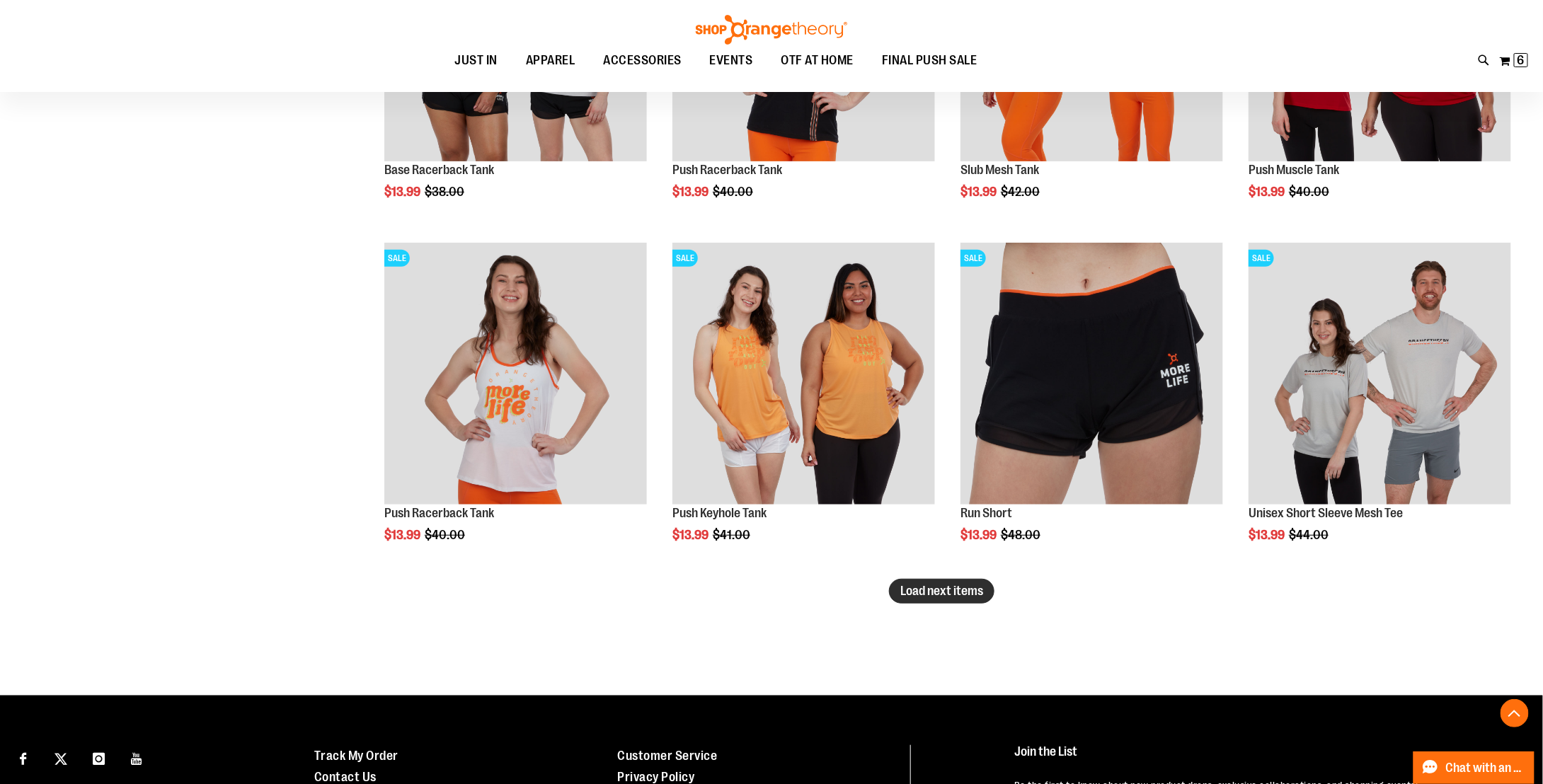
click at [925, 584] on span "Load next items" at bounding box center [941, 590] width 83 height 14
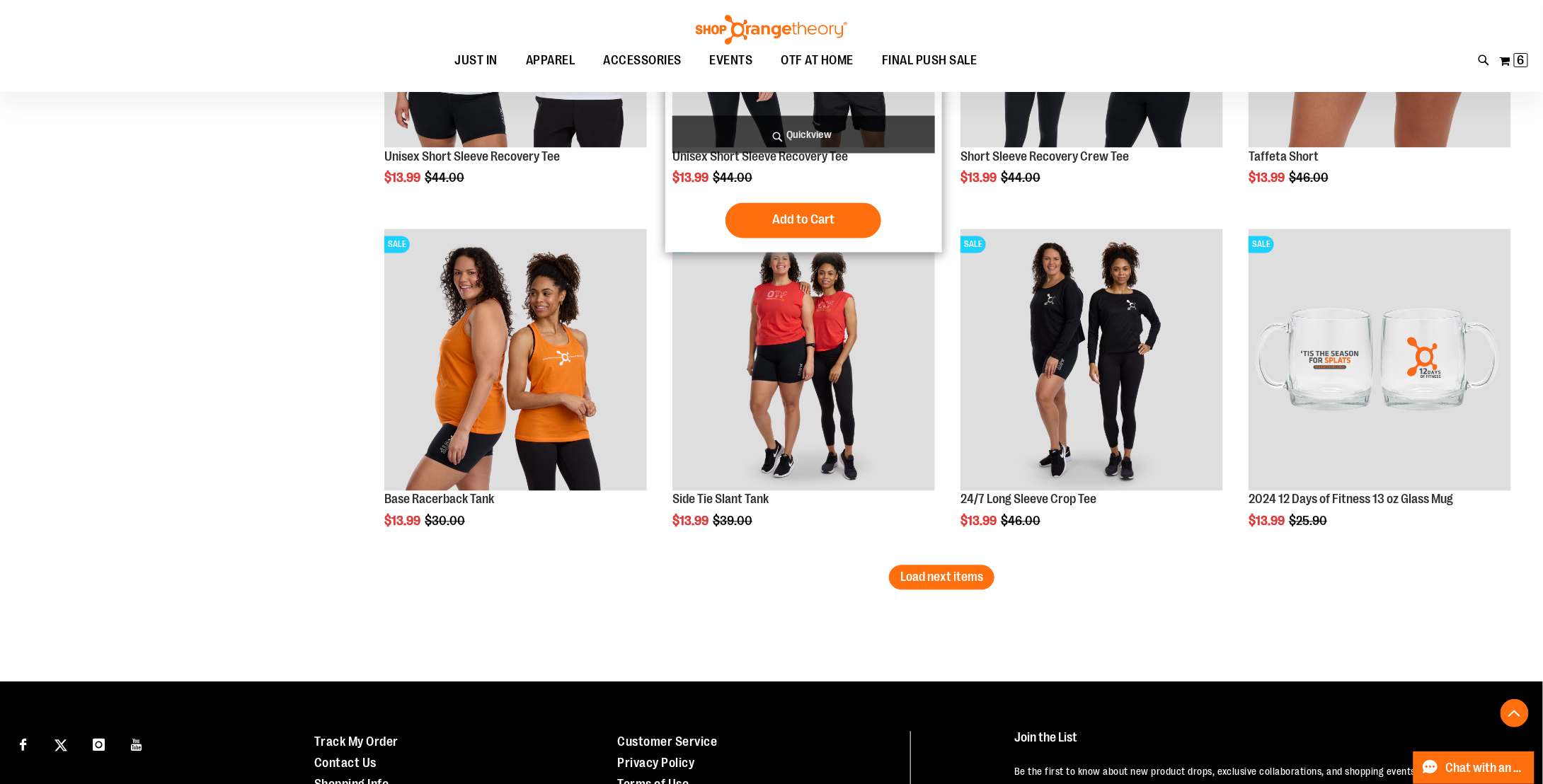
scroll to position [3890, 0]
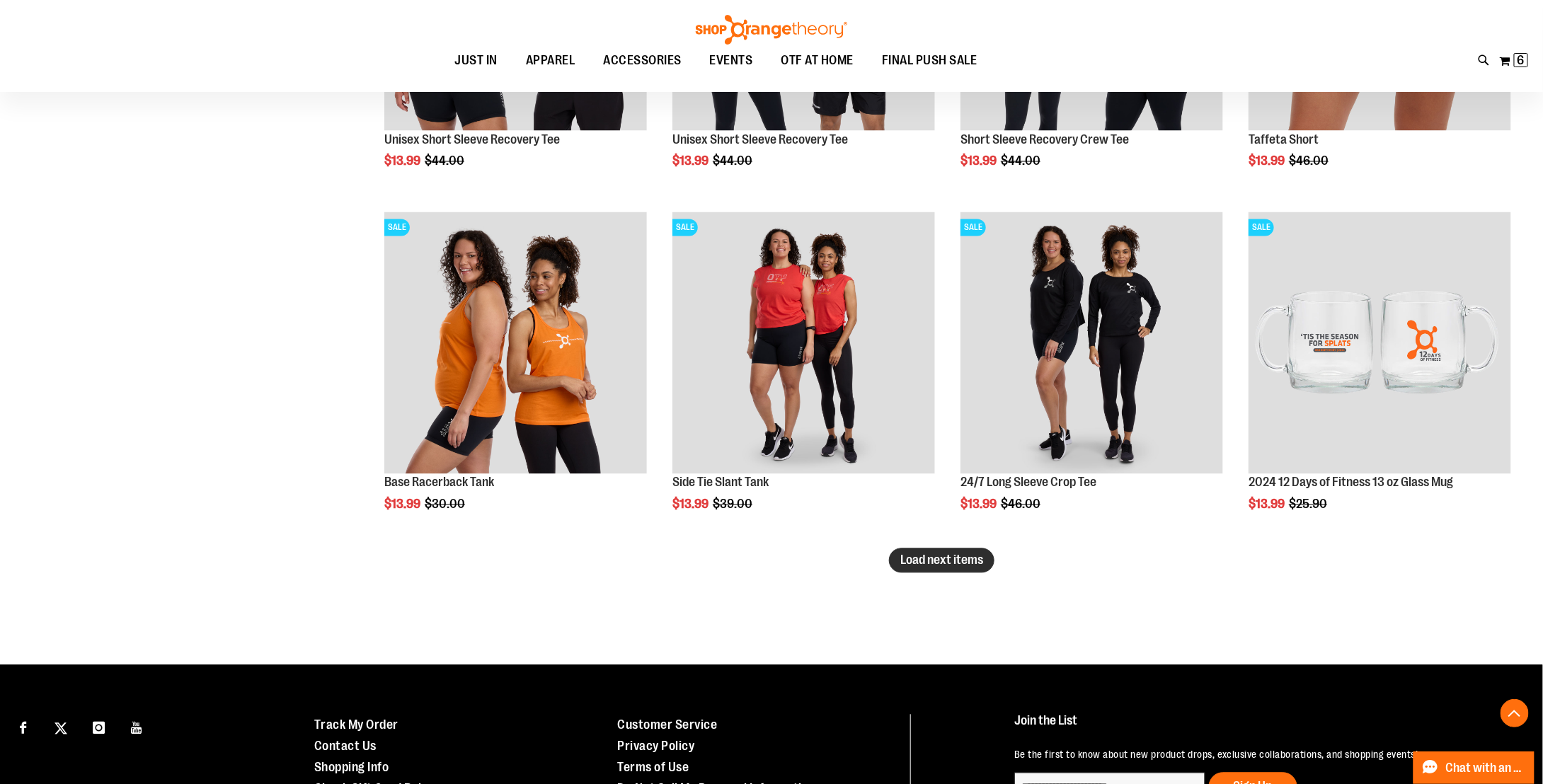
click at [948, 560] on span "Load next items" at bounding box center [941, 560] width 83 height 14
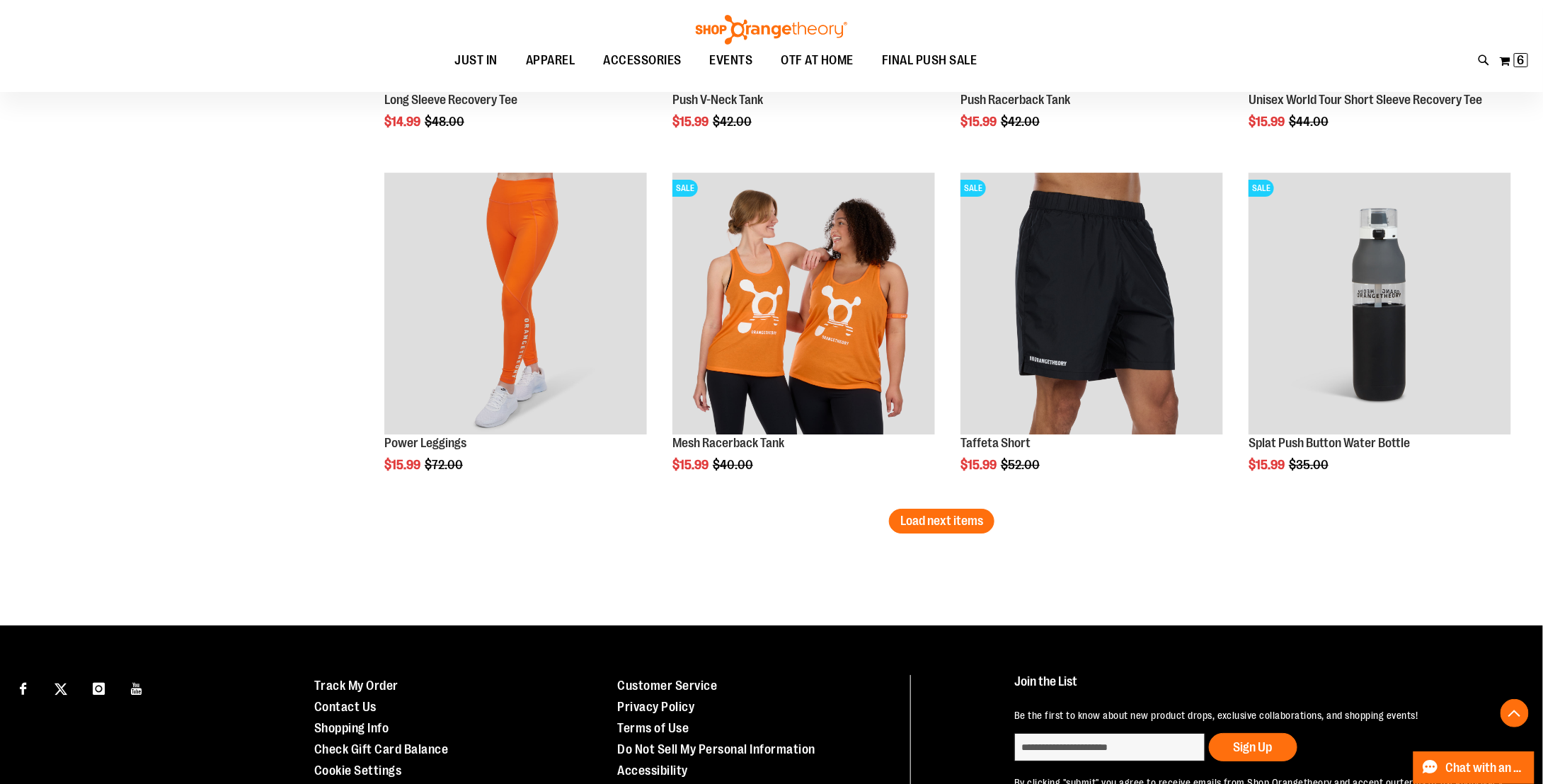
scroll to position [5022, 0]
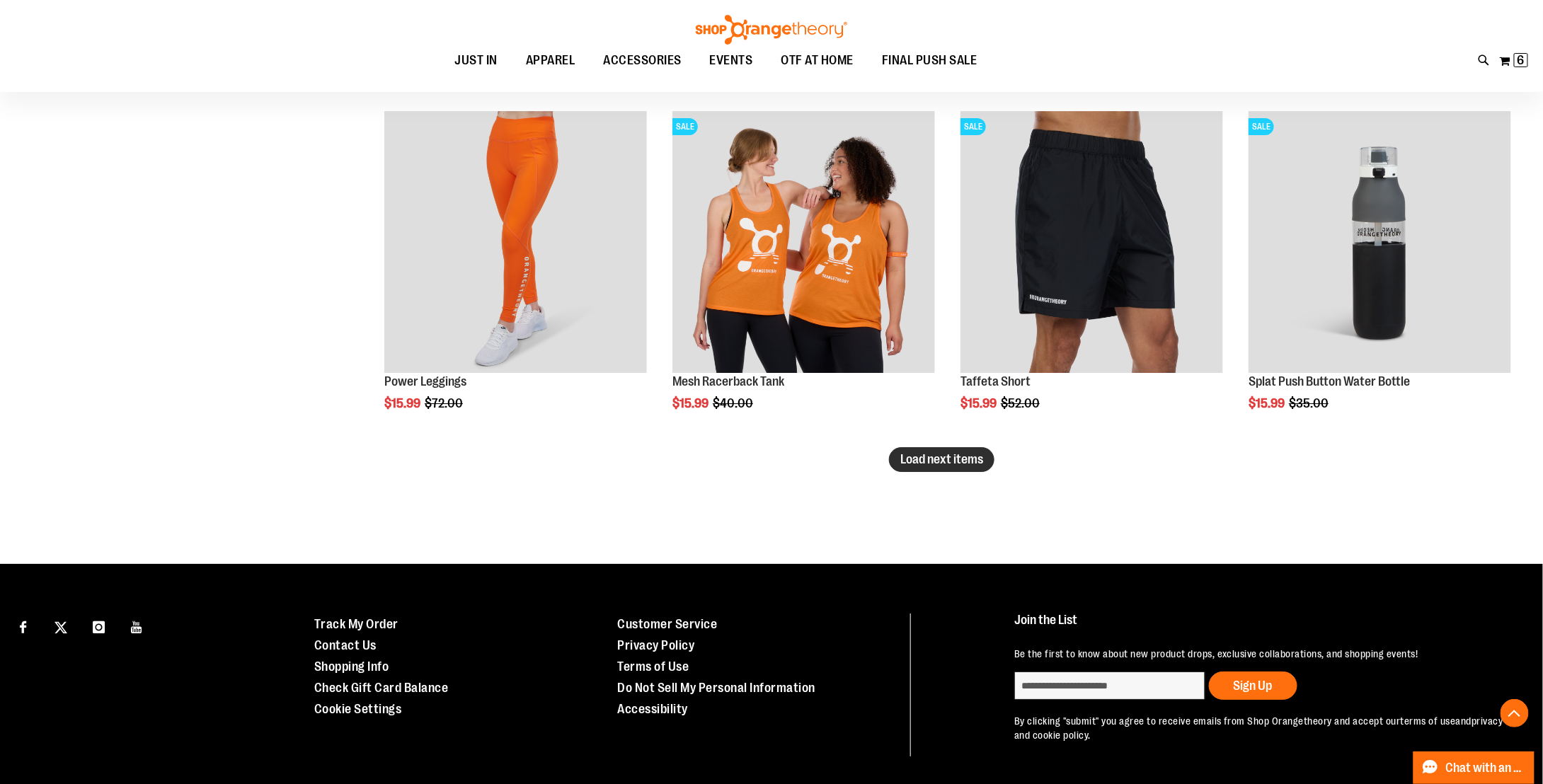
click at [945, 454] on span "Load next items" at bounding box center [941, 458] width 83 height 14
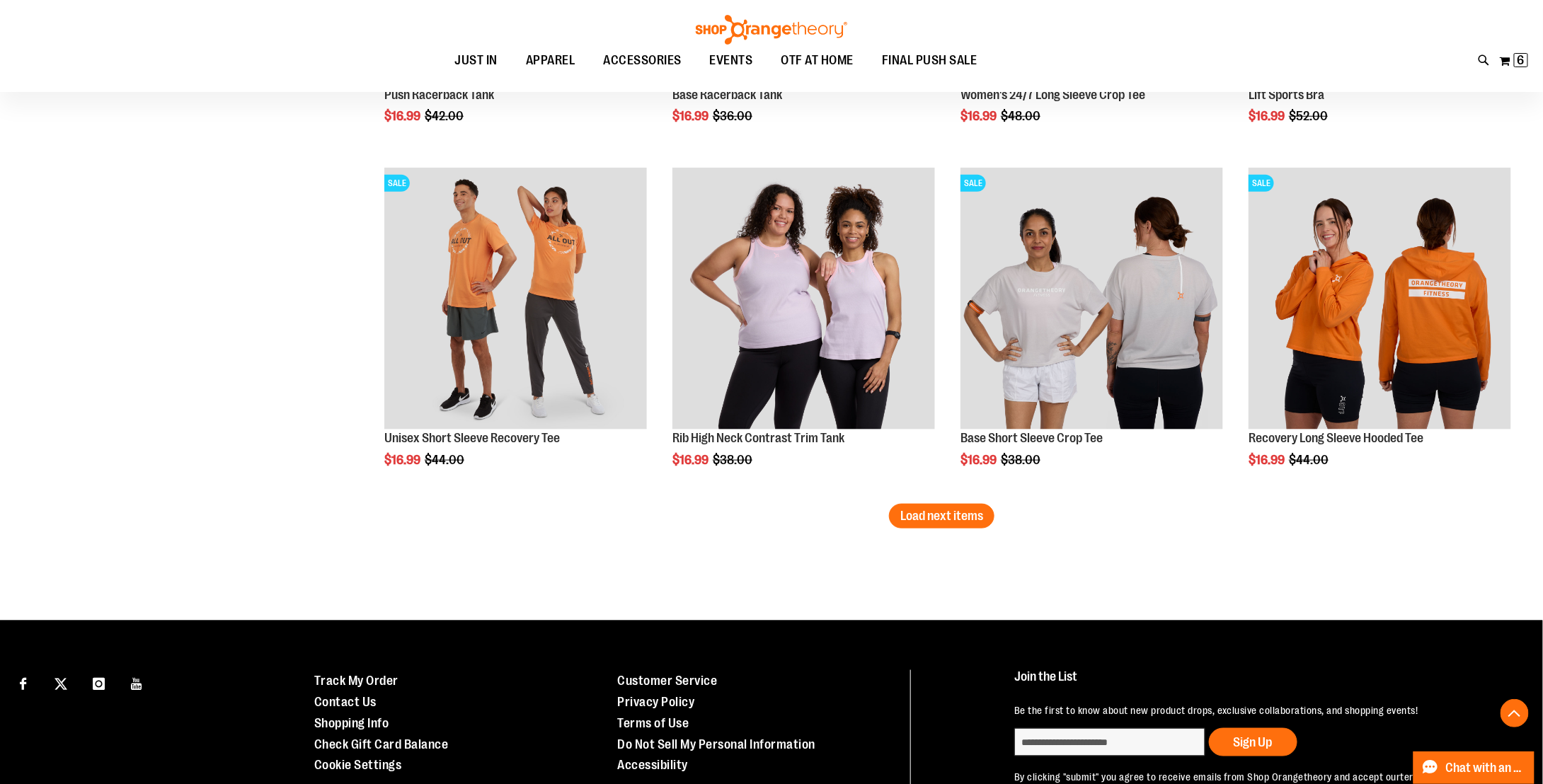
scroll to position [6083, 0]
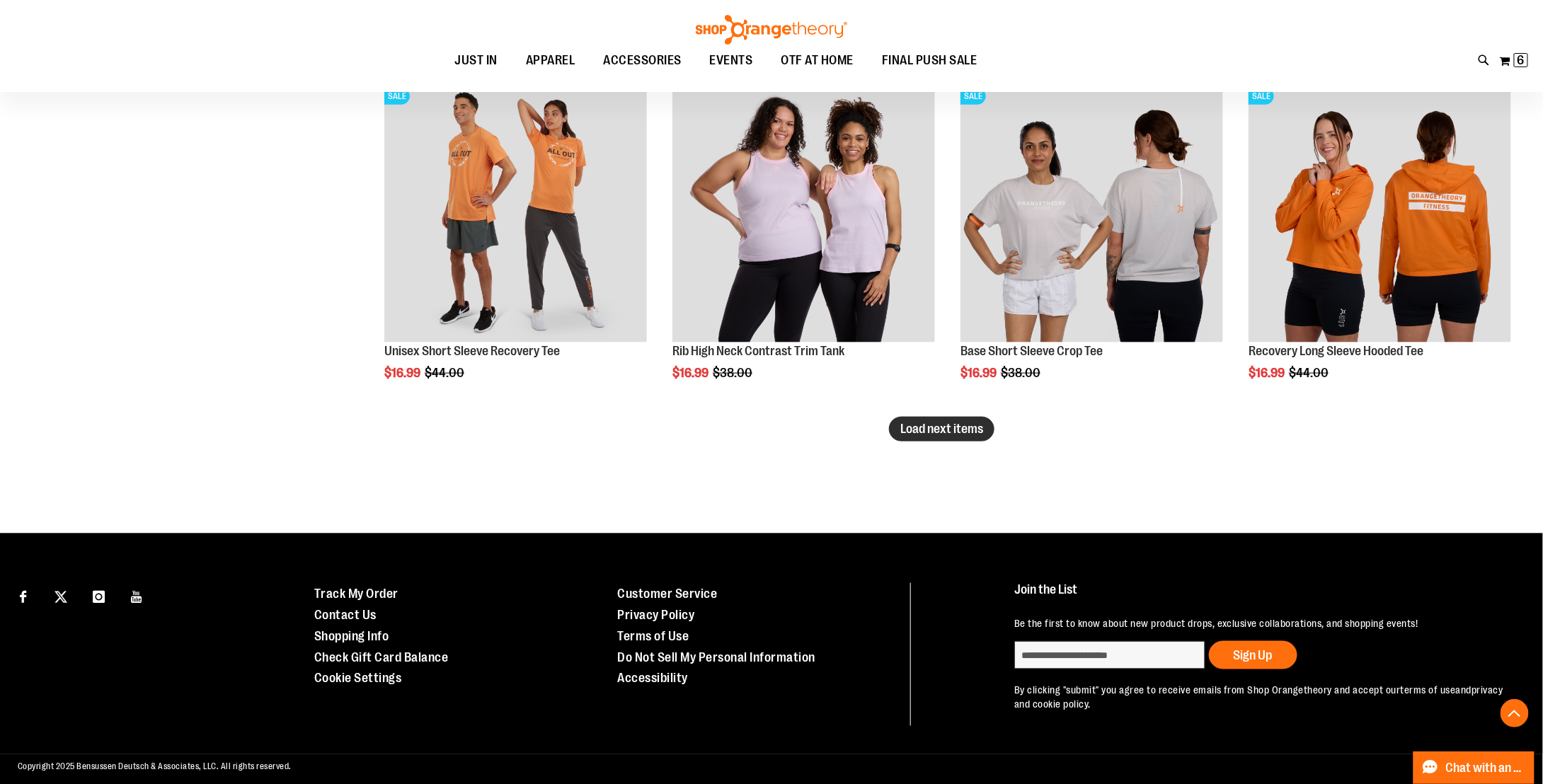
click at [929, 430] on span "Load next items" at bounding box center [941, 428] width 83 height 14
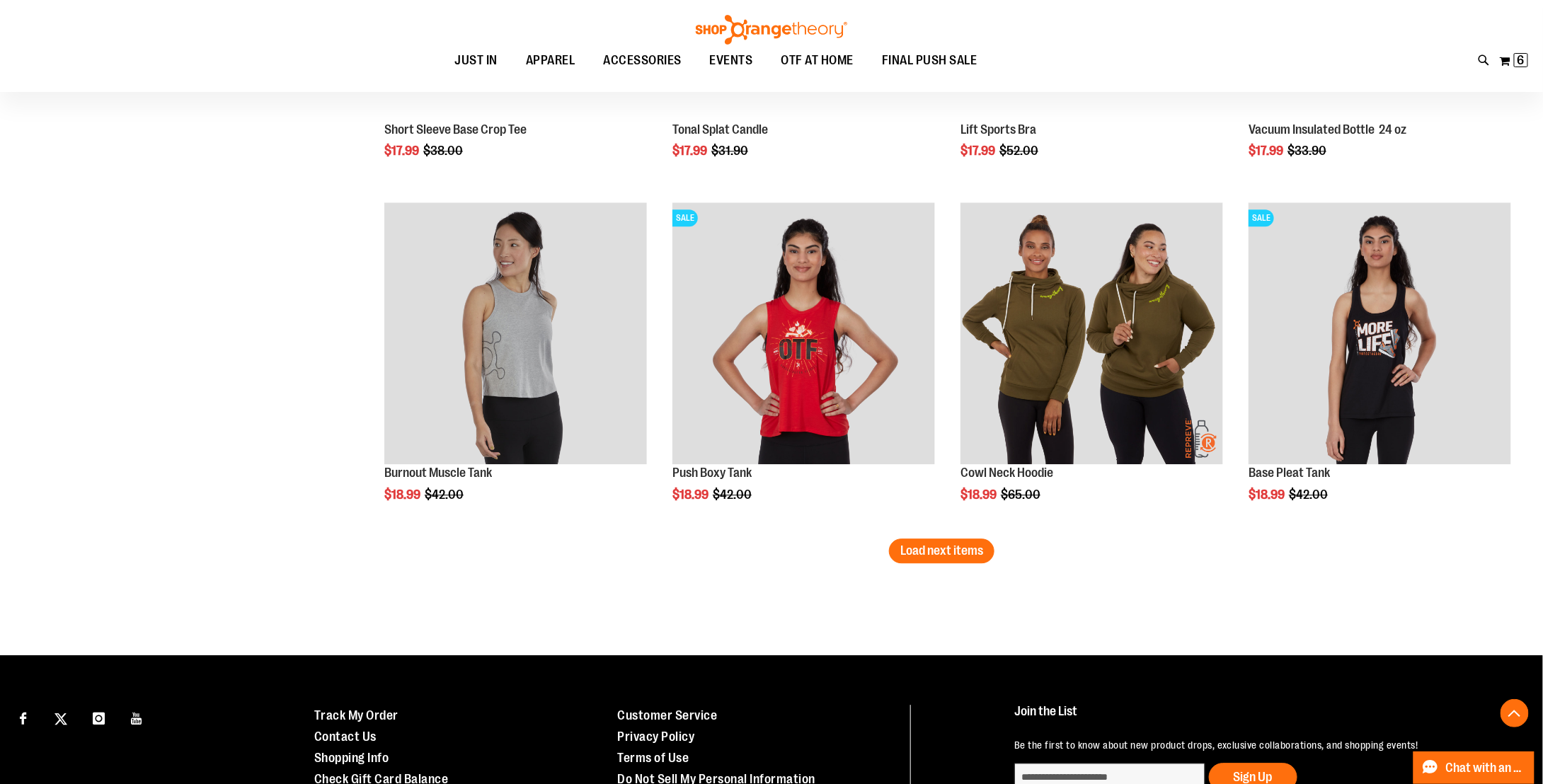
scroll to position [7074, 0]
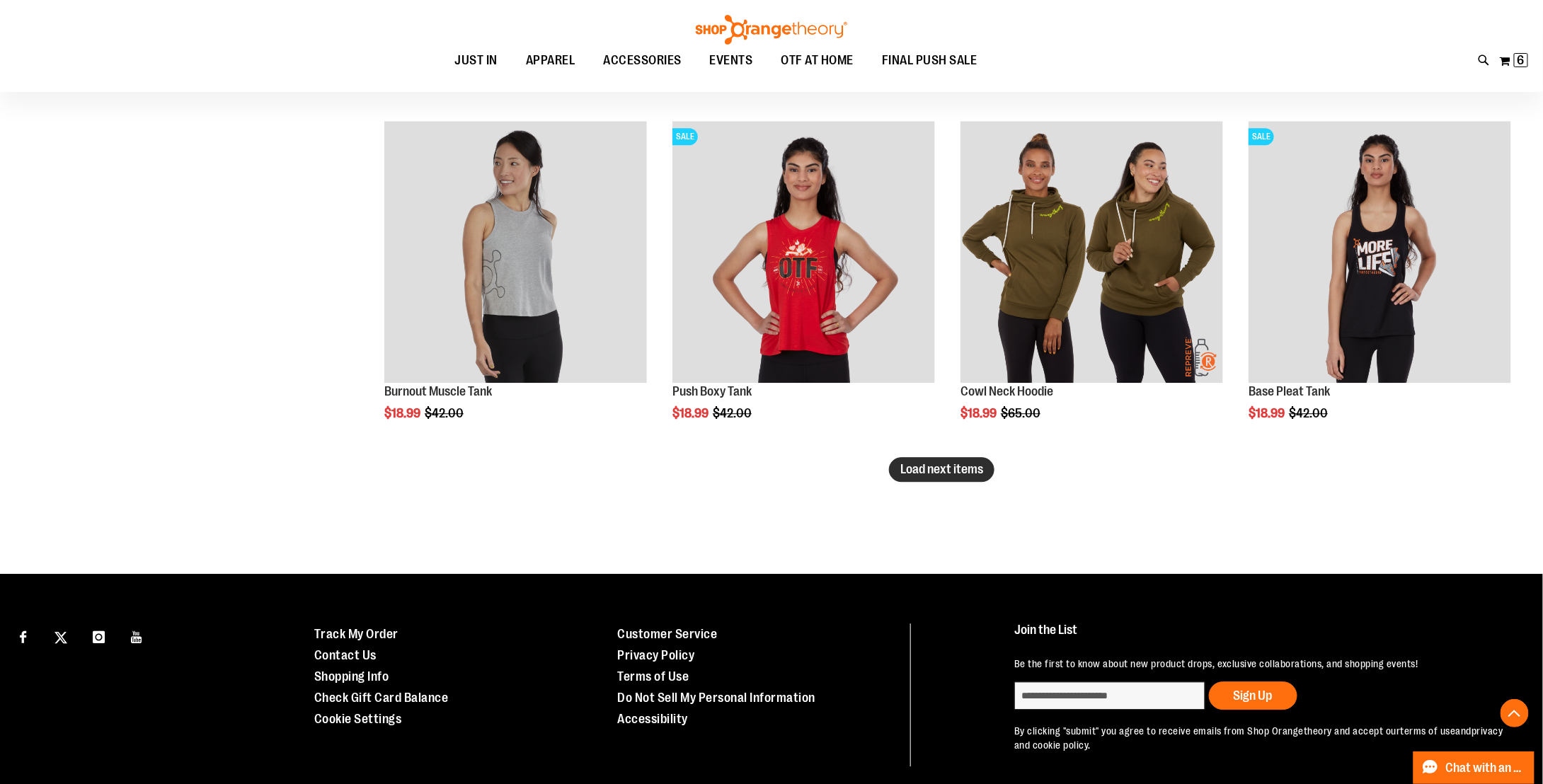
click at [938, 472] on span "Load next items" at bounding box center [941, 469] width 83 height 14
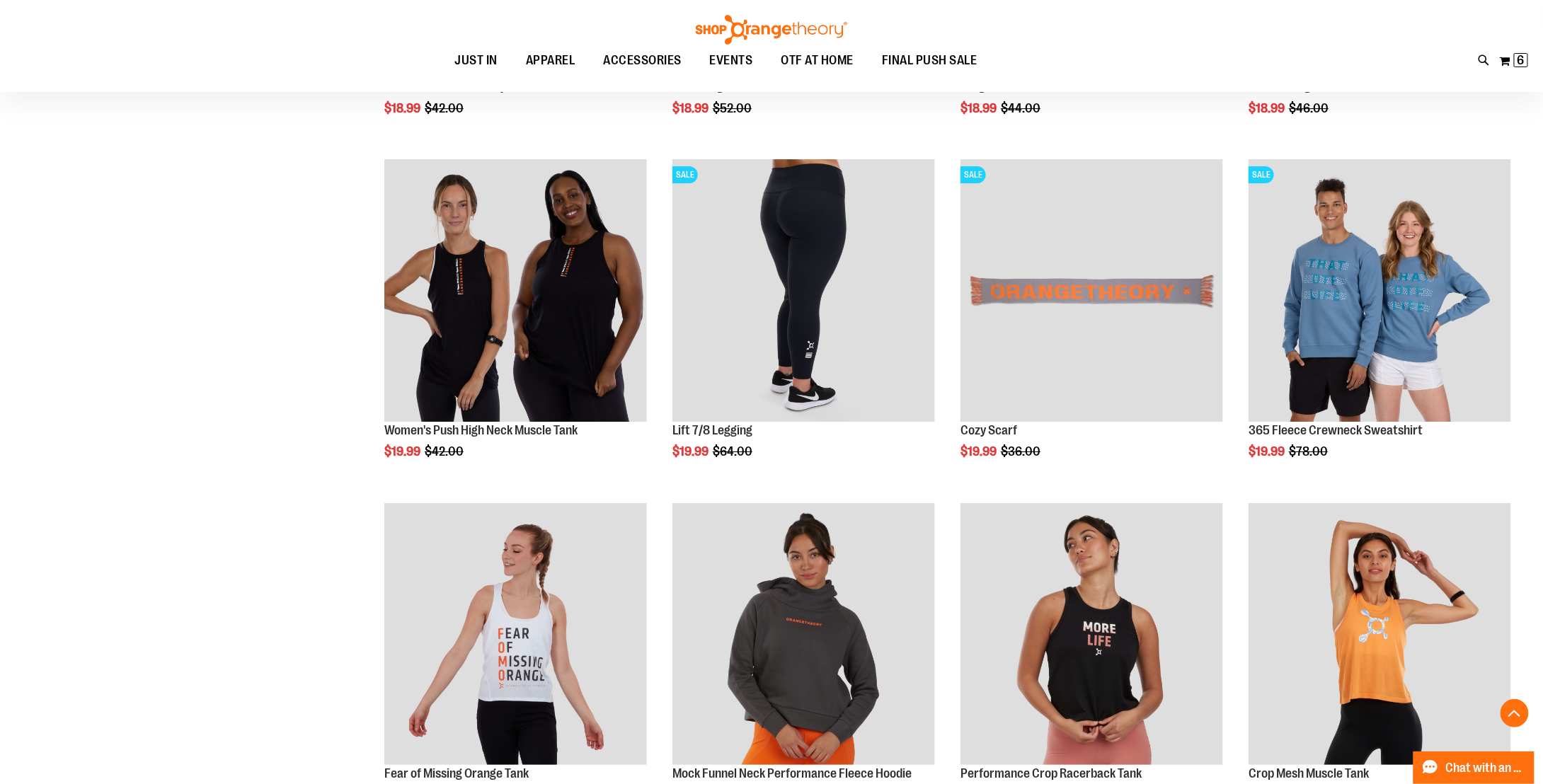
scroll to position [7922, 0]
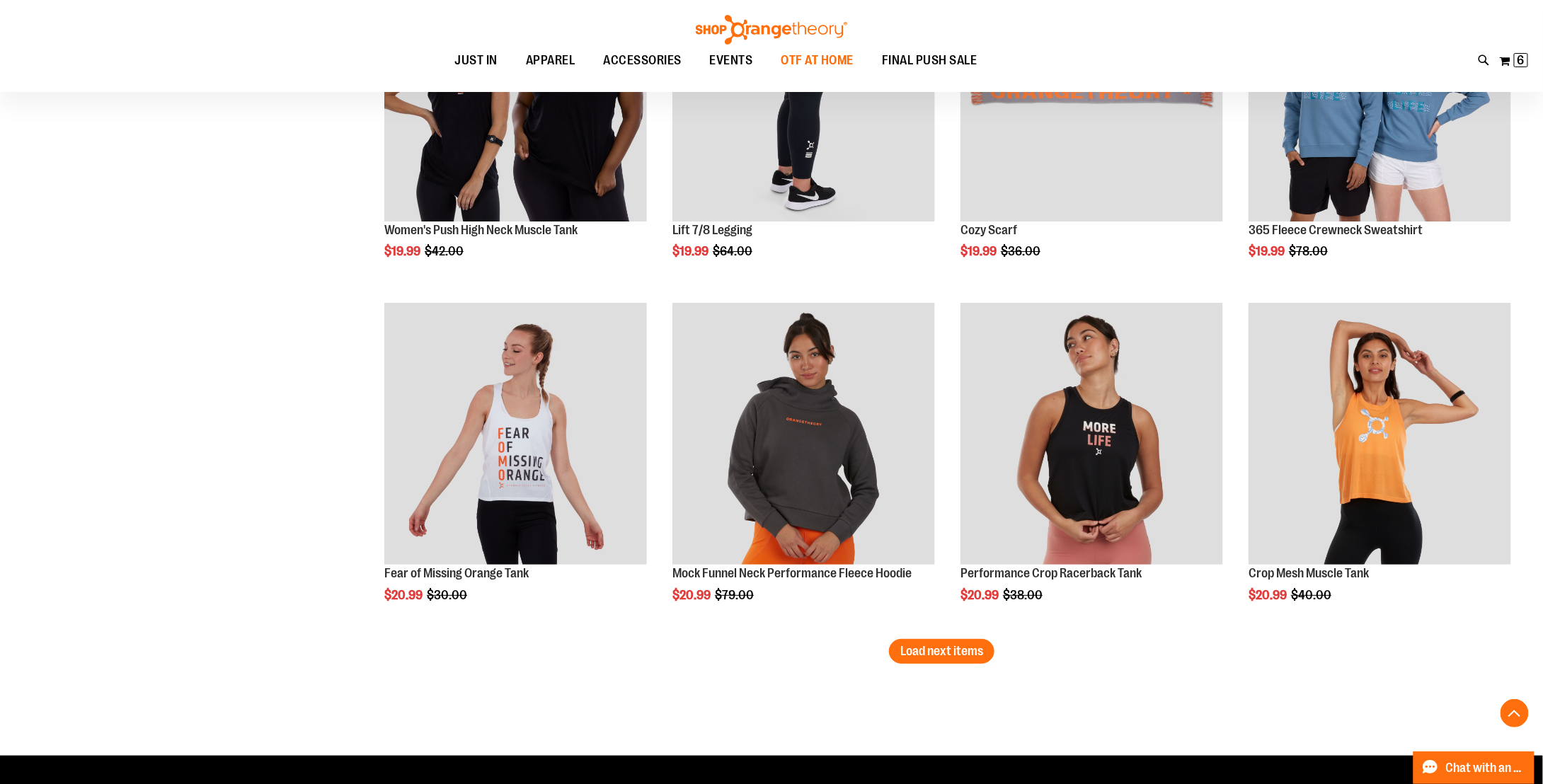
click at [807, 59] on span "OTF AT HOME" at bounding box center [818, 60] width 73 height 32
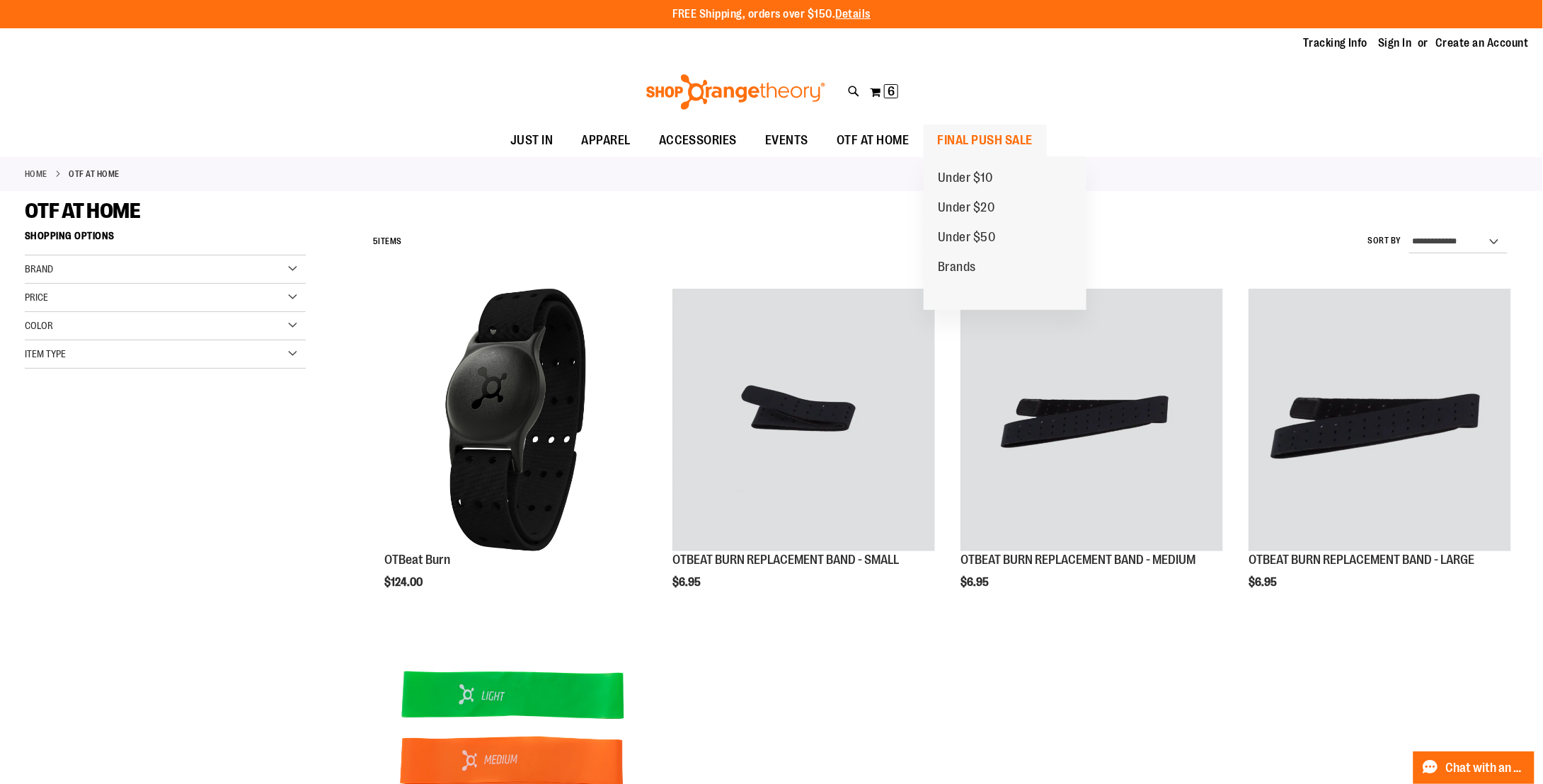
click at [963, 147] on span "FINAL PUSH SALE" at bounding box center [986, 140] width 96 height 32
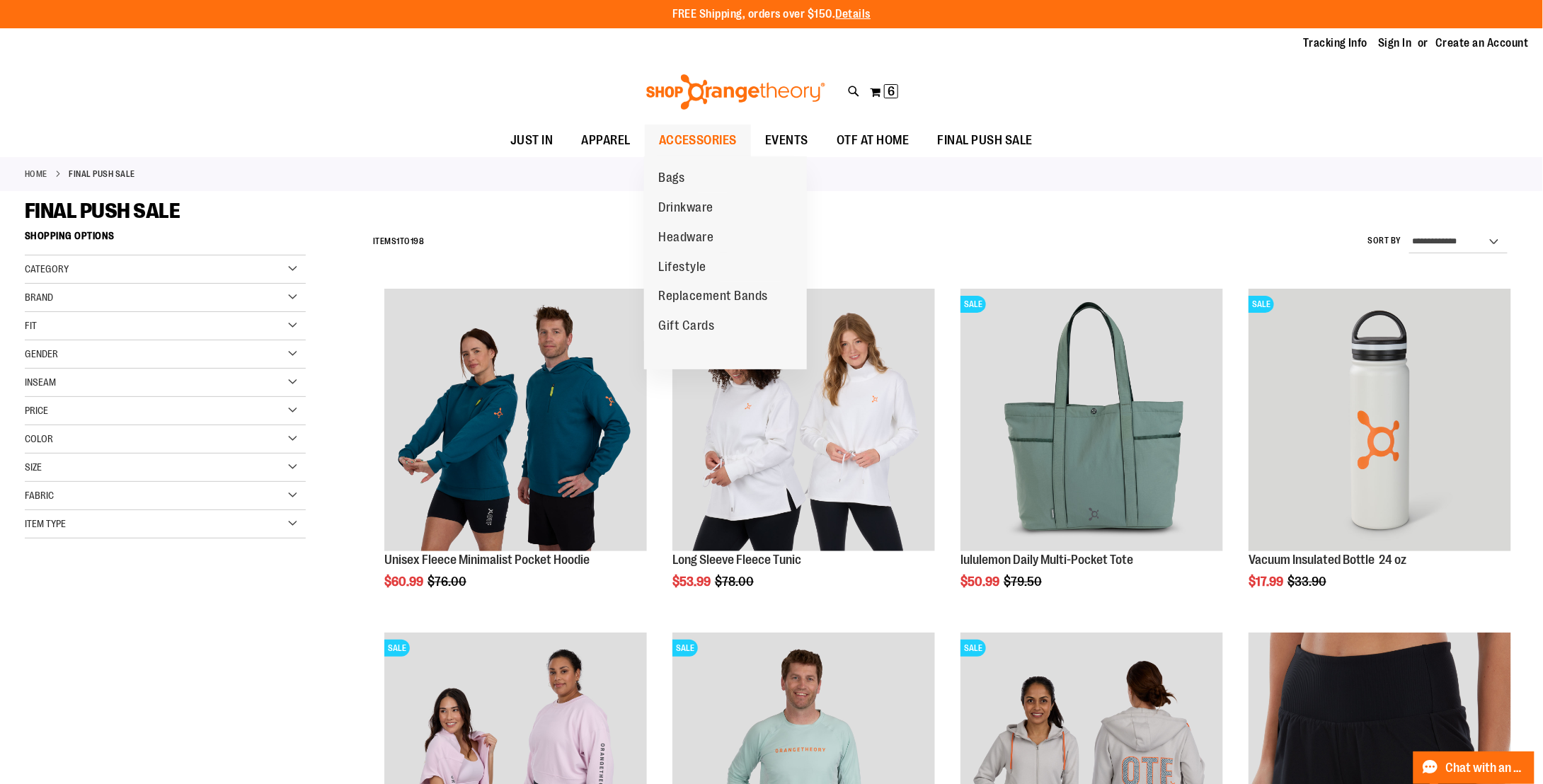
click at [664, 142] on span "ACCESSORIES" at bounding box center [698, 140] width 78 height 32
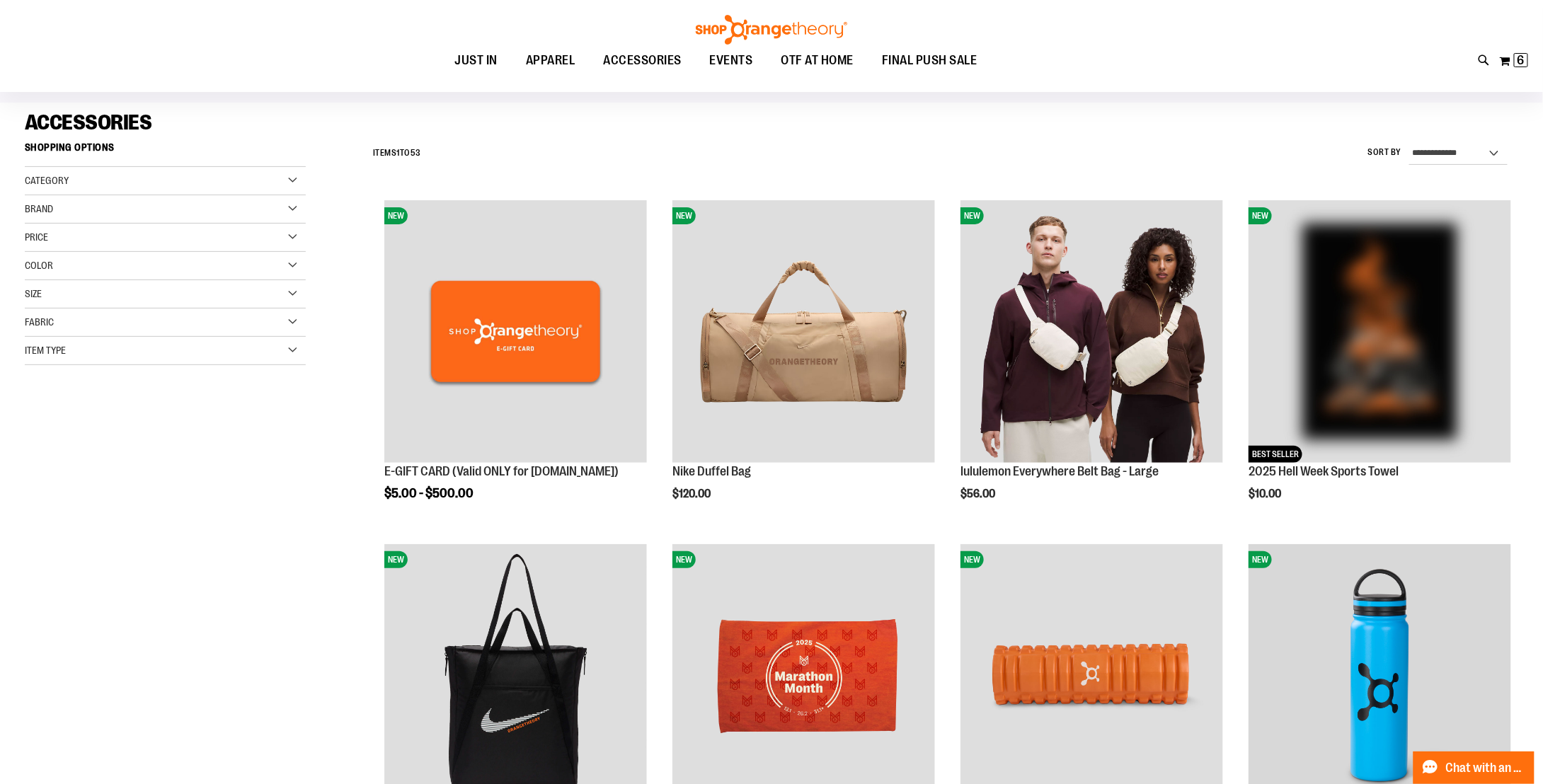
scroll to position [71, 0]
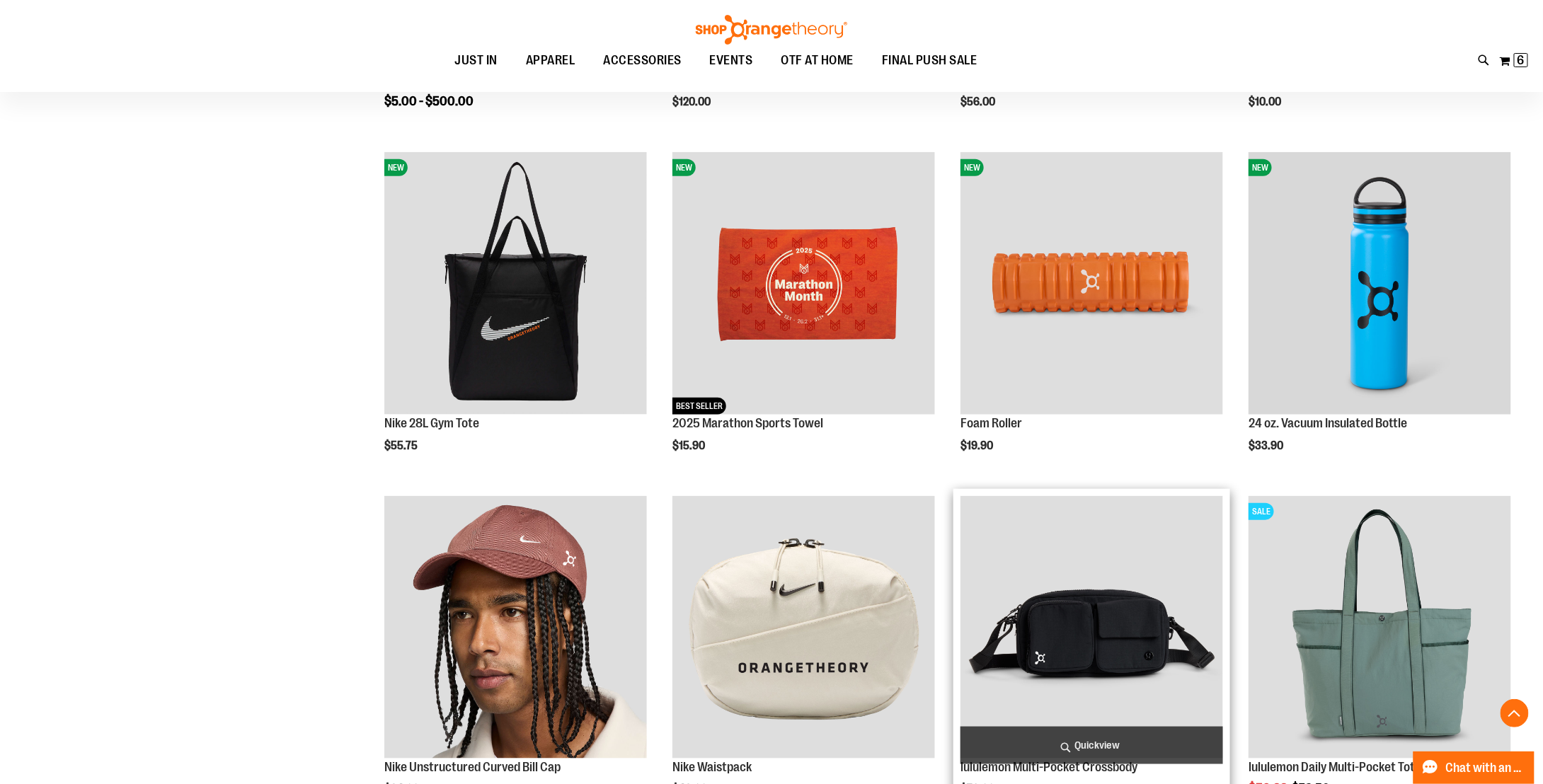
scroll to position [495, 0]
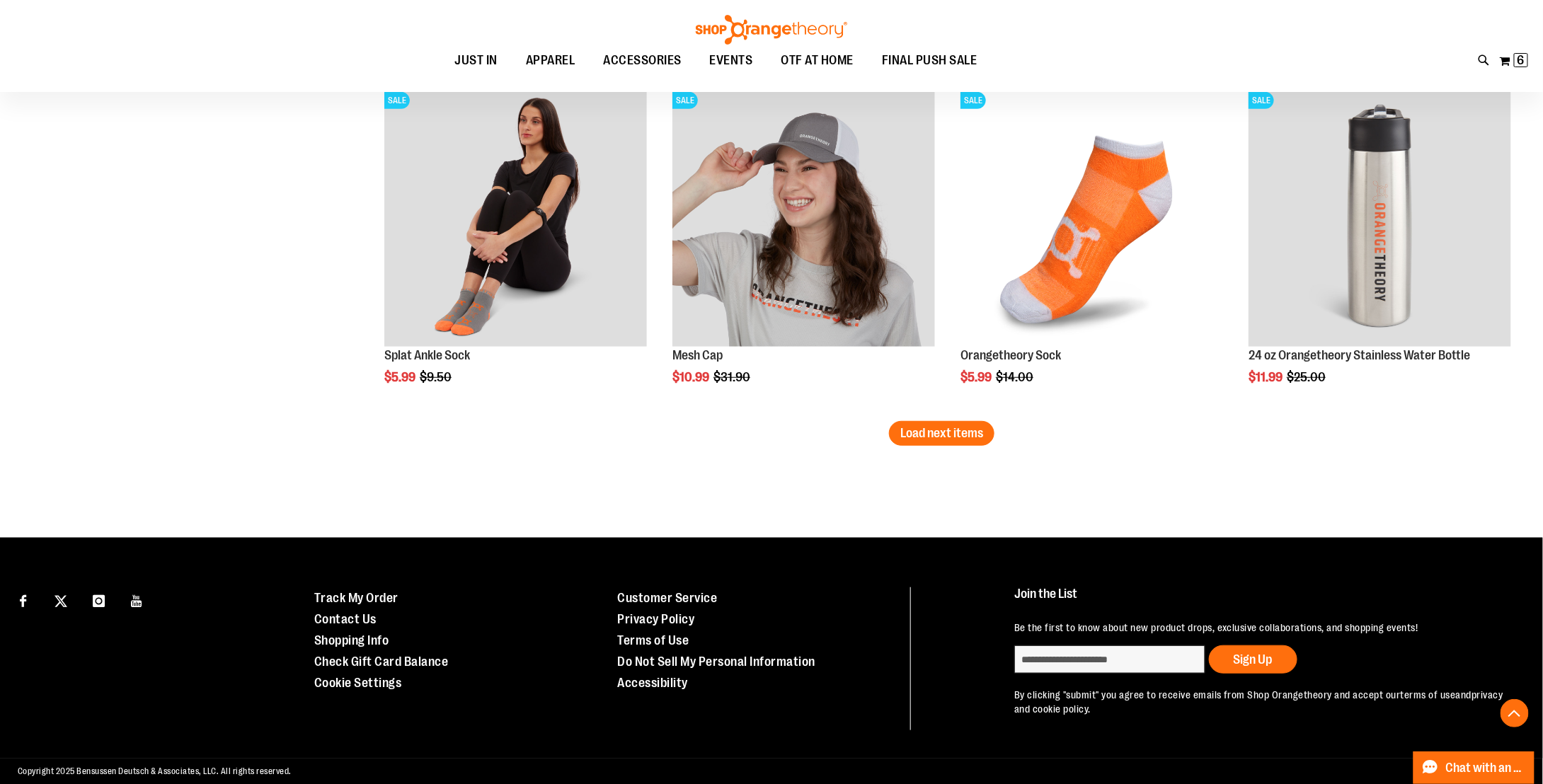
scroll to position [2969, 0]
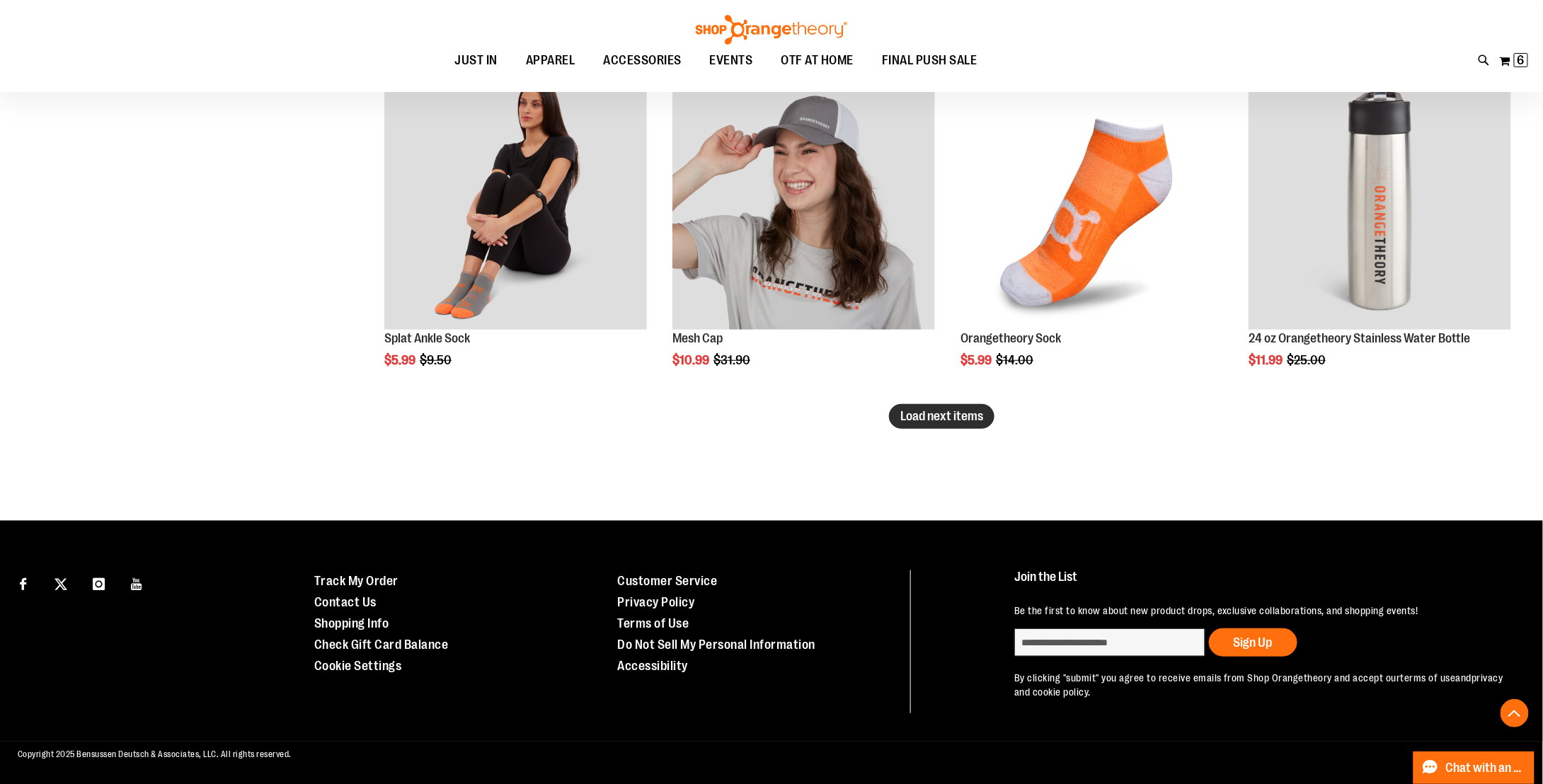
click at [967, 409] on span "Load next items" at bounding box center [941, 415] width 83 height 14
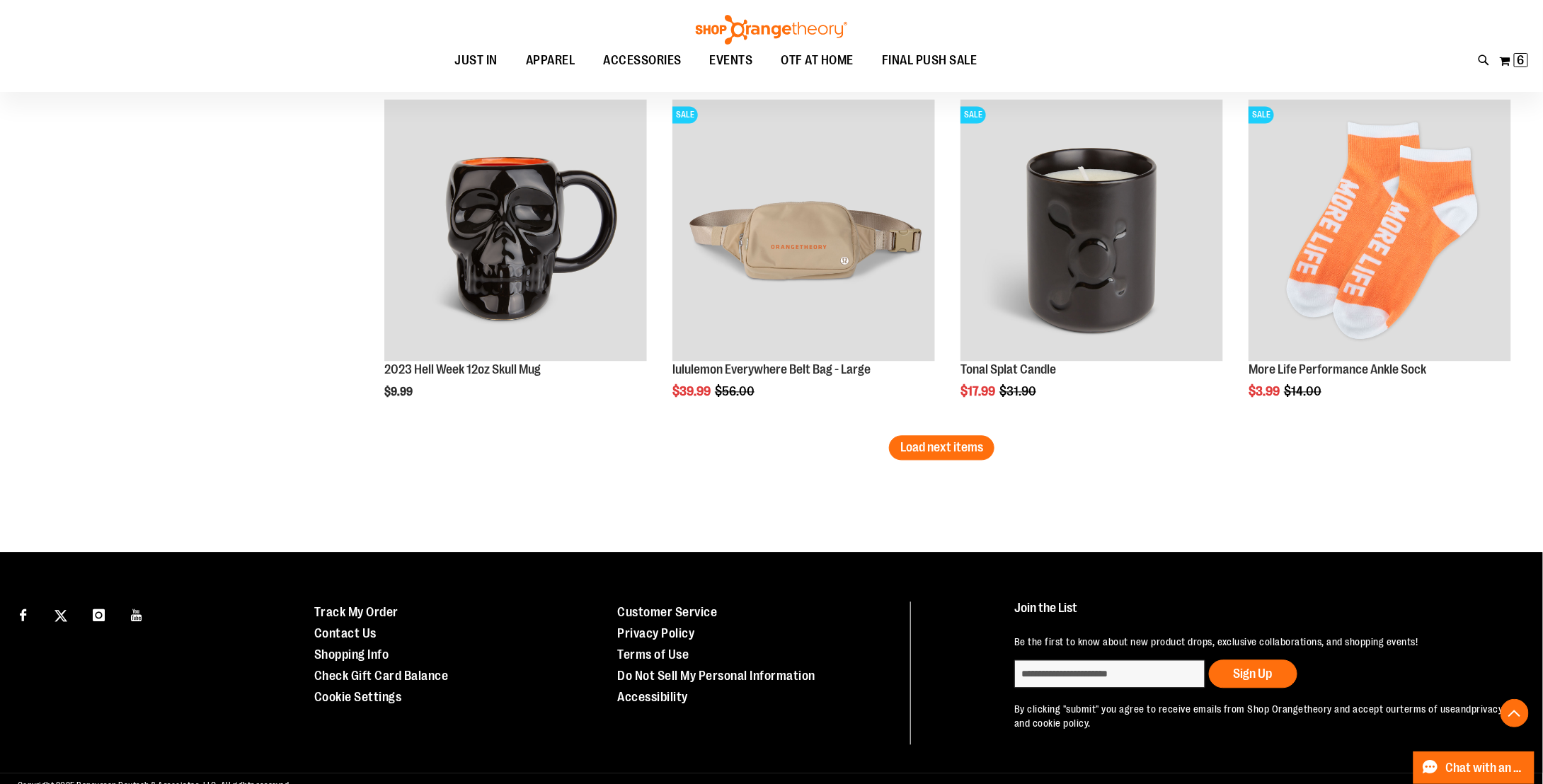
scroll to position [3999, 0]
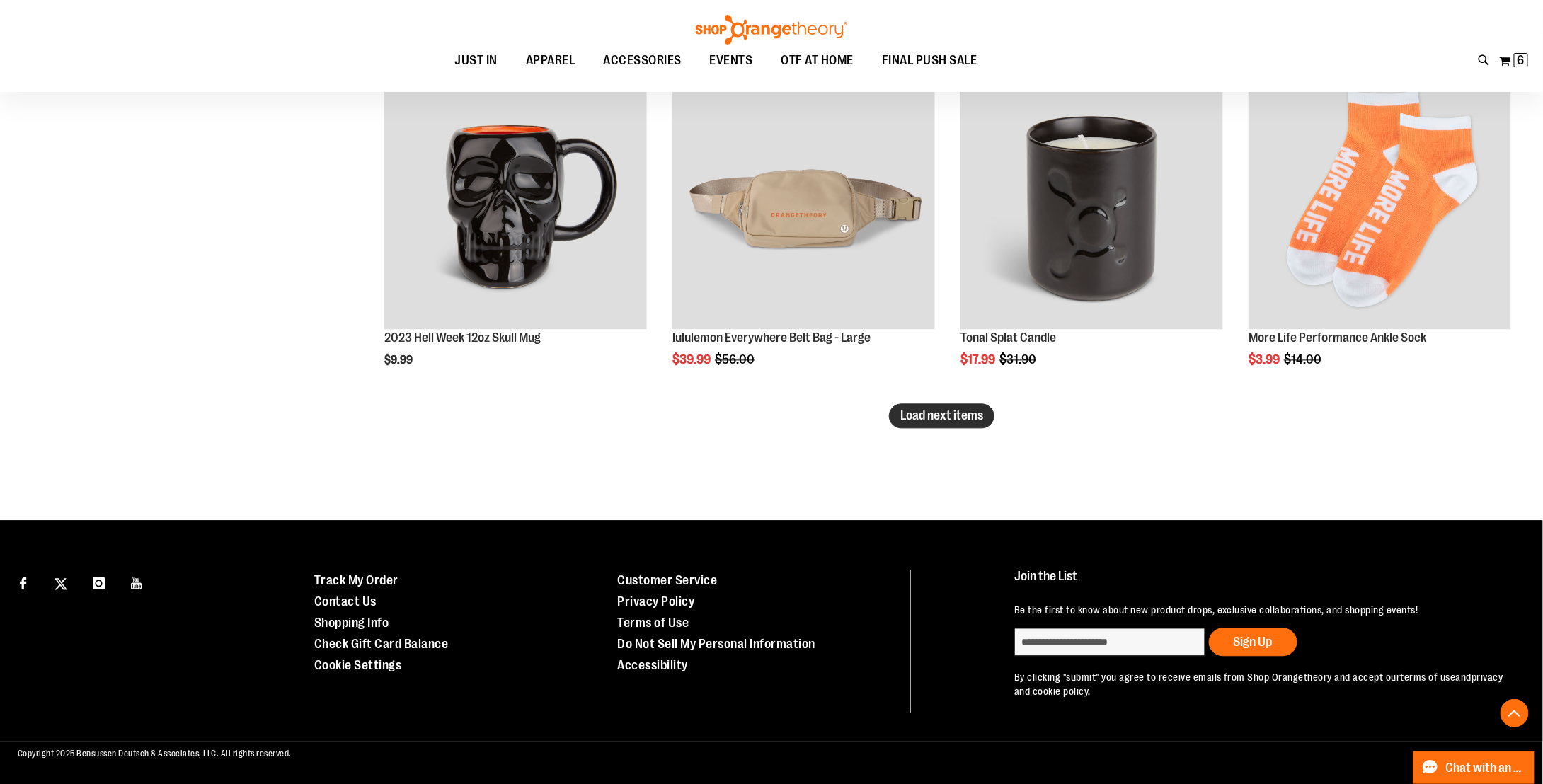
click at [952, 417] on span "Load next items" at bounding box center [941, 415] width 83 height 14
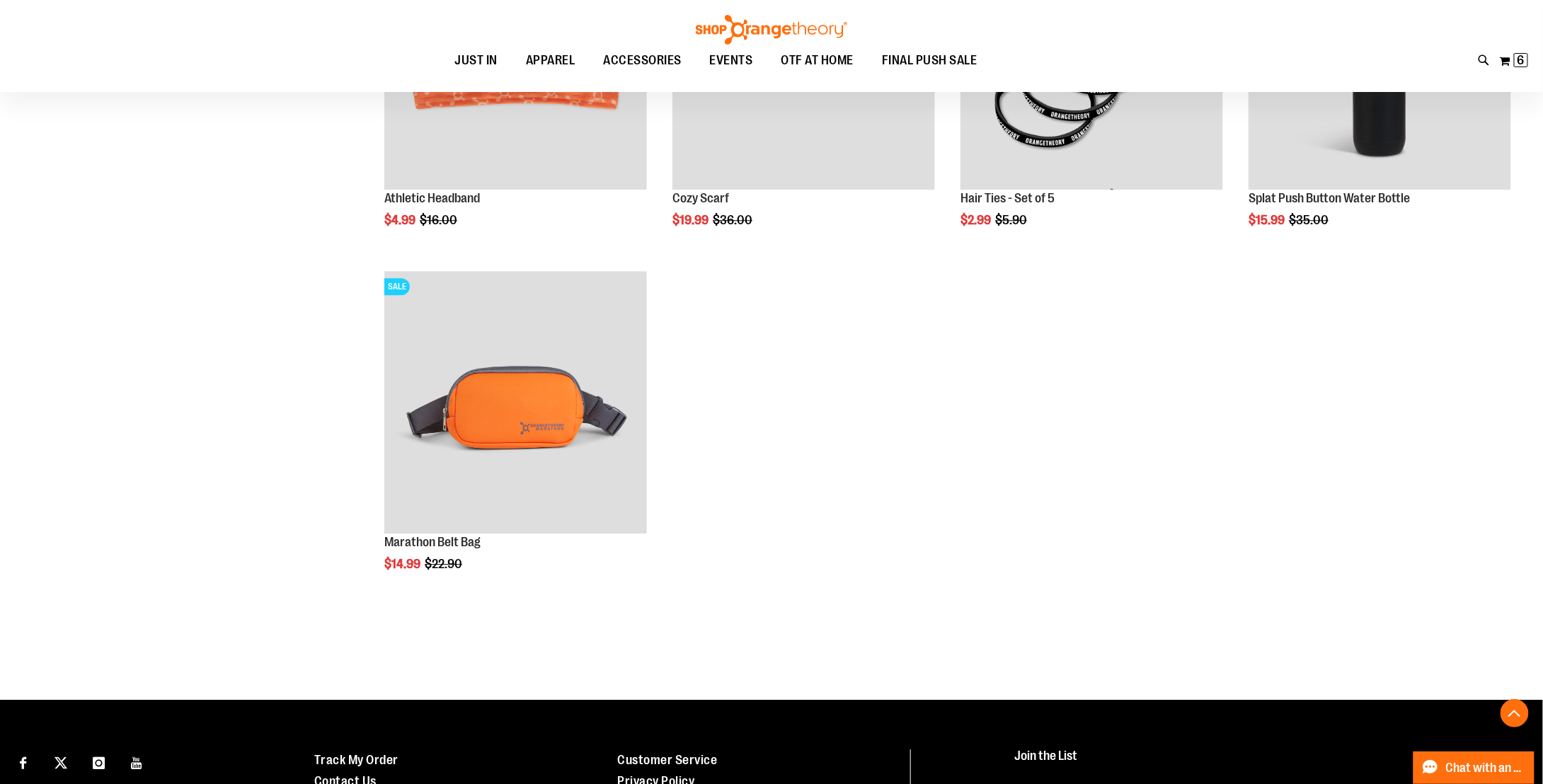
scroll to position [4495, 0]
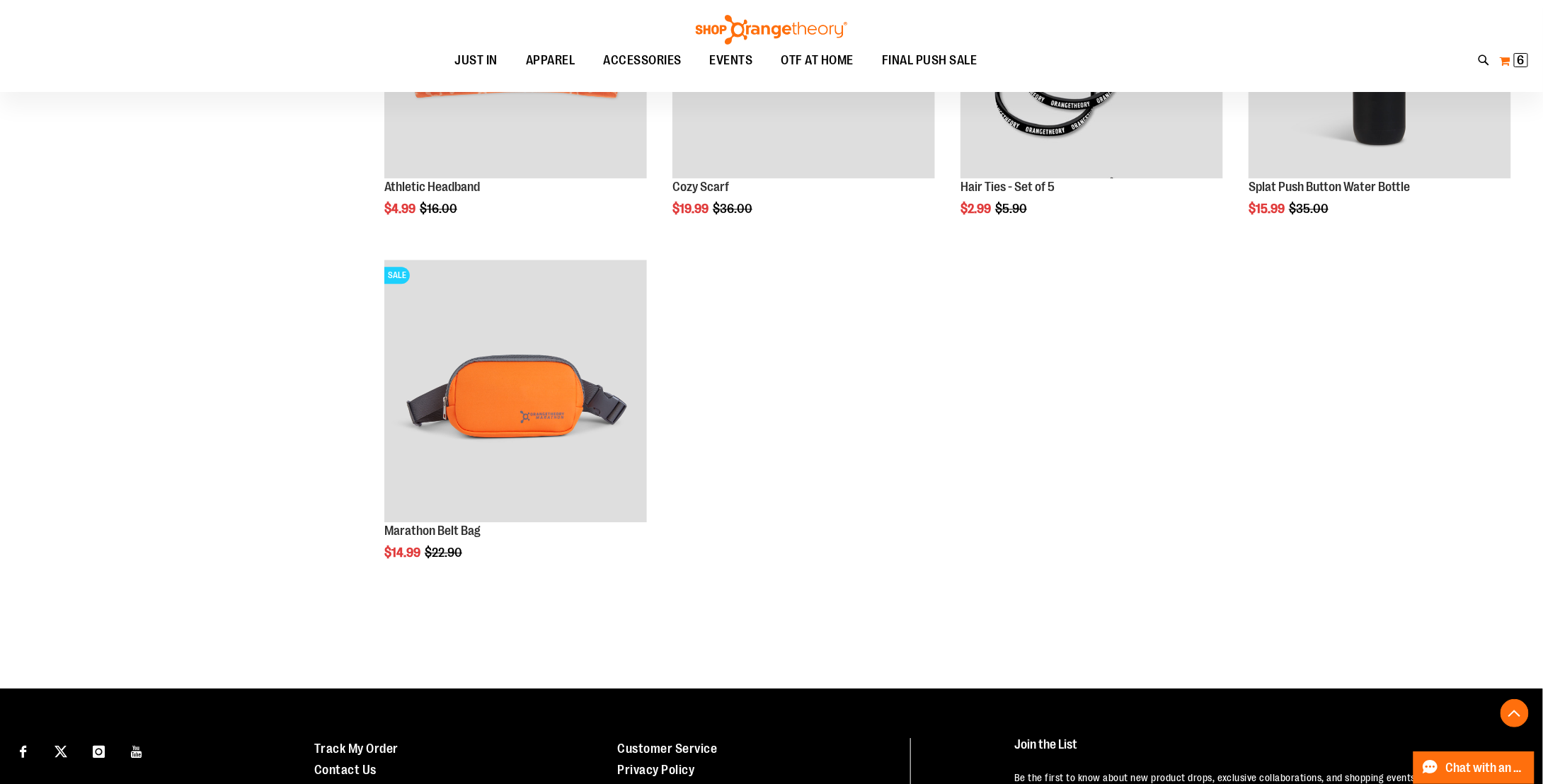
click at [1525, 58] on span "6 6 items" at bounding box center [1520, 60] width 14 height 14
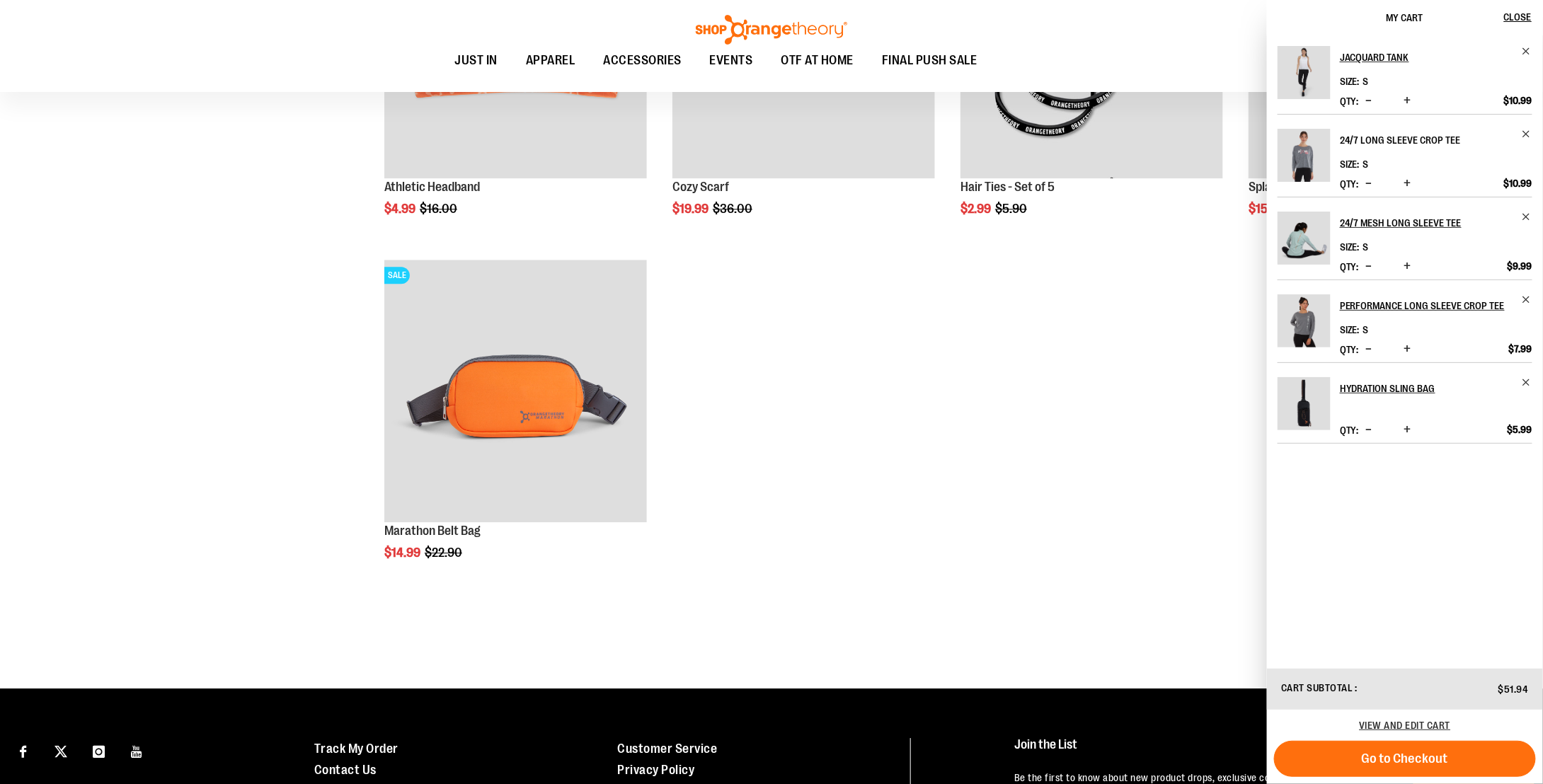
click at [1520, 129] on link "24/7 Long Sleeve Crop Tee" at bounding box center [1436, 140] width 193 height 23
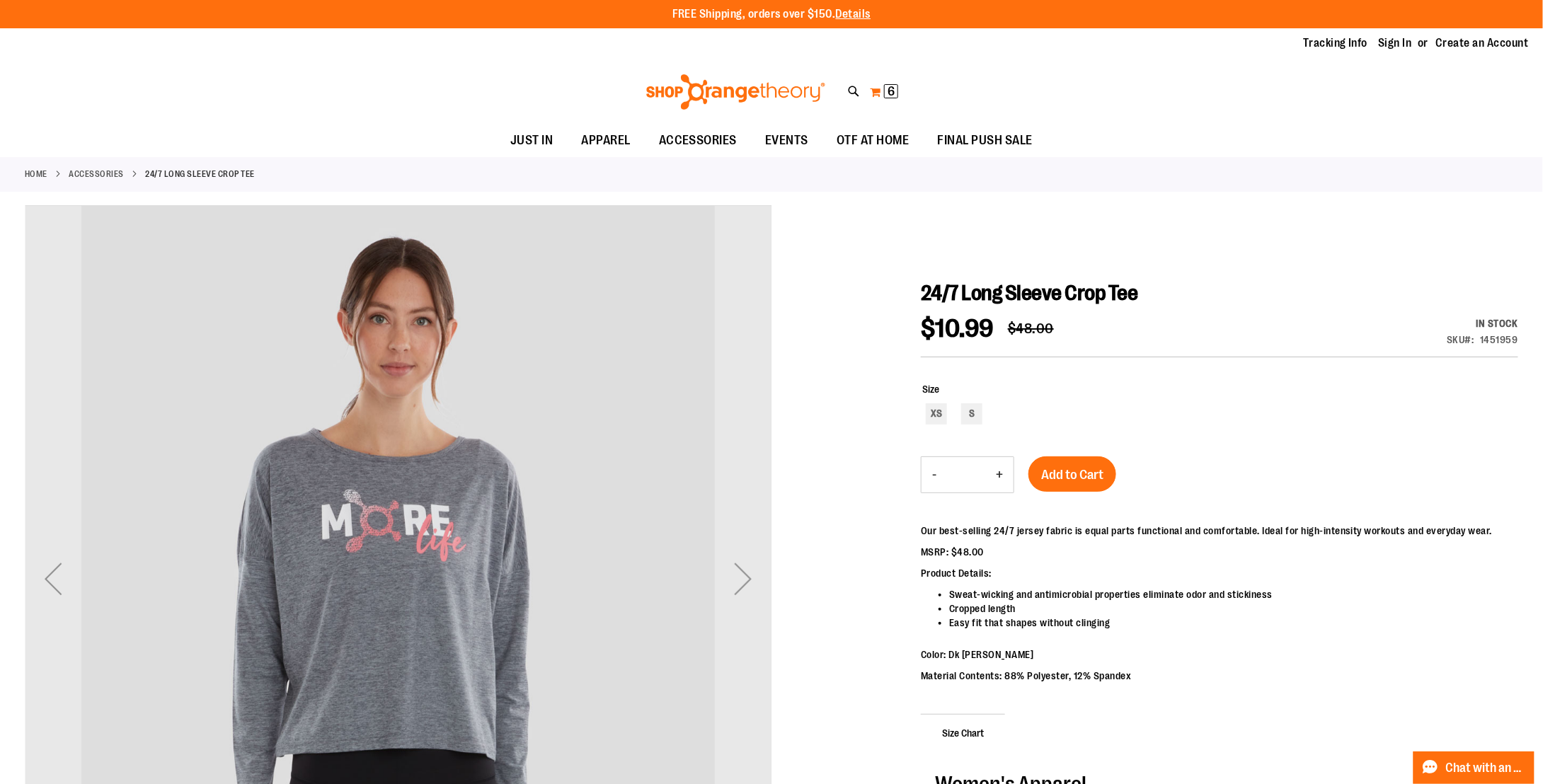
click at [883, 91] on button "My Cart 6 6 items" at bounding box center [884, 91] width 30 height 23
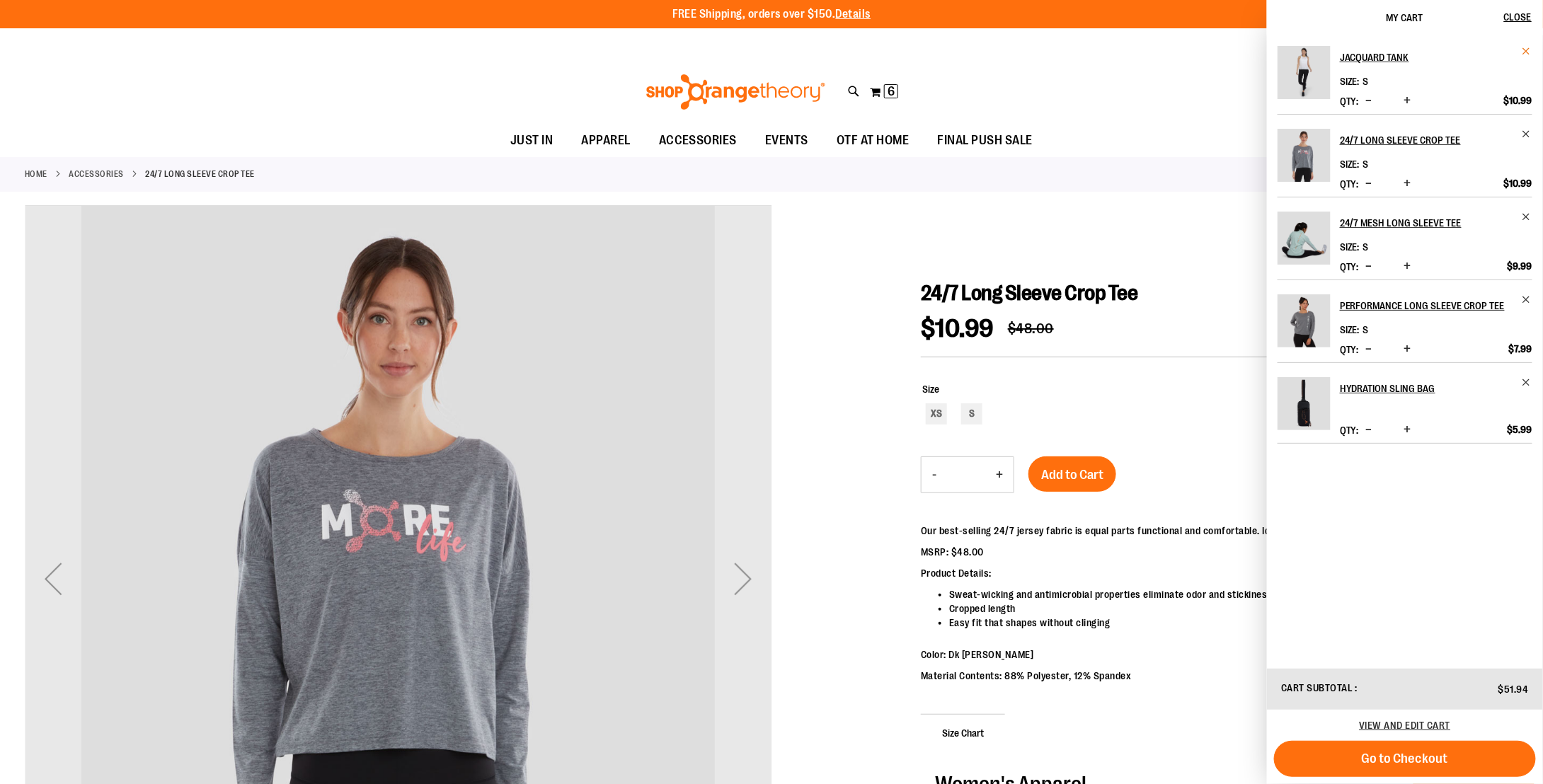
click at [1530, 50] on span "Remove item" at bounding box center [1527, 52] width 11 height 11
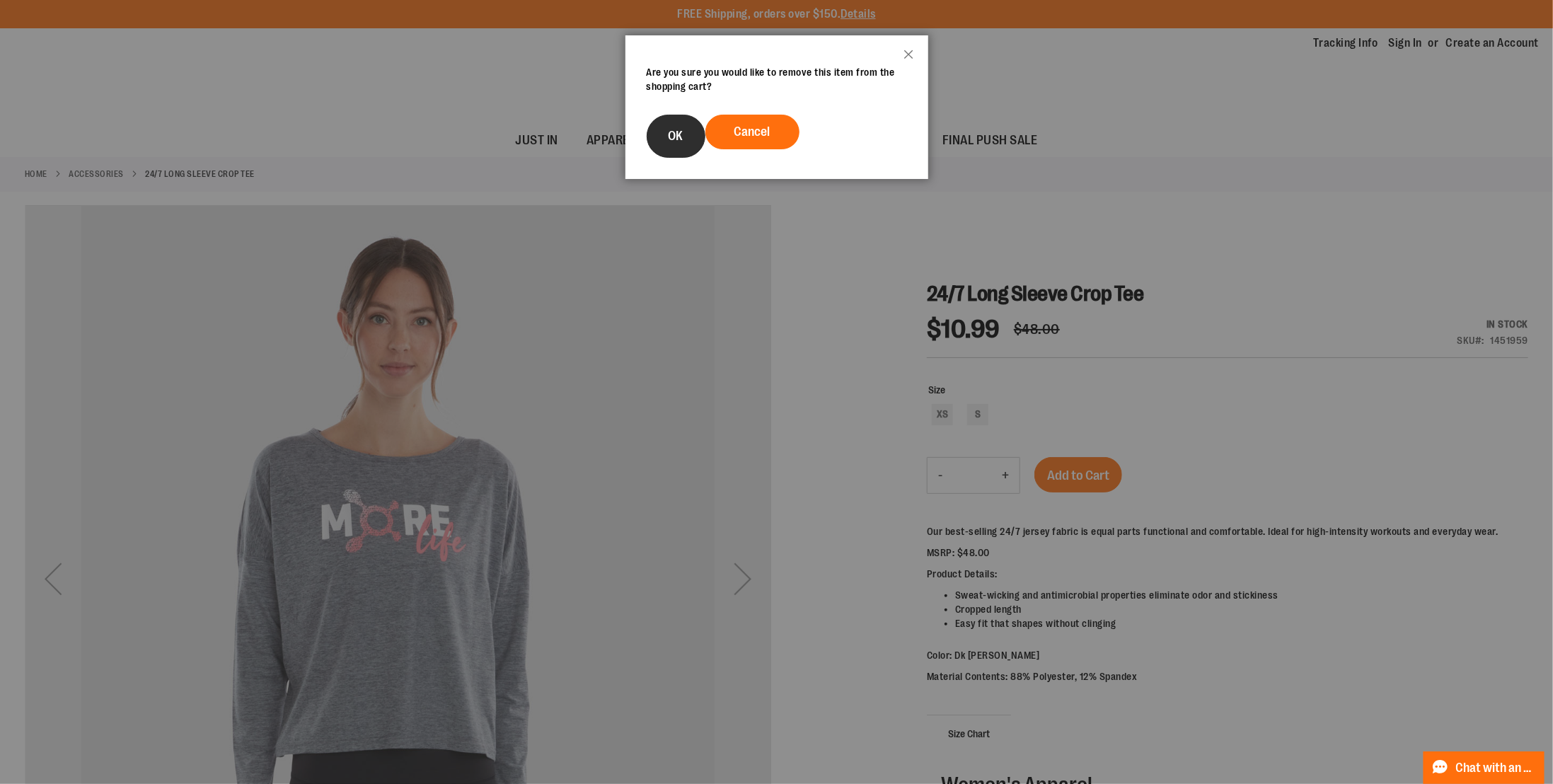
click at [685, 134] on button "OK" at bounding box center [676, 136] width 59 height 43
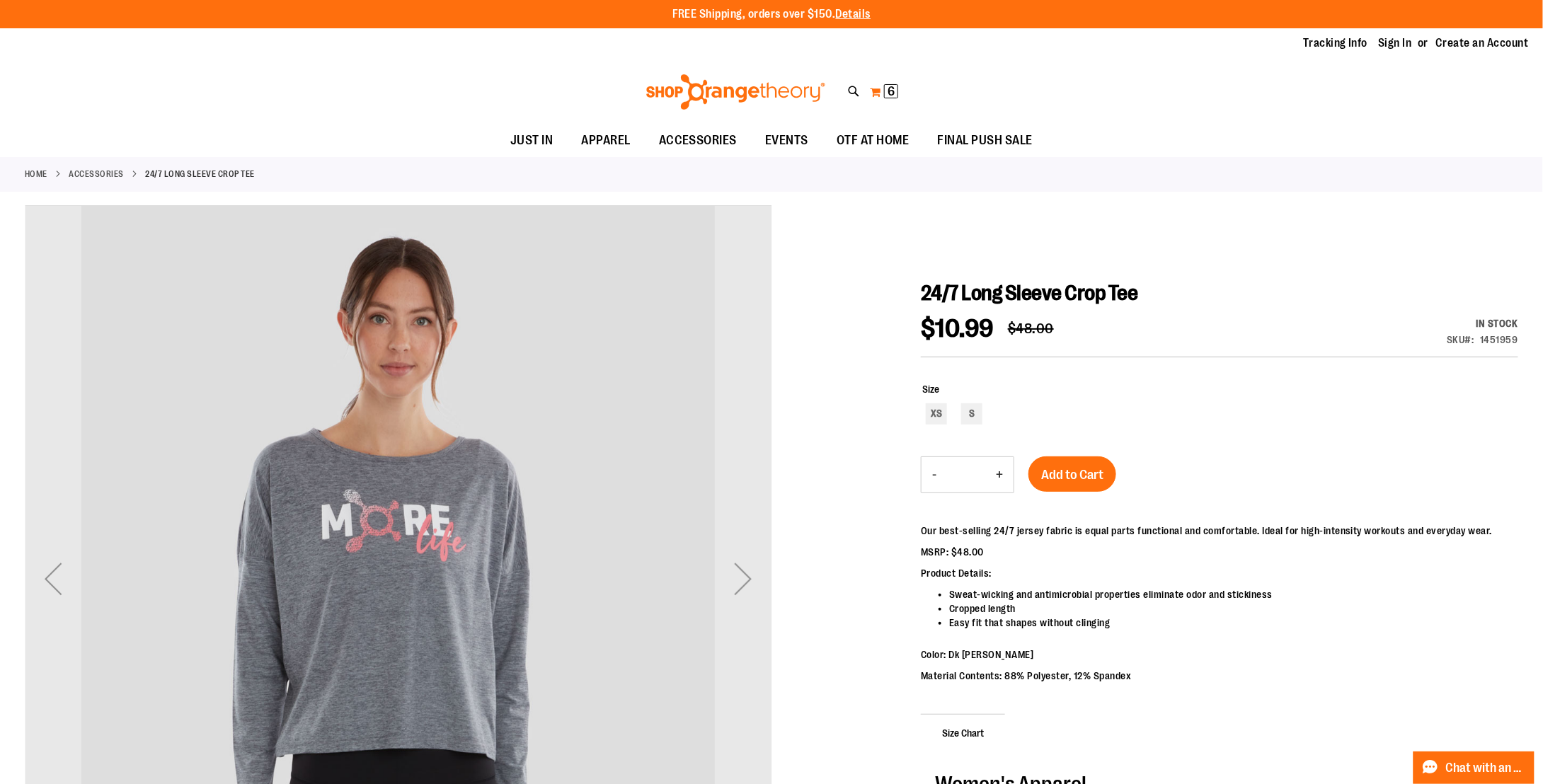
click at [889, 94] on span "6" at bounding box center [891, 90] width 7 height 14
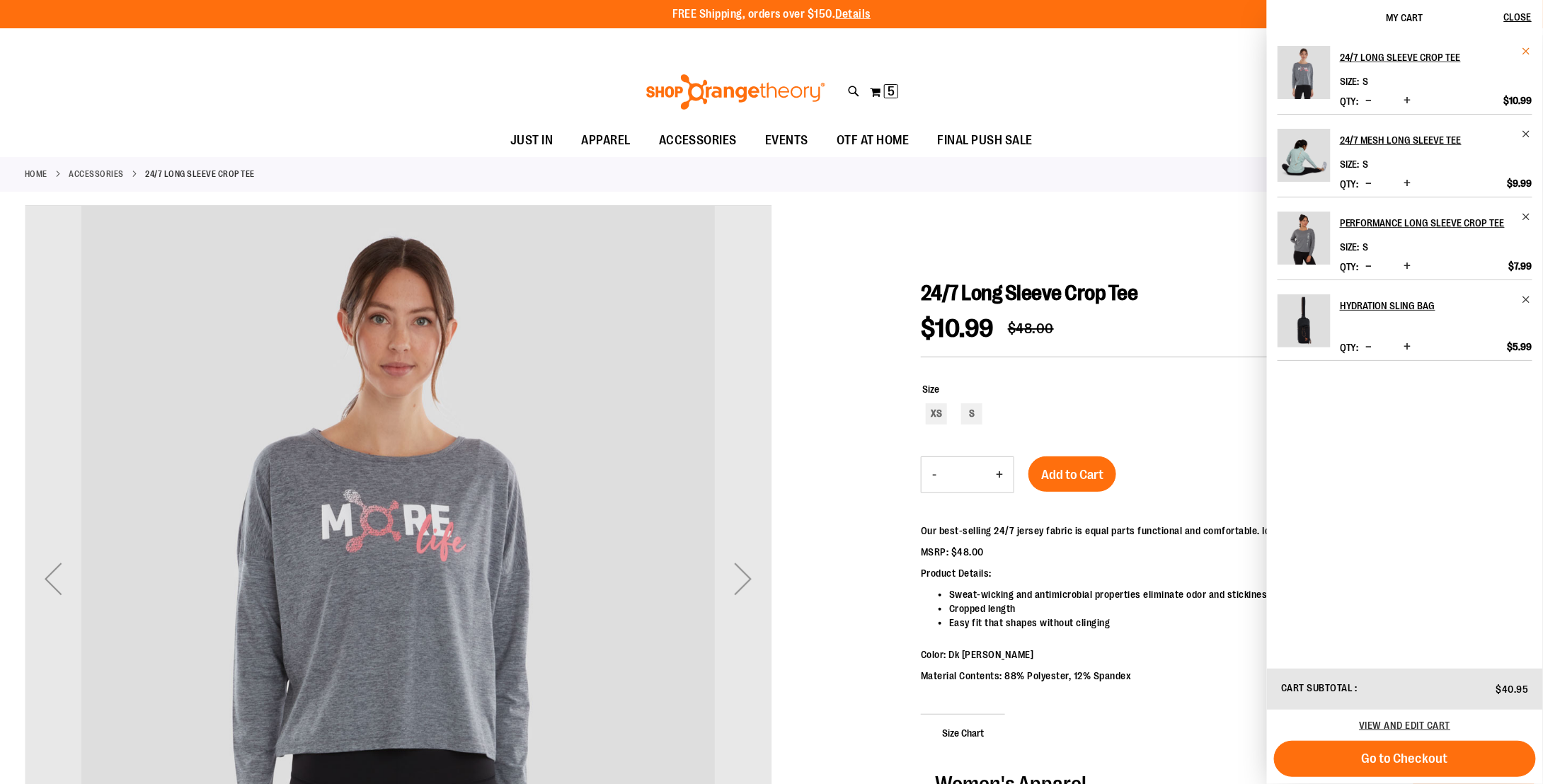
click at [1529, 56] on span "Remove item" at bounding box center [1527, 52] width 11 height 11
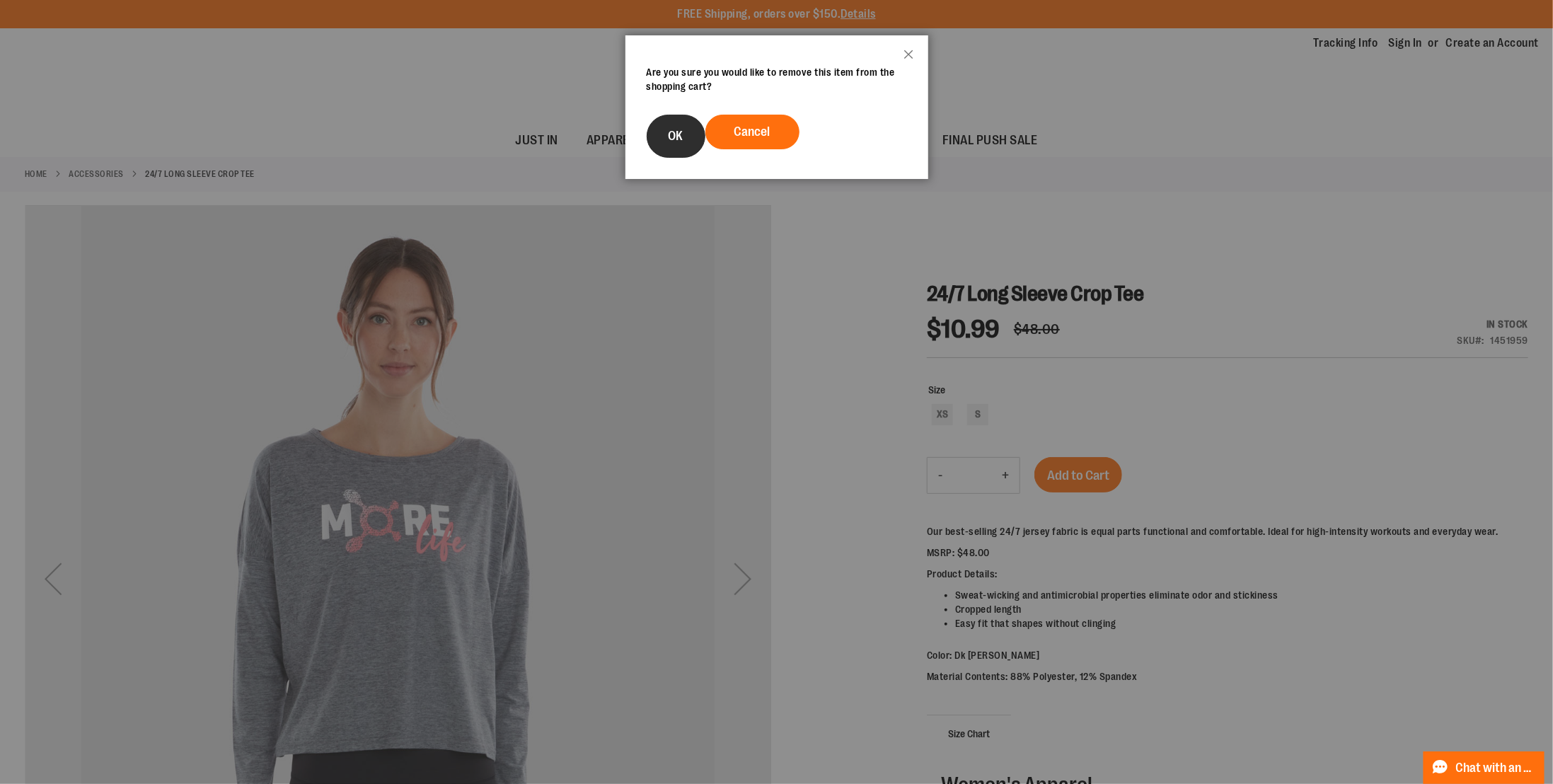
click at [666, 139] on button "OK" at bounding box center [676, 136] width 59 height 43
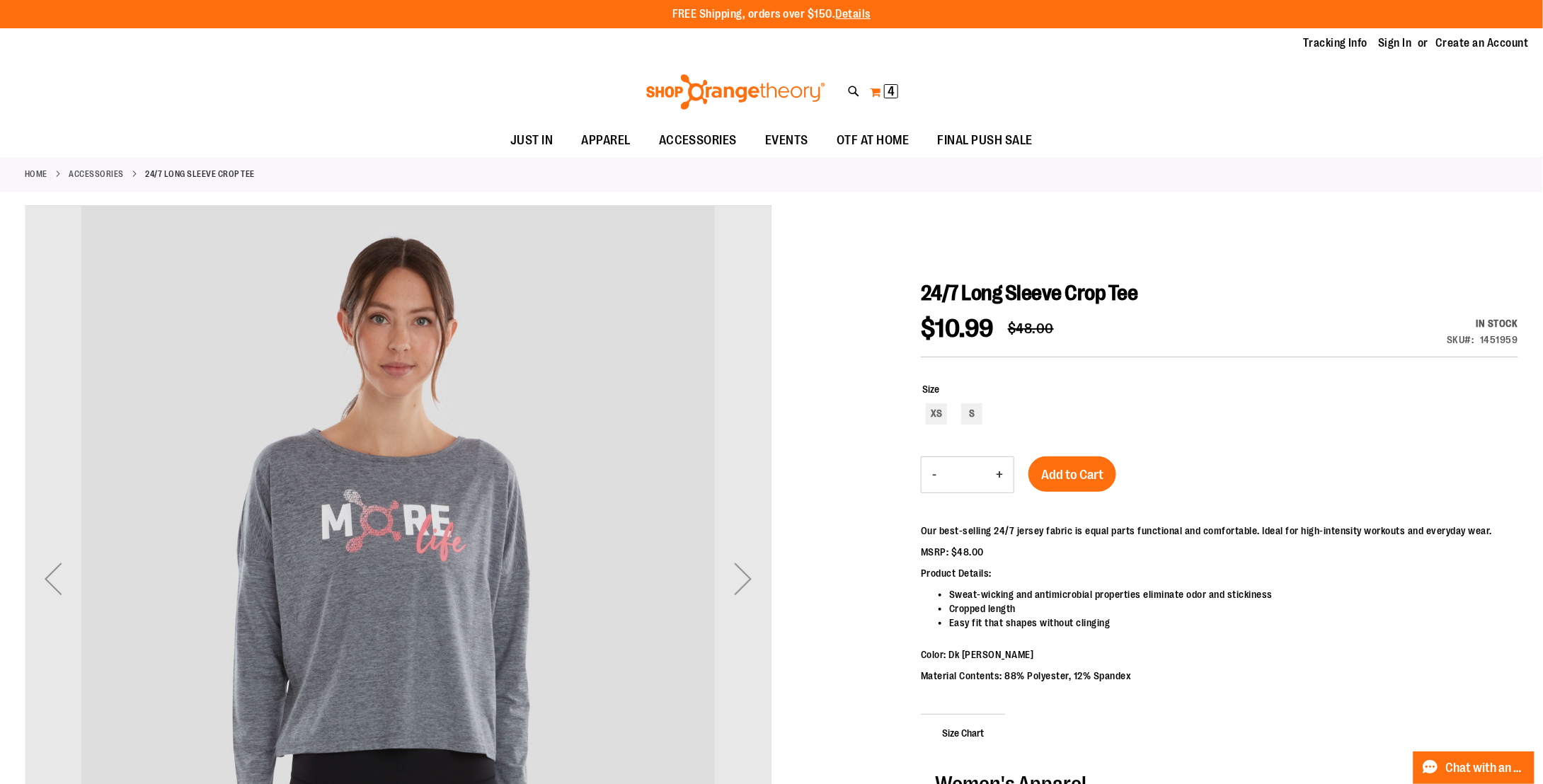
click at [887, 87] on span "4 4 items" at bounding box center [891, 90] width 14 height 14
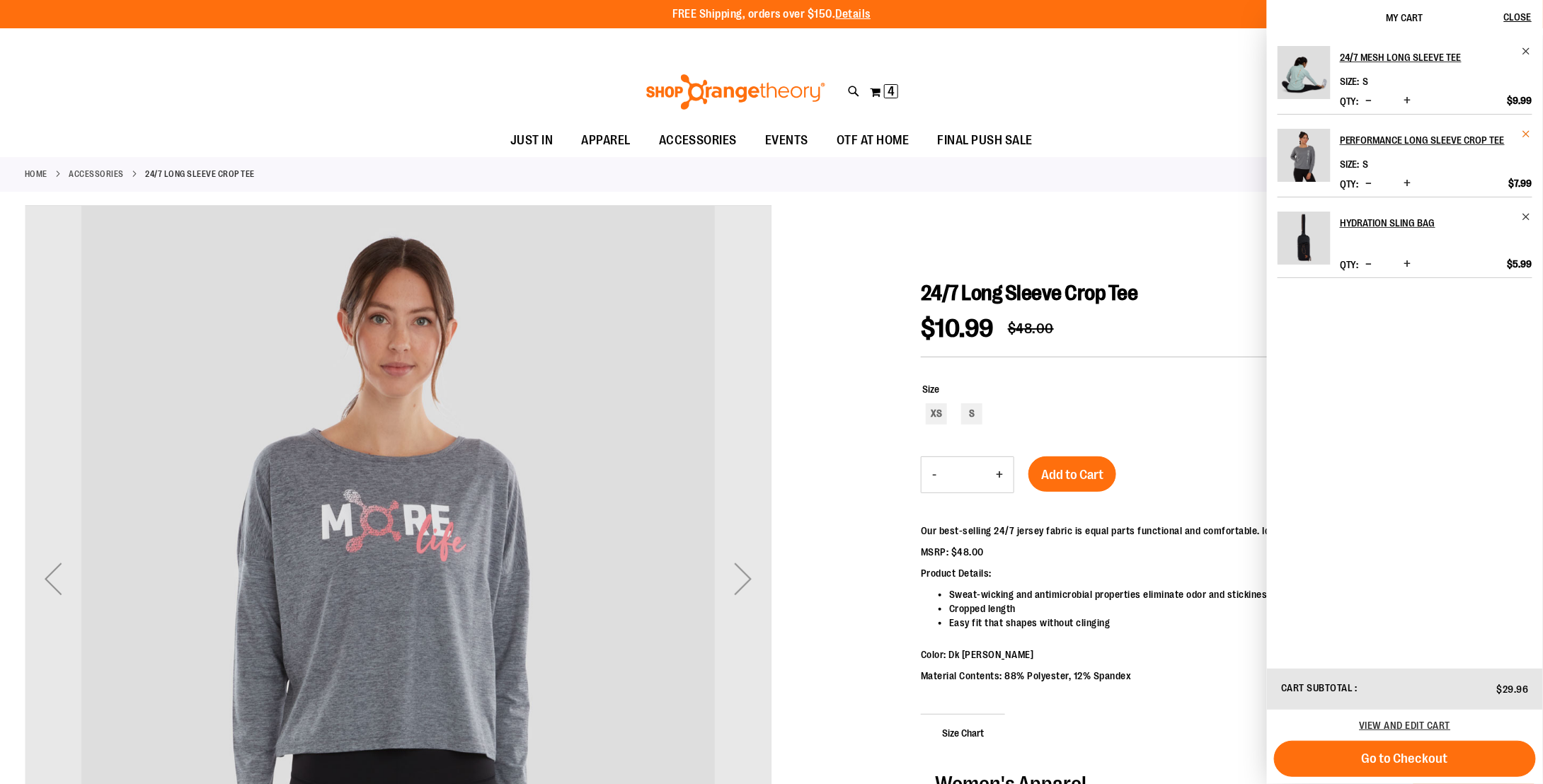
click at [1525, 135] on span "Remove item" at bounding box center [1527, 135] width 11 height 11
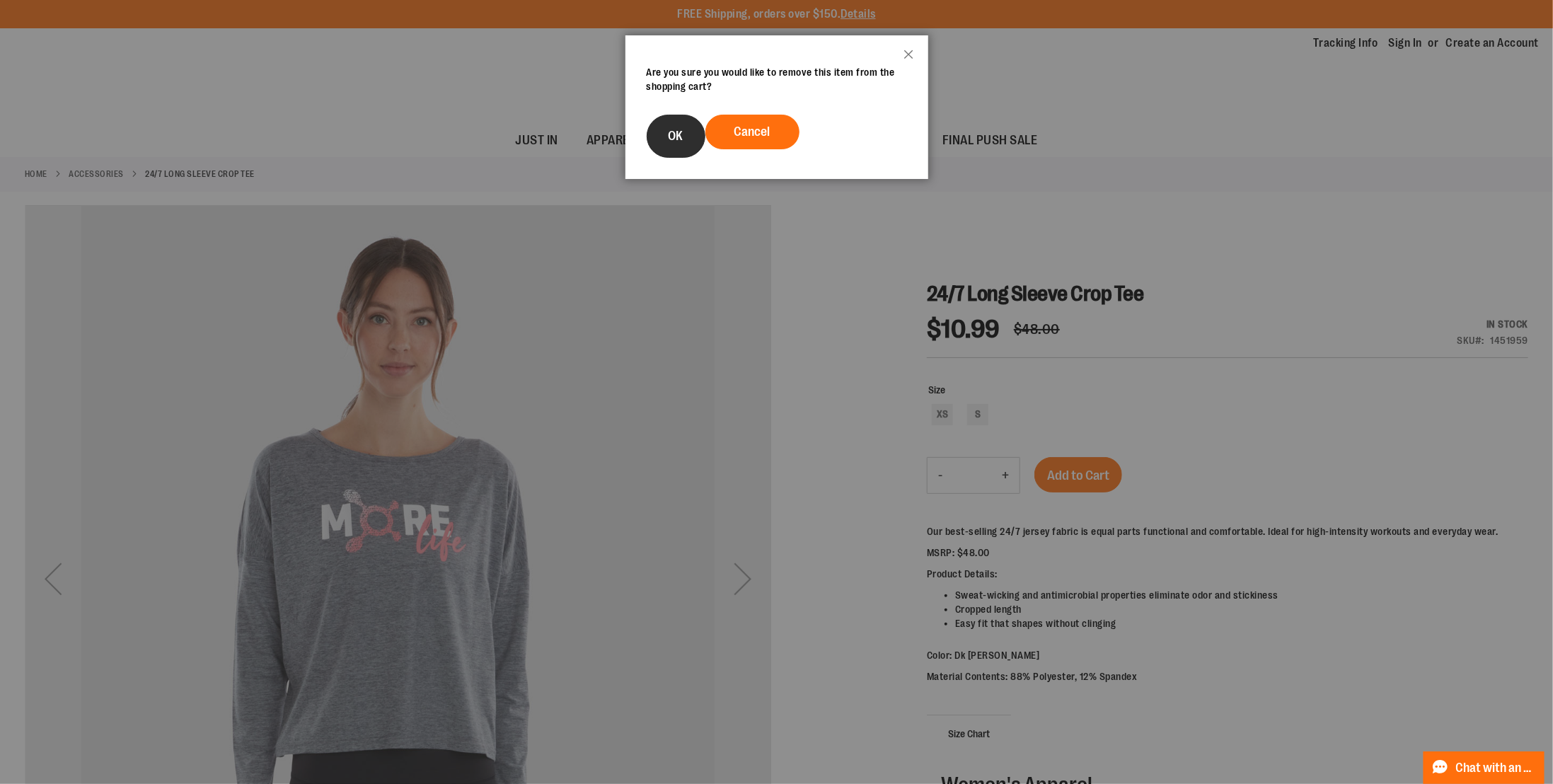
click at [680, 142] on span "OK" at bounding box center [676, 136] width 15 height 14
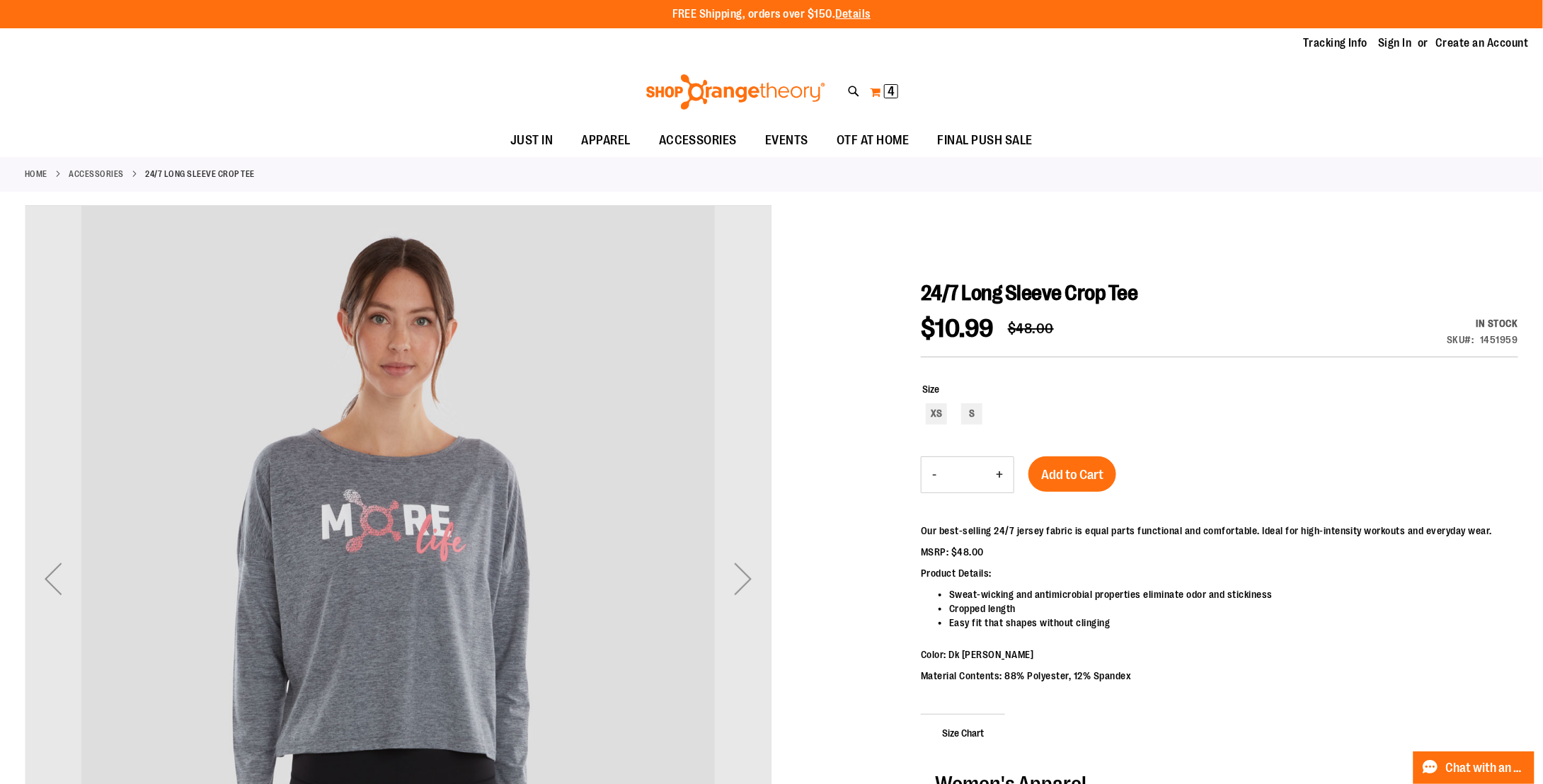
click at [890, 87] on span "4" at bounding box center [891, 90] width 7 height 14
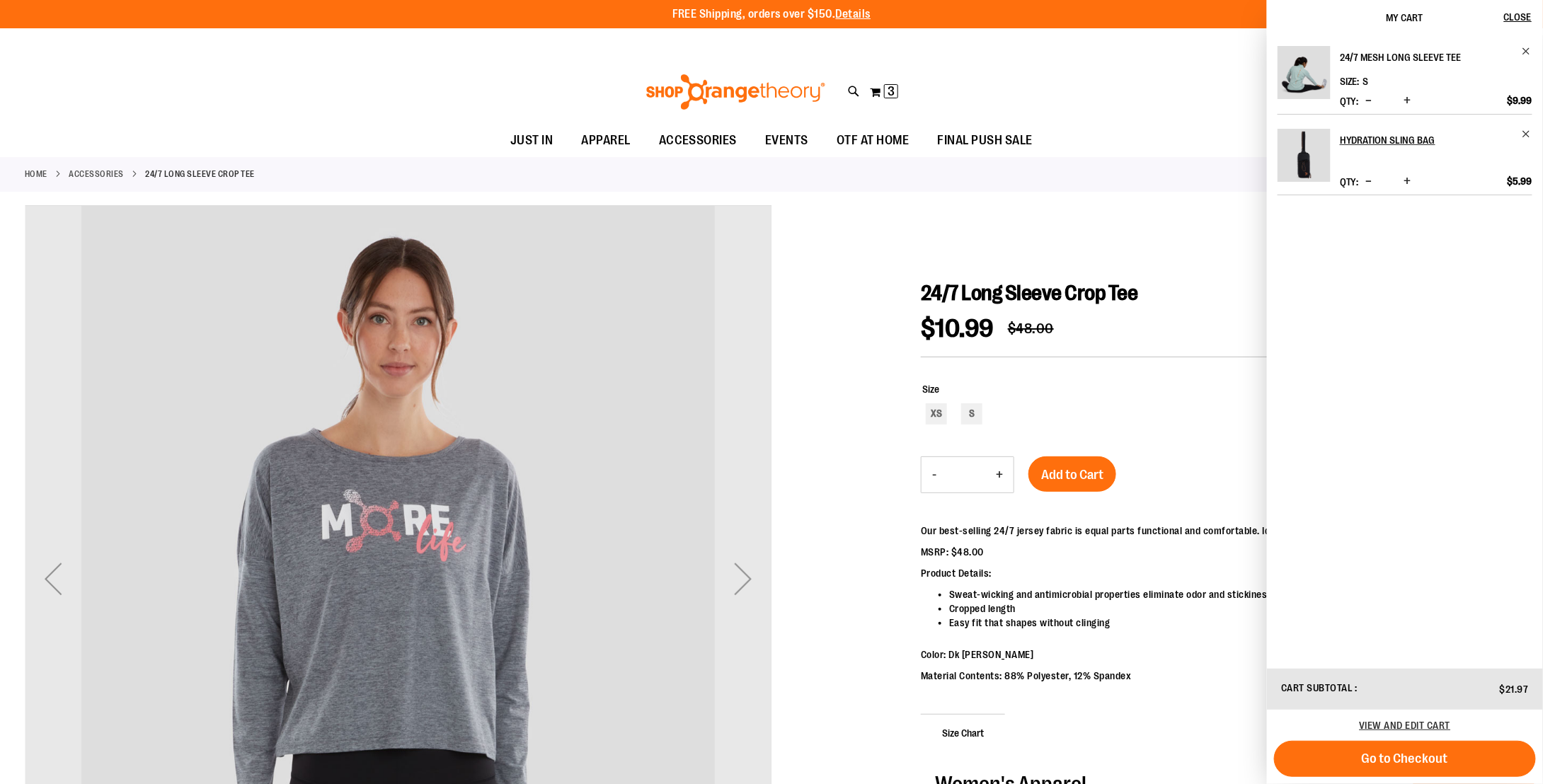
click at [1372, 53] on h2 "24/7 Mesh Long Sleeve Tee" at bounding box center [1427, 57] width 173 height 23
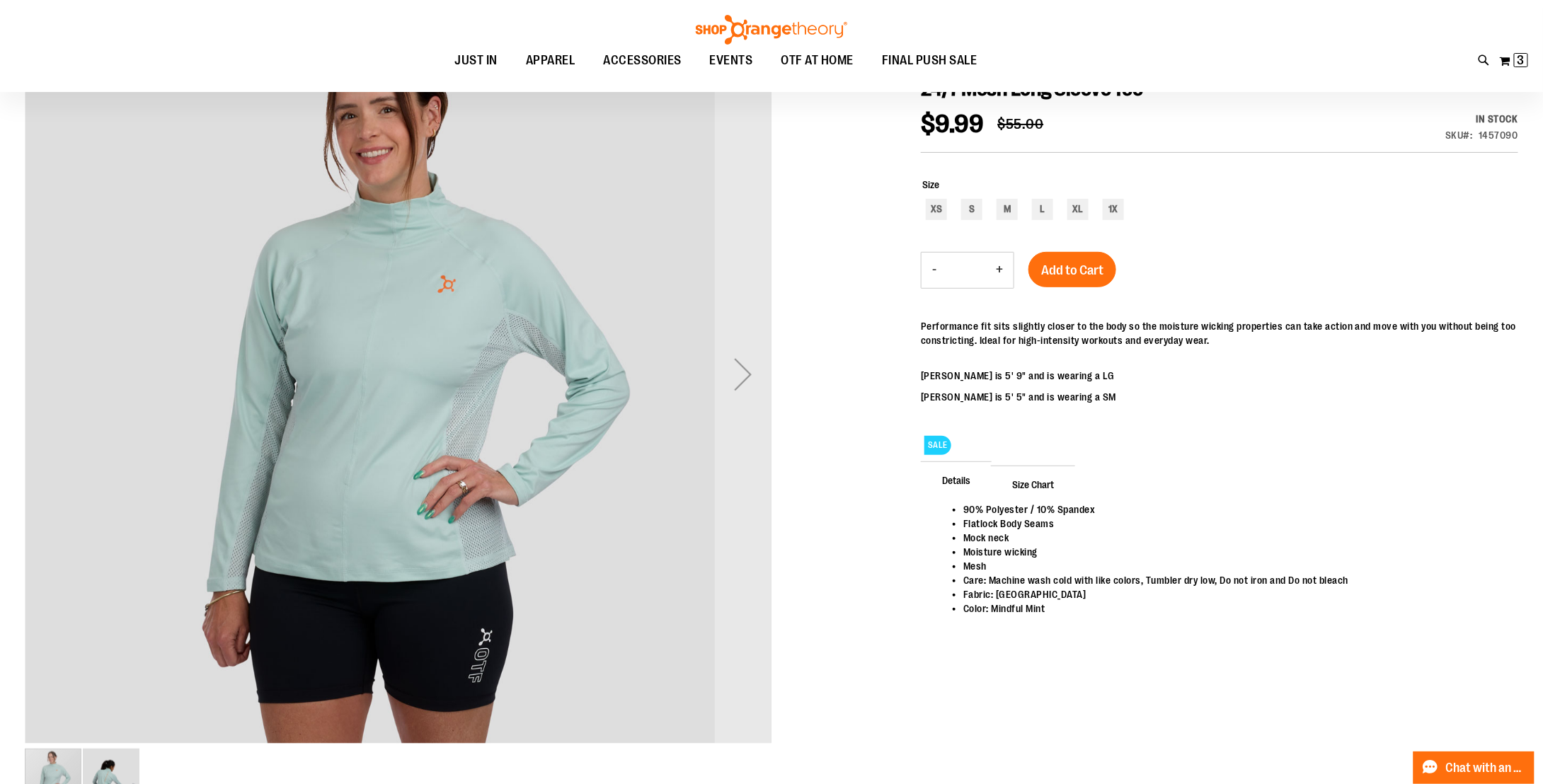
scroll to position [212, 0]
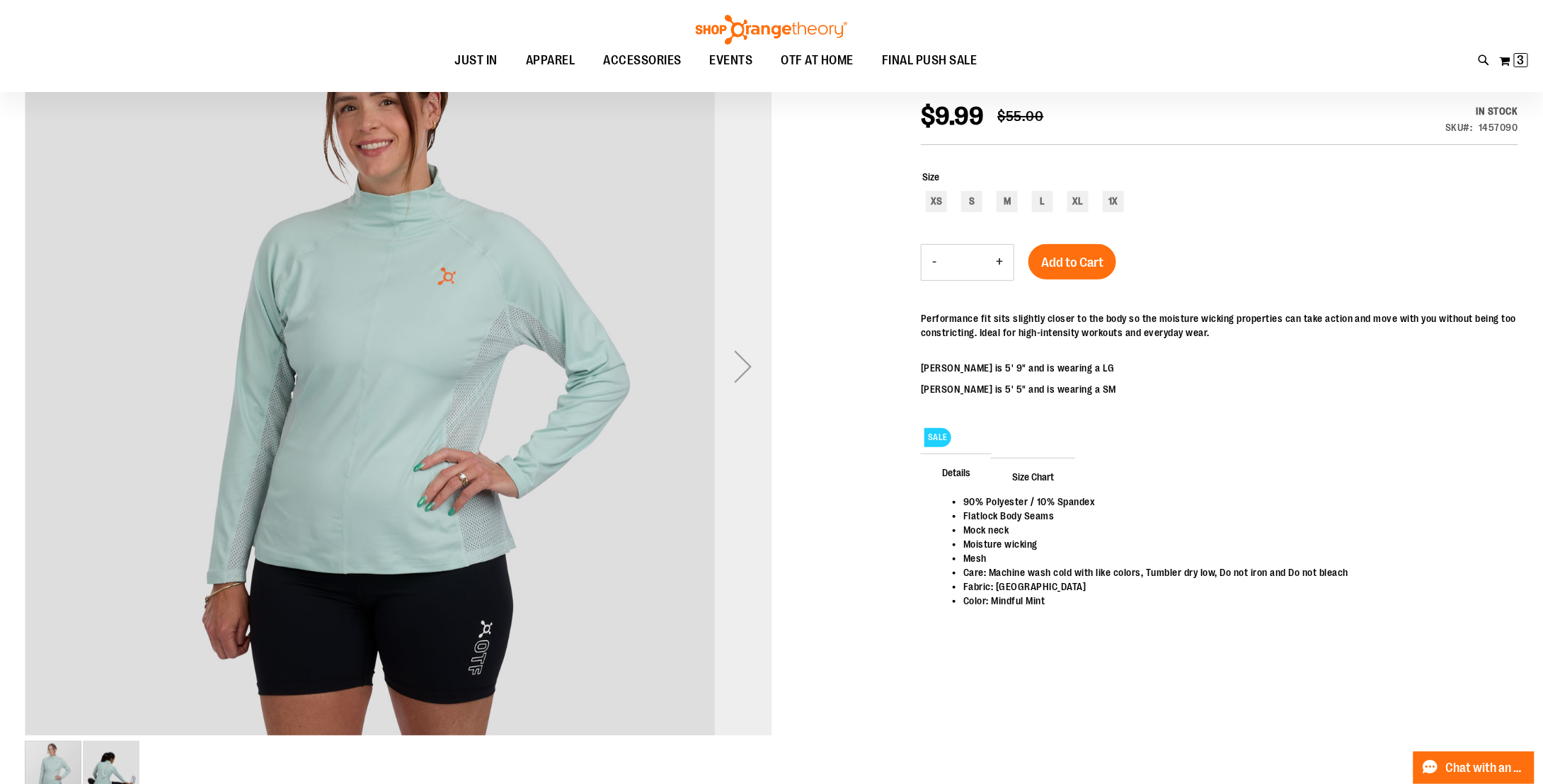
click at [739, 377] on div "Next" at bounding box center [743, 366] width 56 height 56
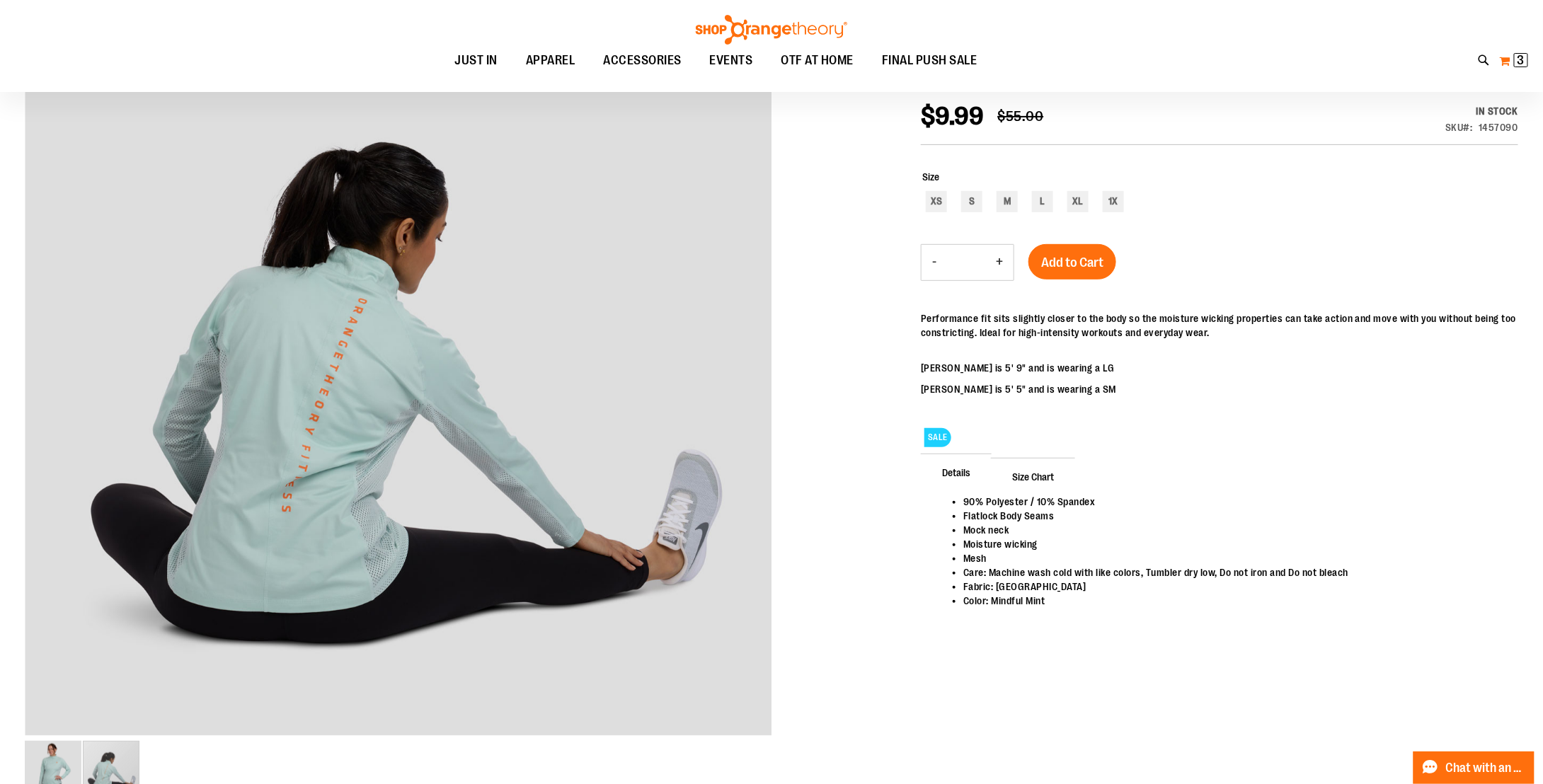
click at [1527, 60] on span "3 3 items" at bounding box center [1520, 60] width 14 height 14
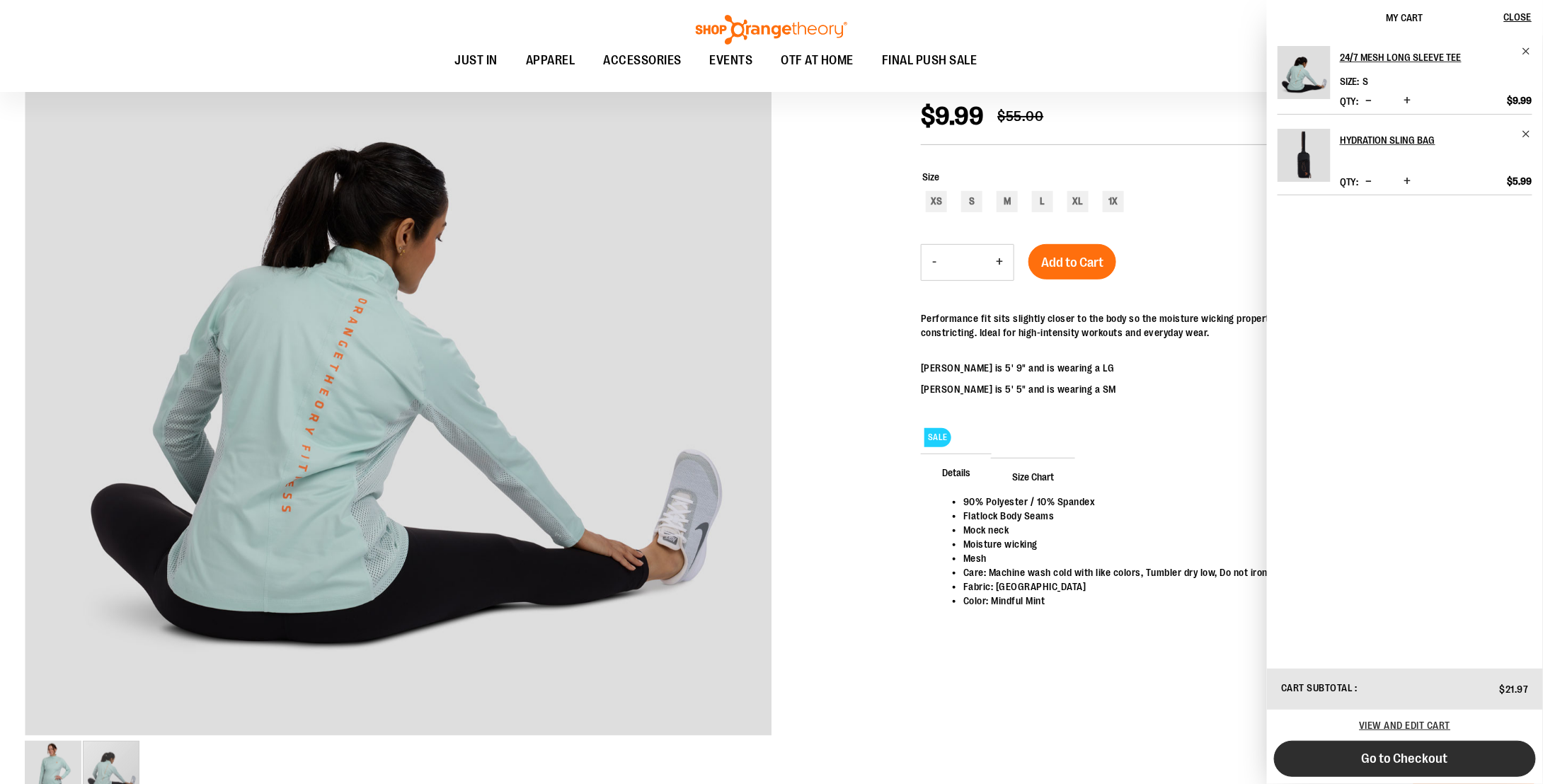
click at [1430, 759] on span "Go to Checkout" at bounding box center [1405, 758] width 87 height 16
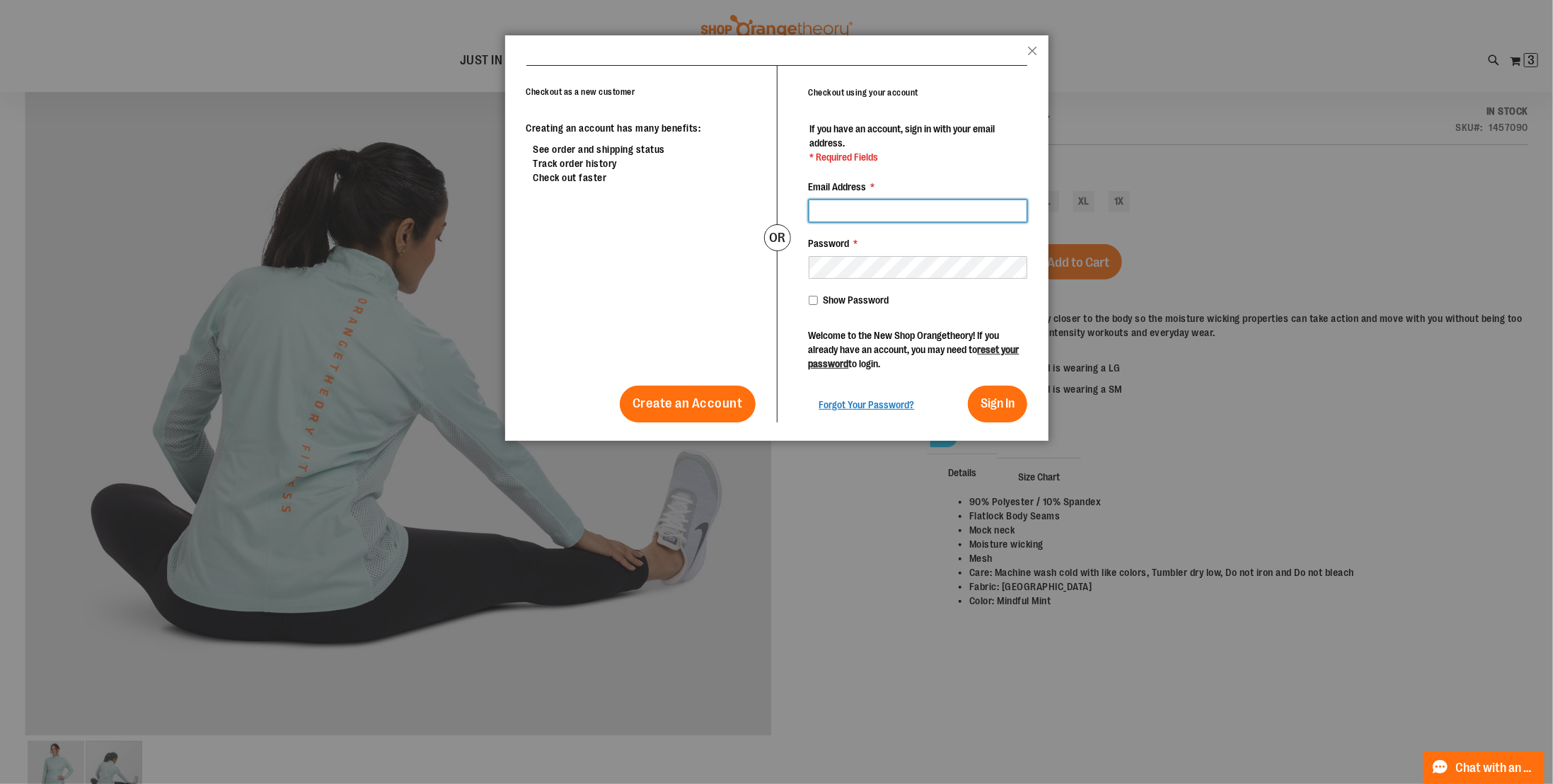
click at [916, 207] on input "Email Address *" at bounding box center [918, 210] width 219 height 23
type input "**********"
click at [968, 386] on button "Sign In" at bounding box center [998, 404] width 59 height 37
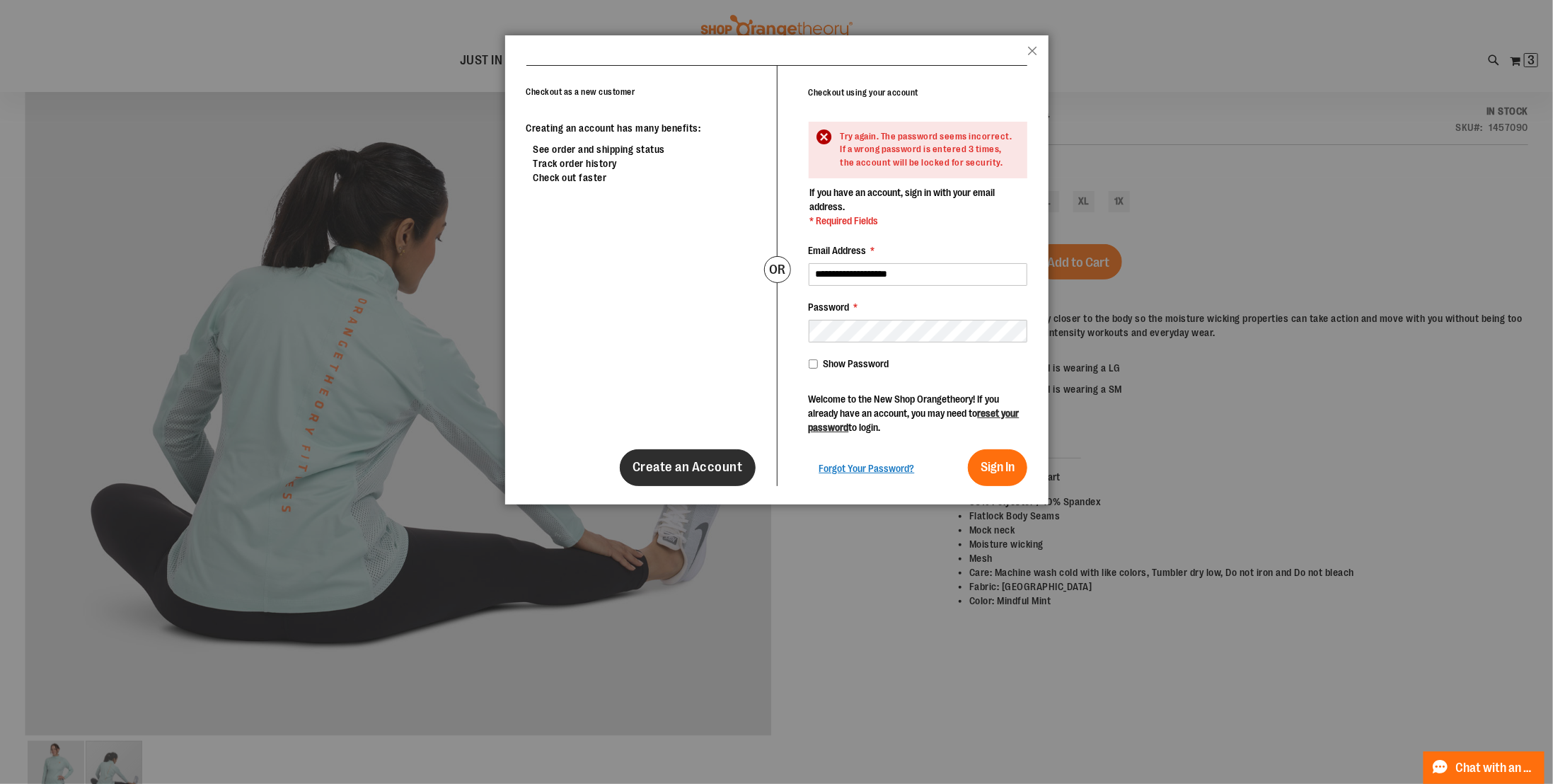
click at [712, 476] on link "Create an Account" at bounding box center [687, 468] width 136 height 37
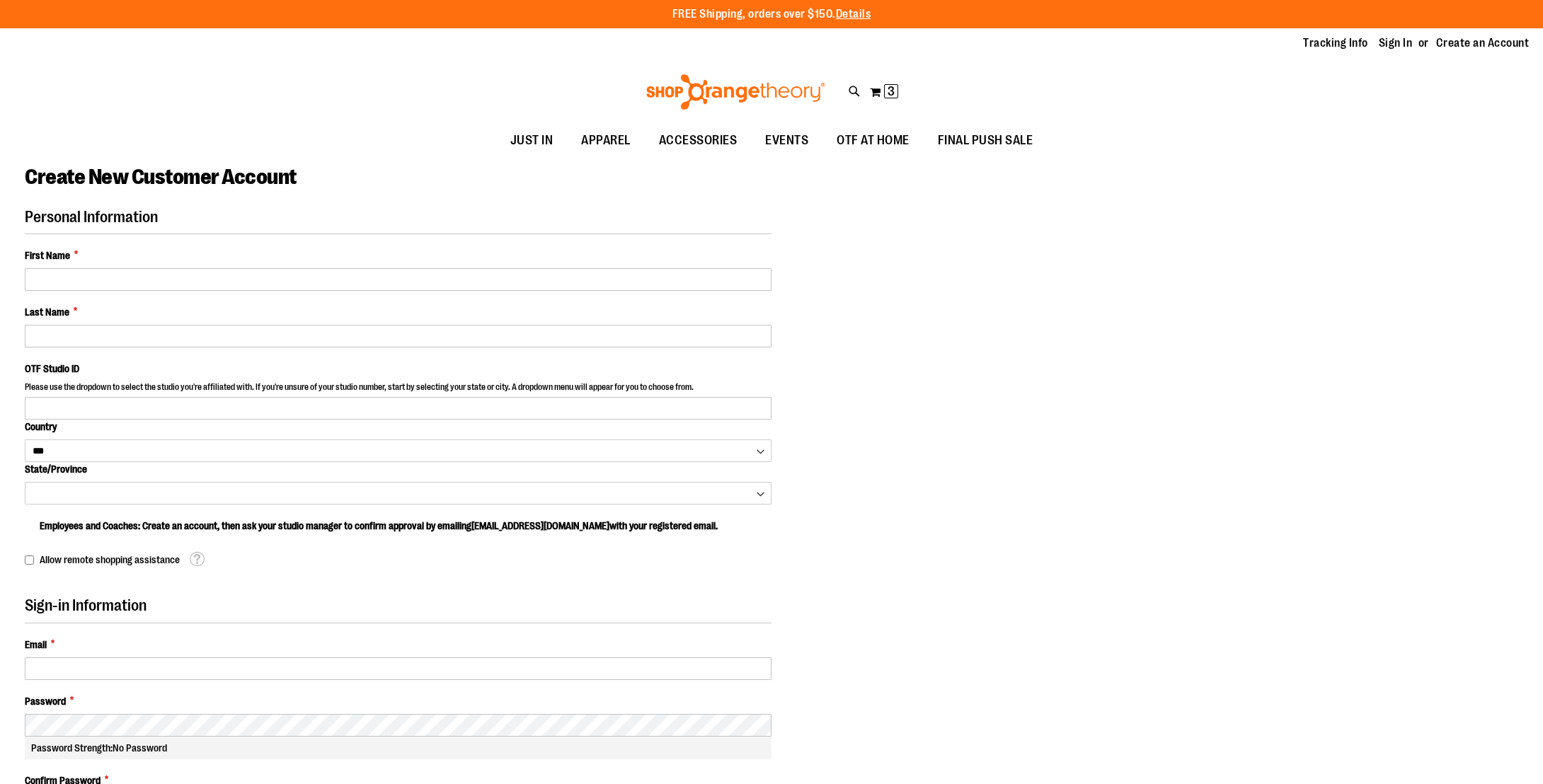
select select "***"
